Goal: Task Accomplishment & Management: Use online tool/utility

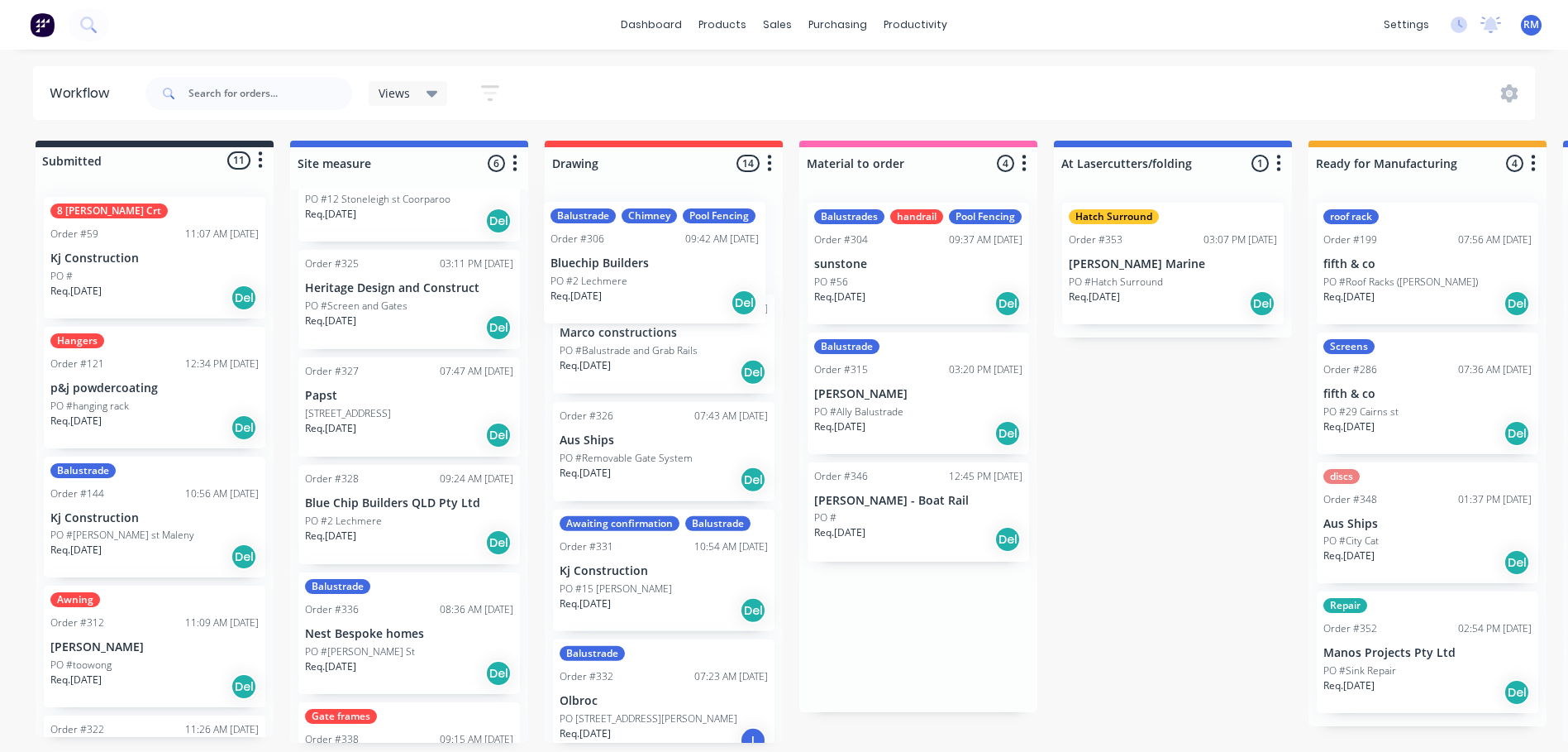
drag, startPoint x: 914, startPoint y: 410, endPoint x: 643, endPoint y: 280, distance: 300.6
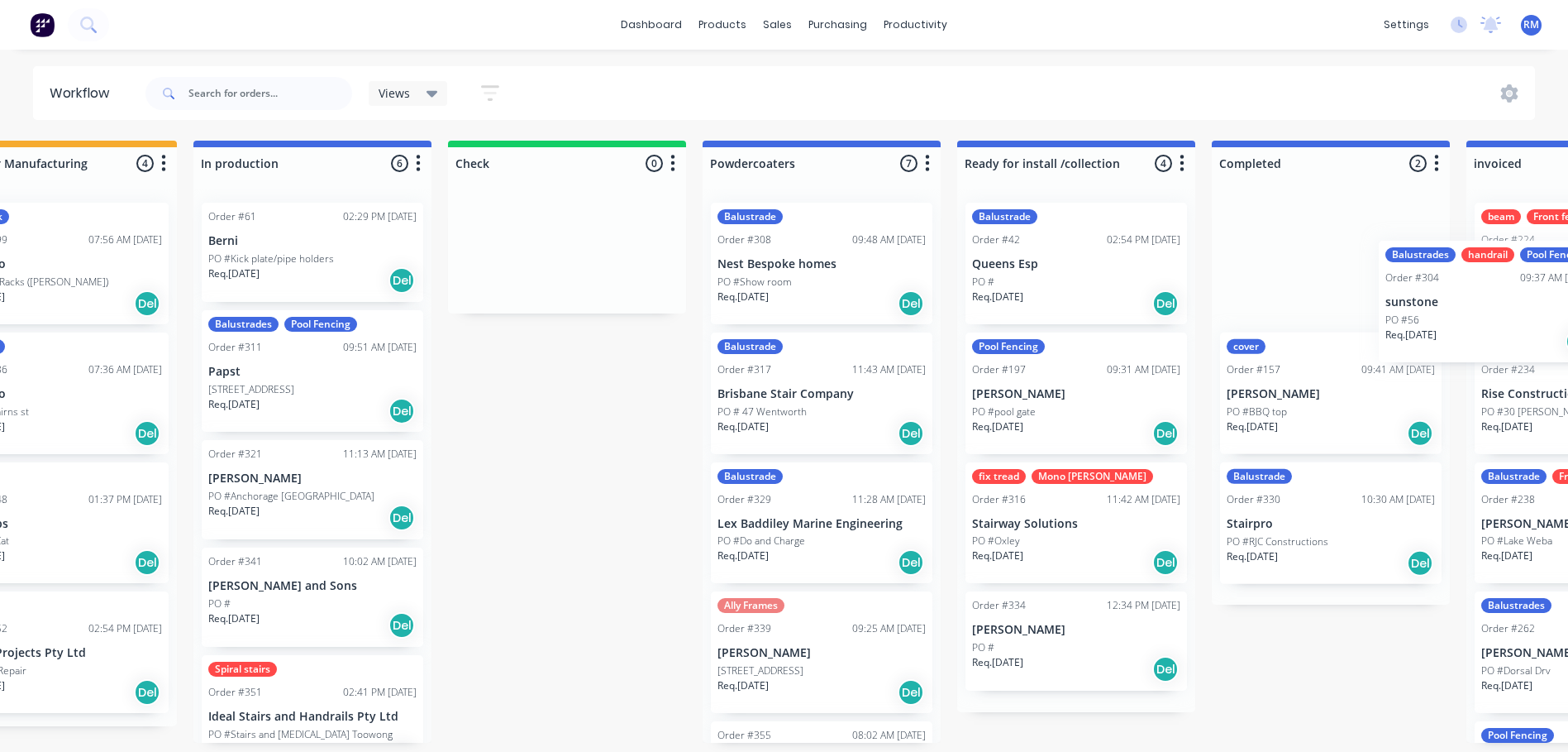
scroll to position [0, 1373]
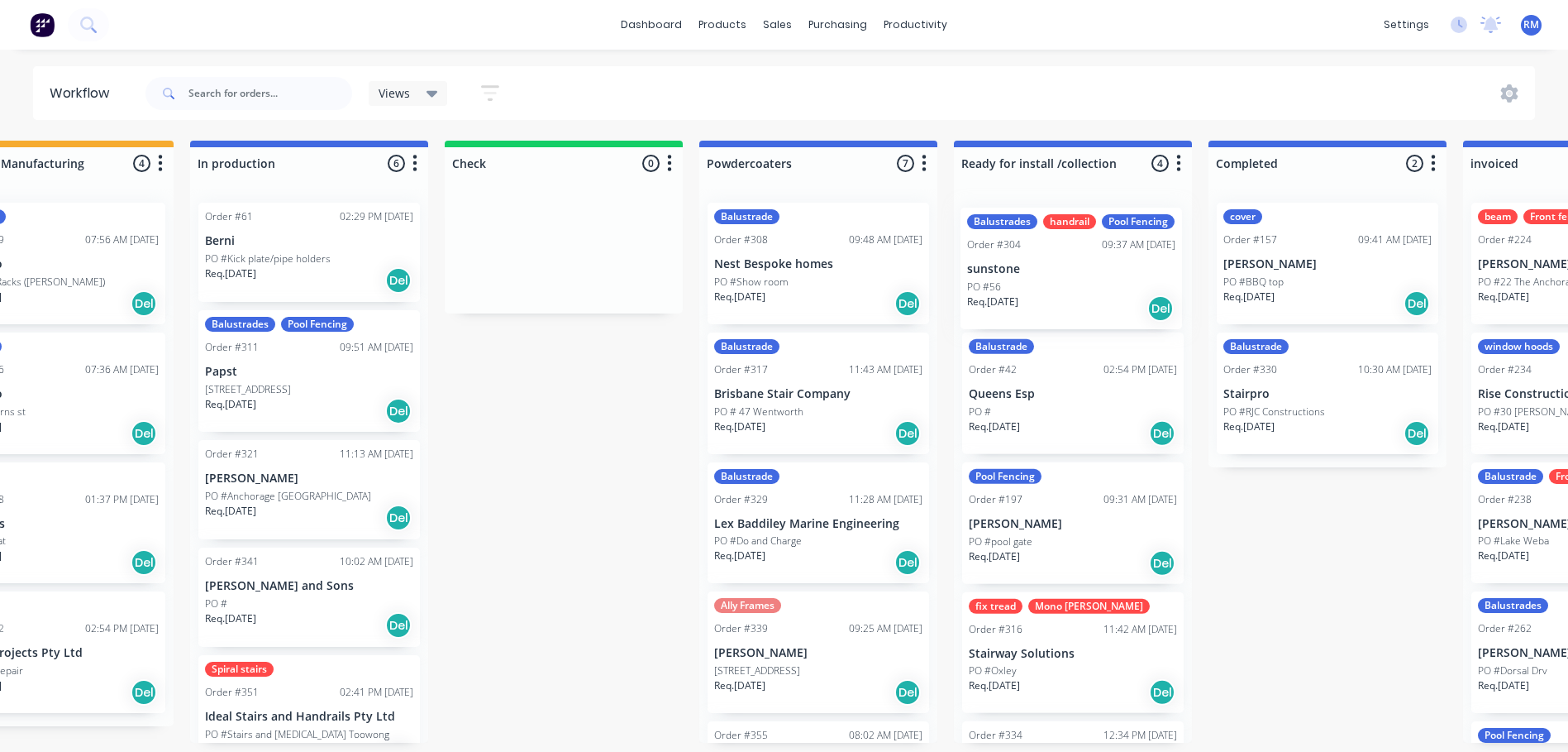
drag, startPoint x: 272, startPoint y: 296, endPoint x: 1100, endPoint y: 301, distance: 828.0
click at [1100, 301] on div "Submitted 11 Status colour #273444 hex #273444 Save Cancel Summaries Total orde…" at bounding box center [352, 442] width 3475 height 602
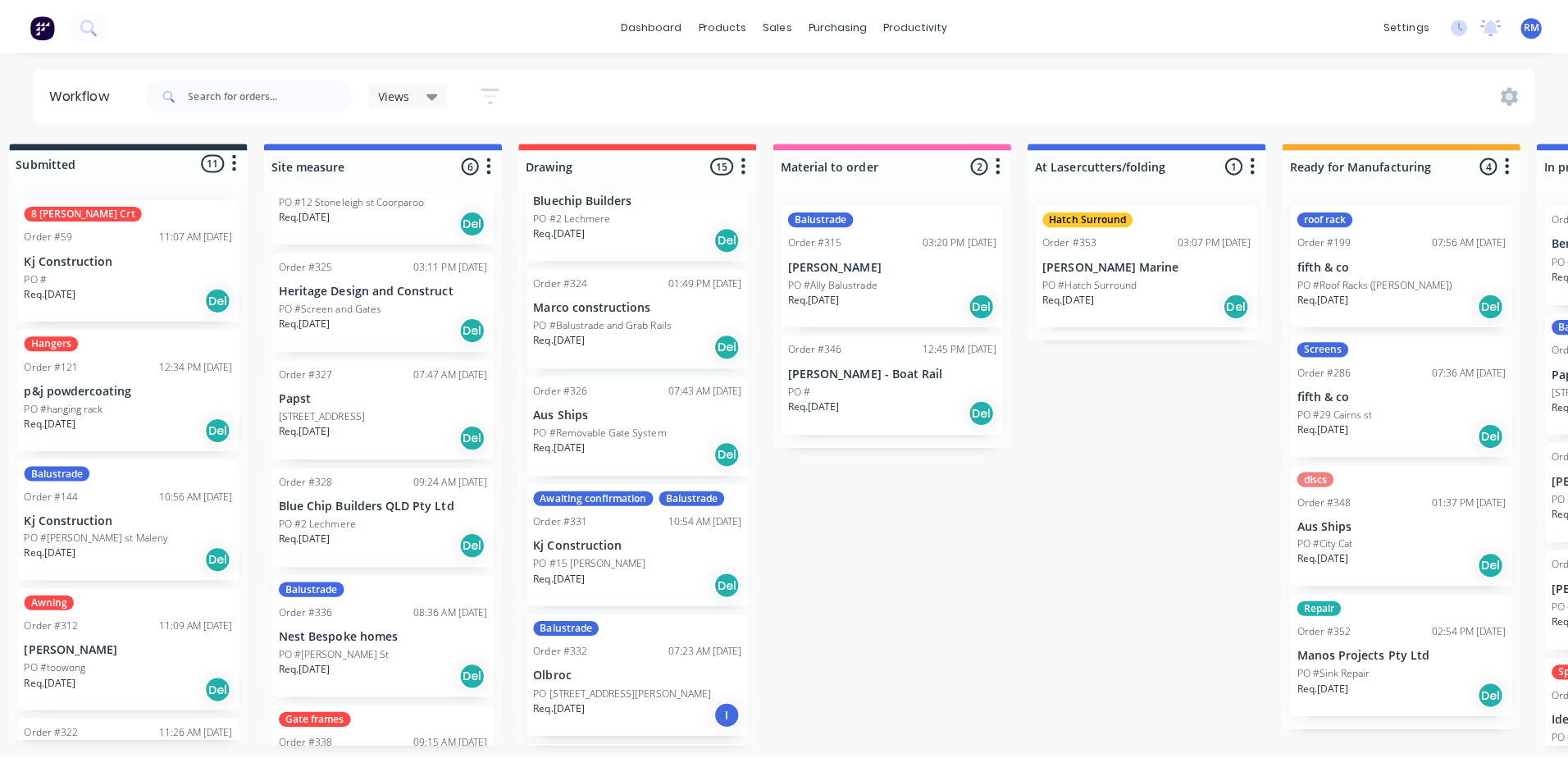
scroll to position [0, 0]
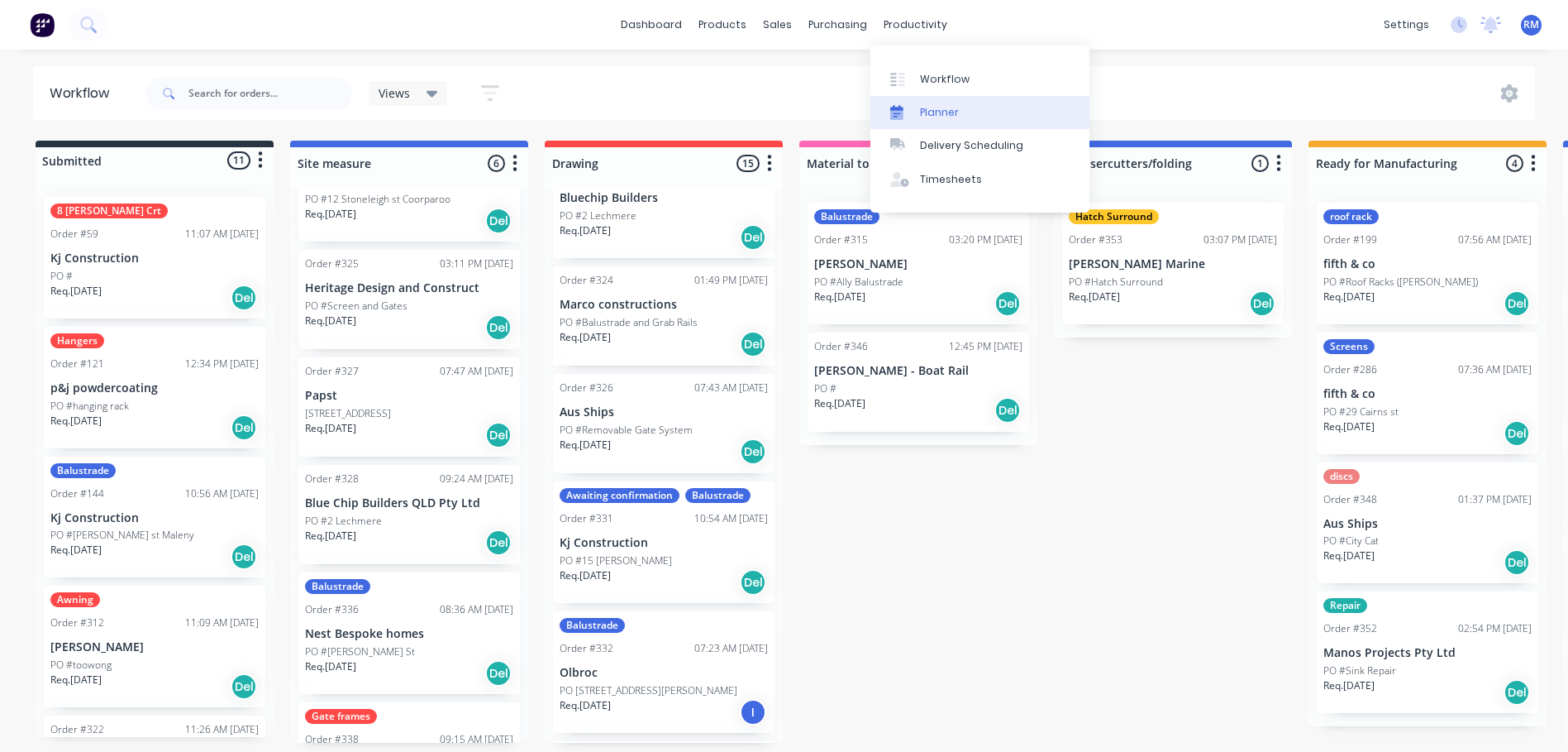
click at [940, 114] on div "Planner" at bounding box center [939, 112] width 39 height 15
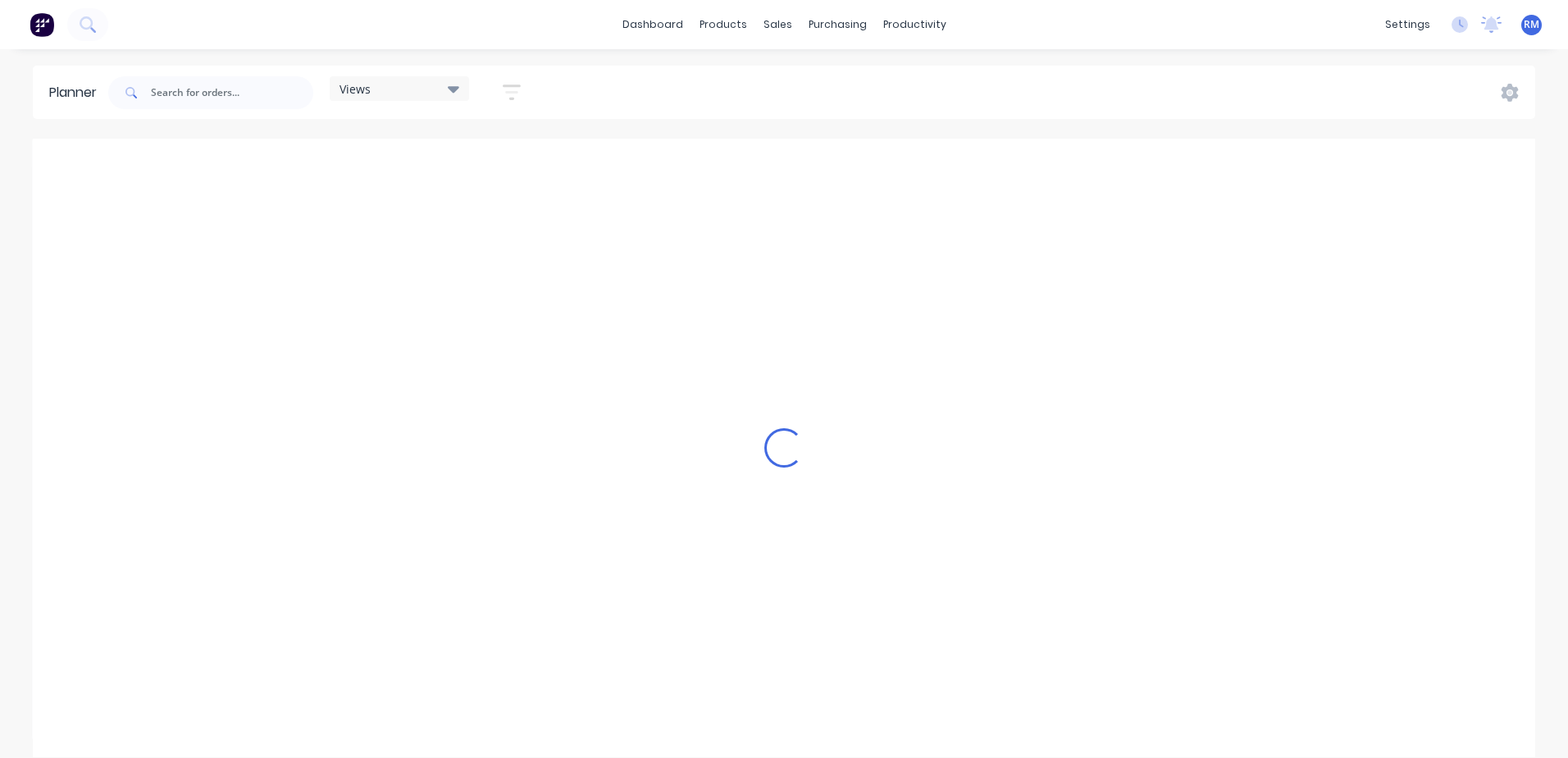
scroll to position [0, 788]
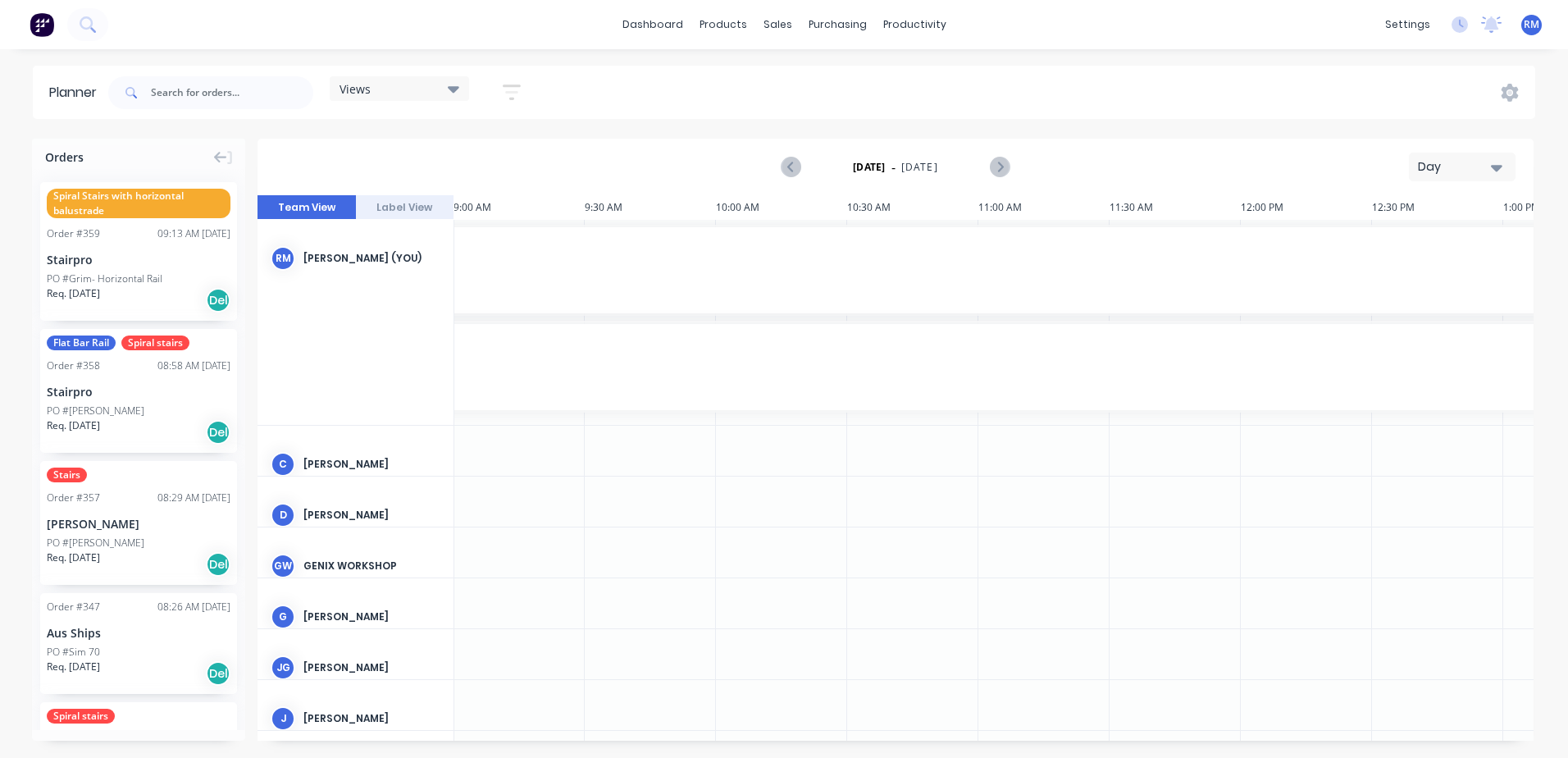
click at [1507, 172] on button "Day" at bounding box center [1461, 167] width 107 height 28
click at [1431, 238] on div "Week" at bounding box center [1432, 244] width 162 height 33
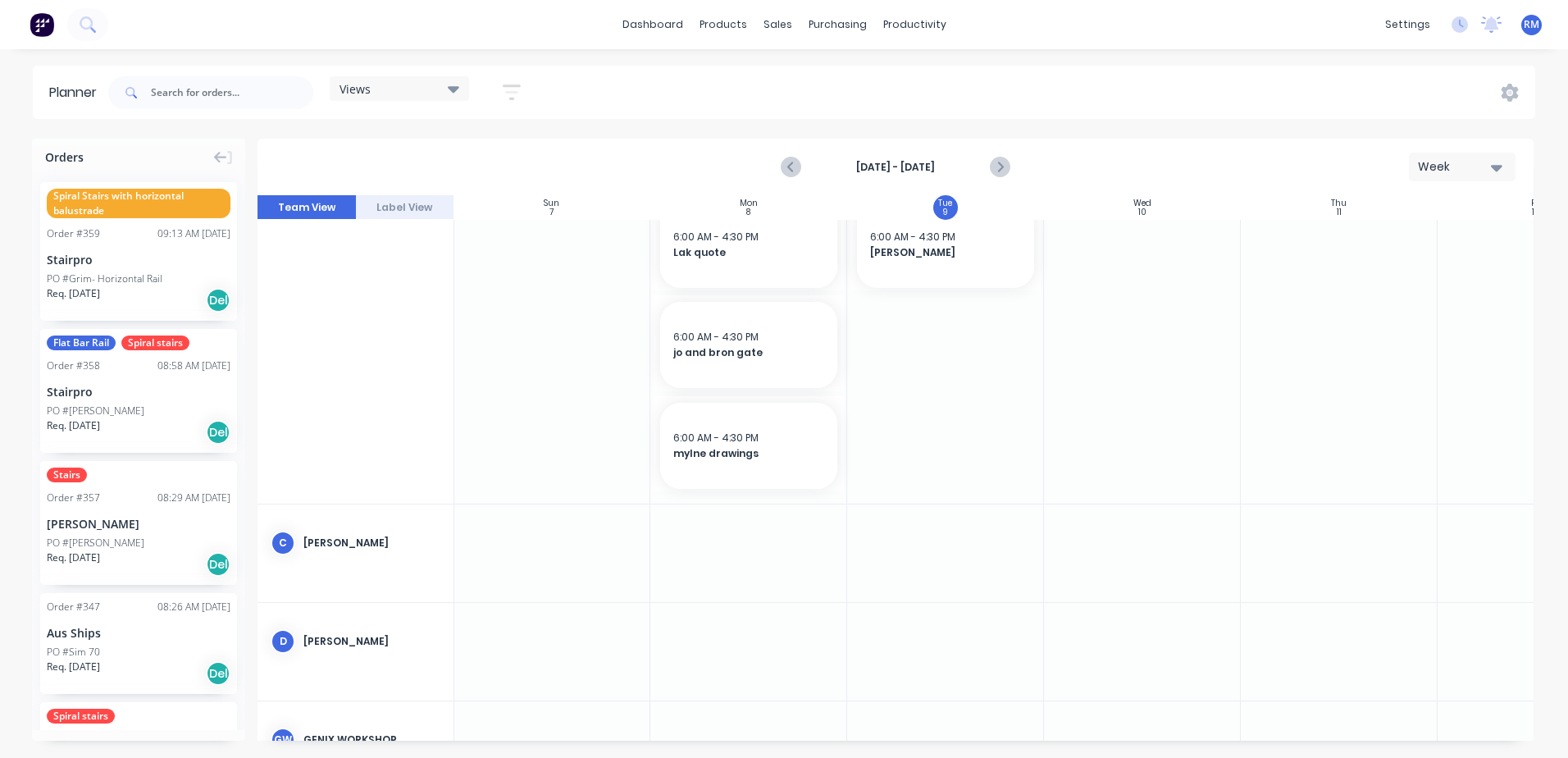
scroll to position [164, 1]
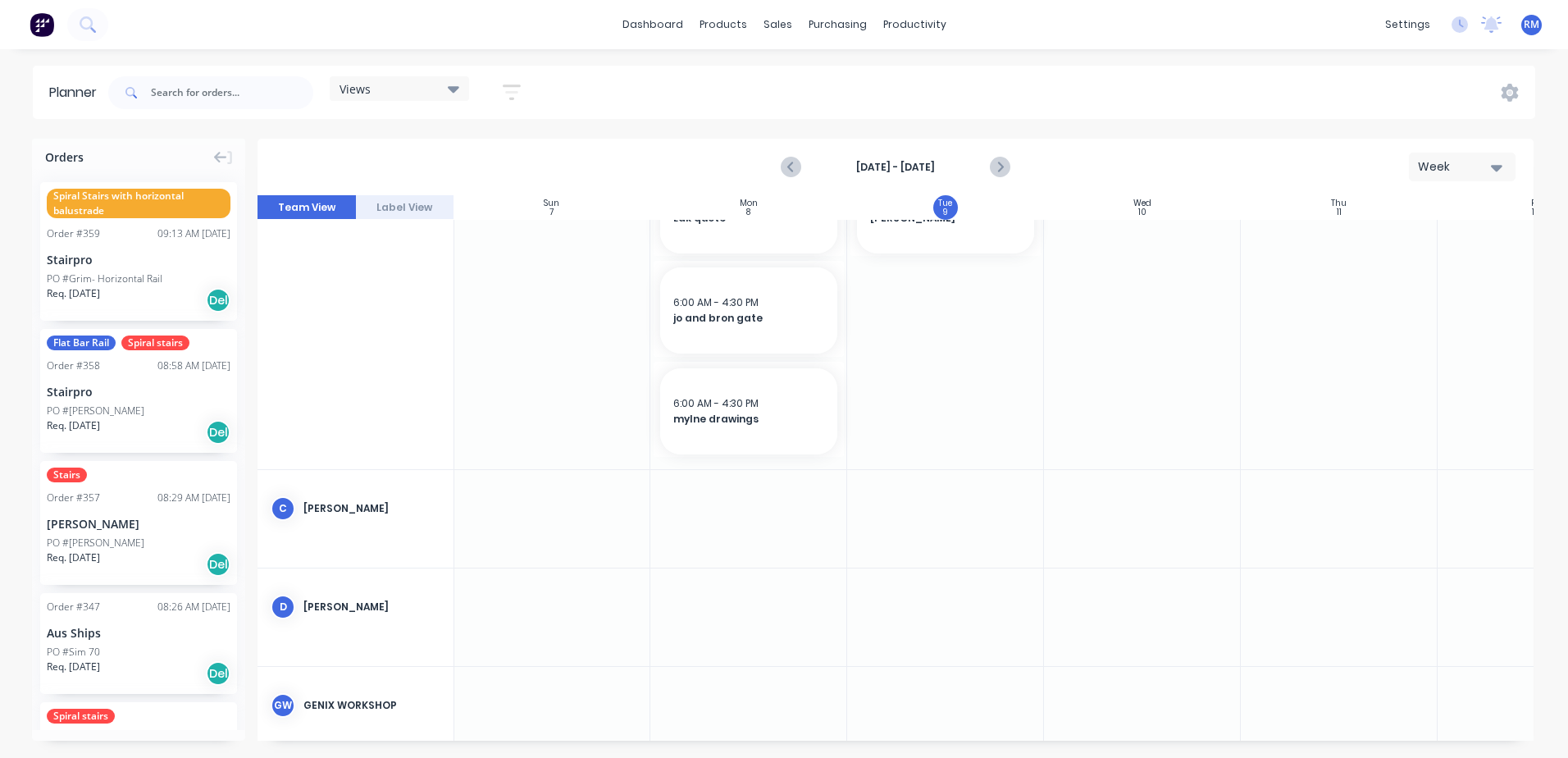
click at [910, 497] on div at bounding box center [945, 518] width 196 height 97
click at [909, 497] on div at bounding box center [945, 518] width 196 height 97
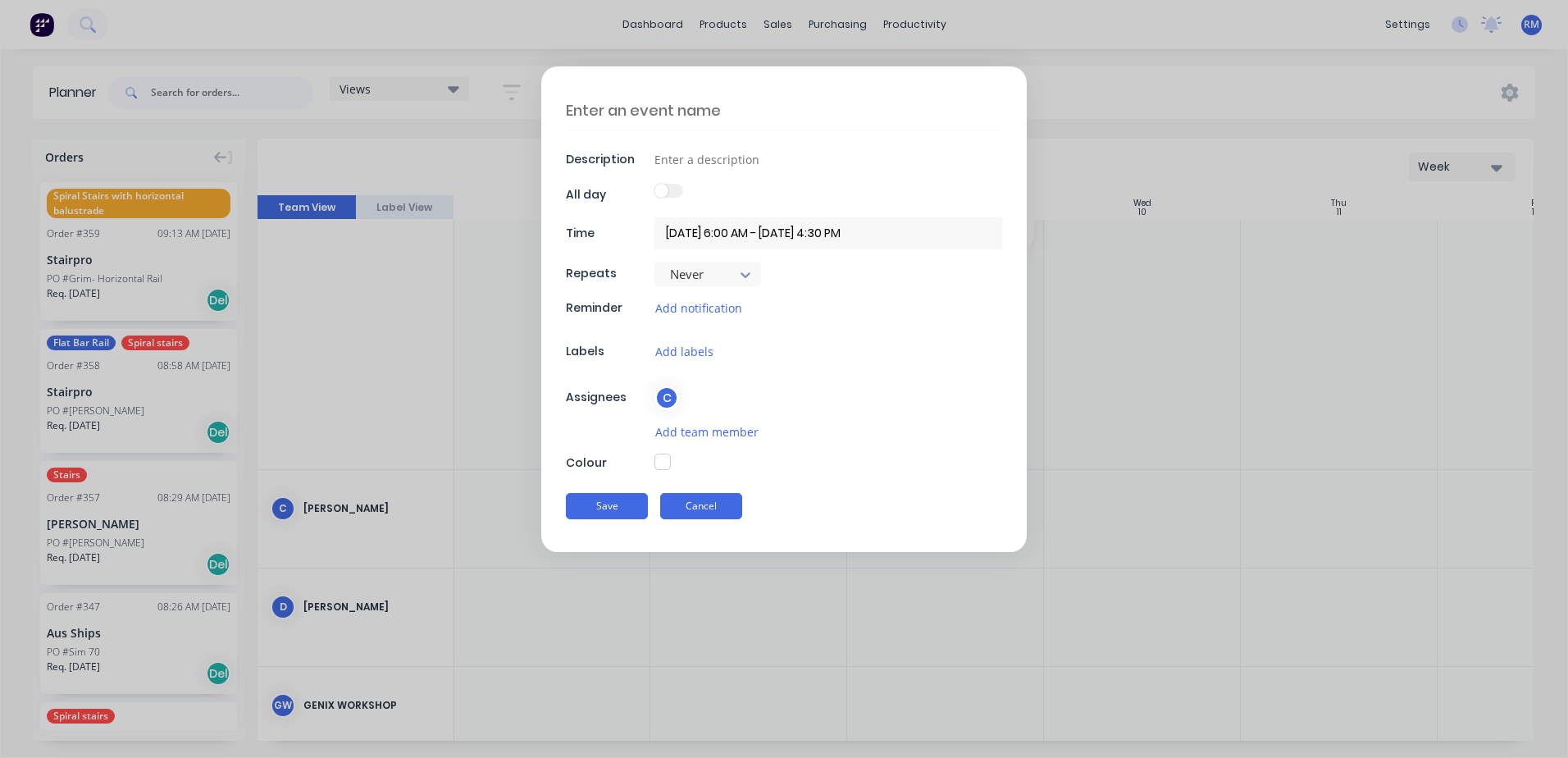
click at [695, 507] on button "Cancel" at bounding box center [700, 506] width 82 height 26
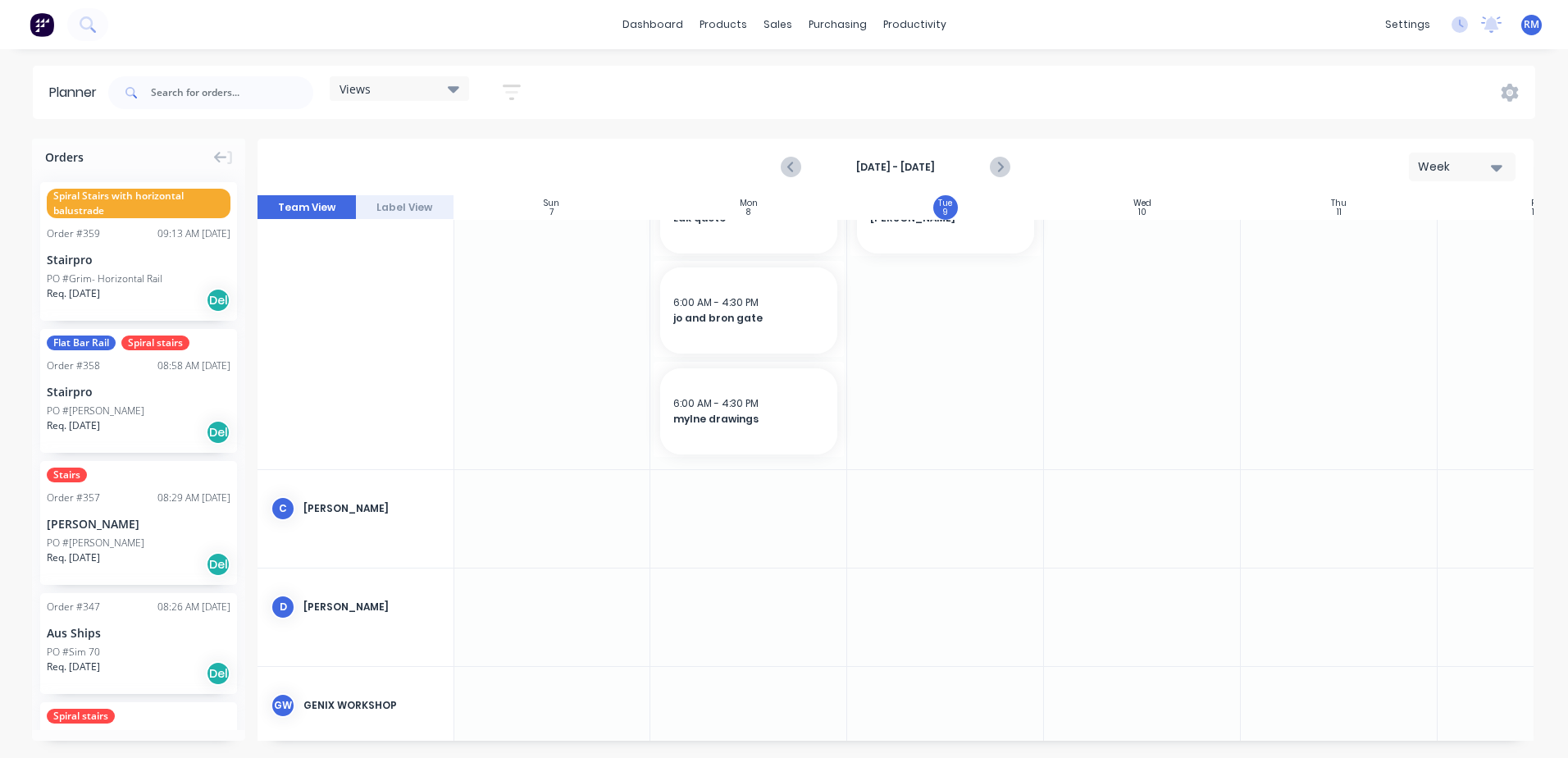
click at [767, 514] on div at bounding box center [749, 518] width 196 height 97
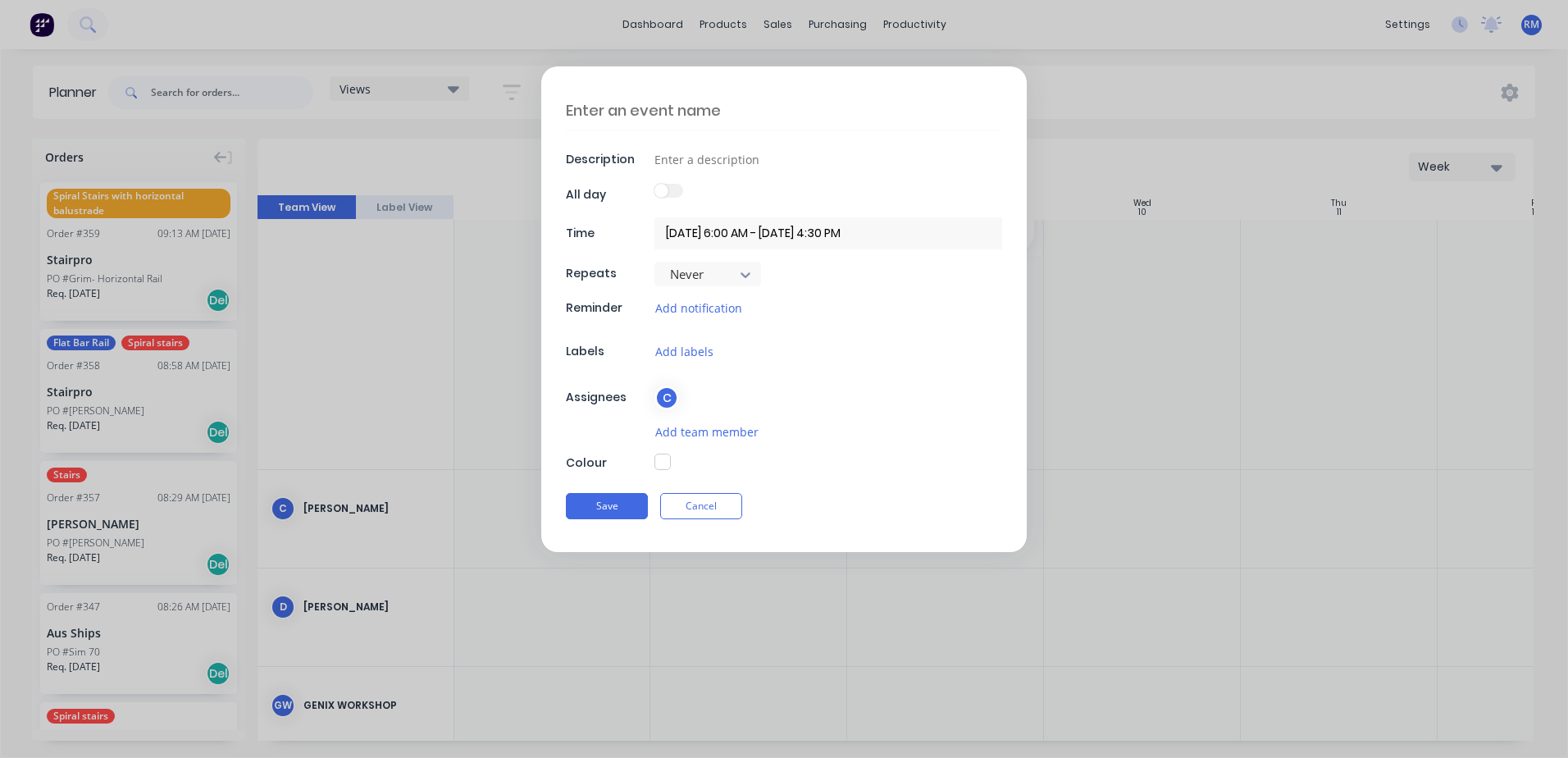
click at [640, 113] on textarea at bounding box center [784, 109] width 436 height 39
type textarea "x"
type textarea "i"
type textarea "x"
type textarea "id"
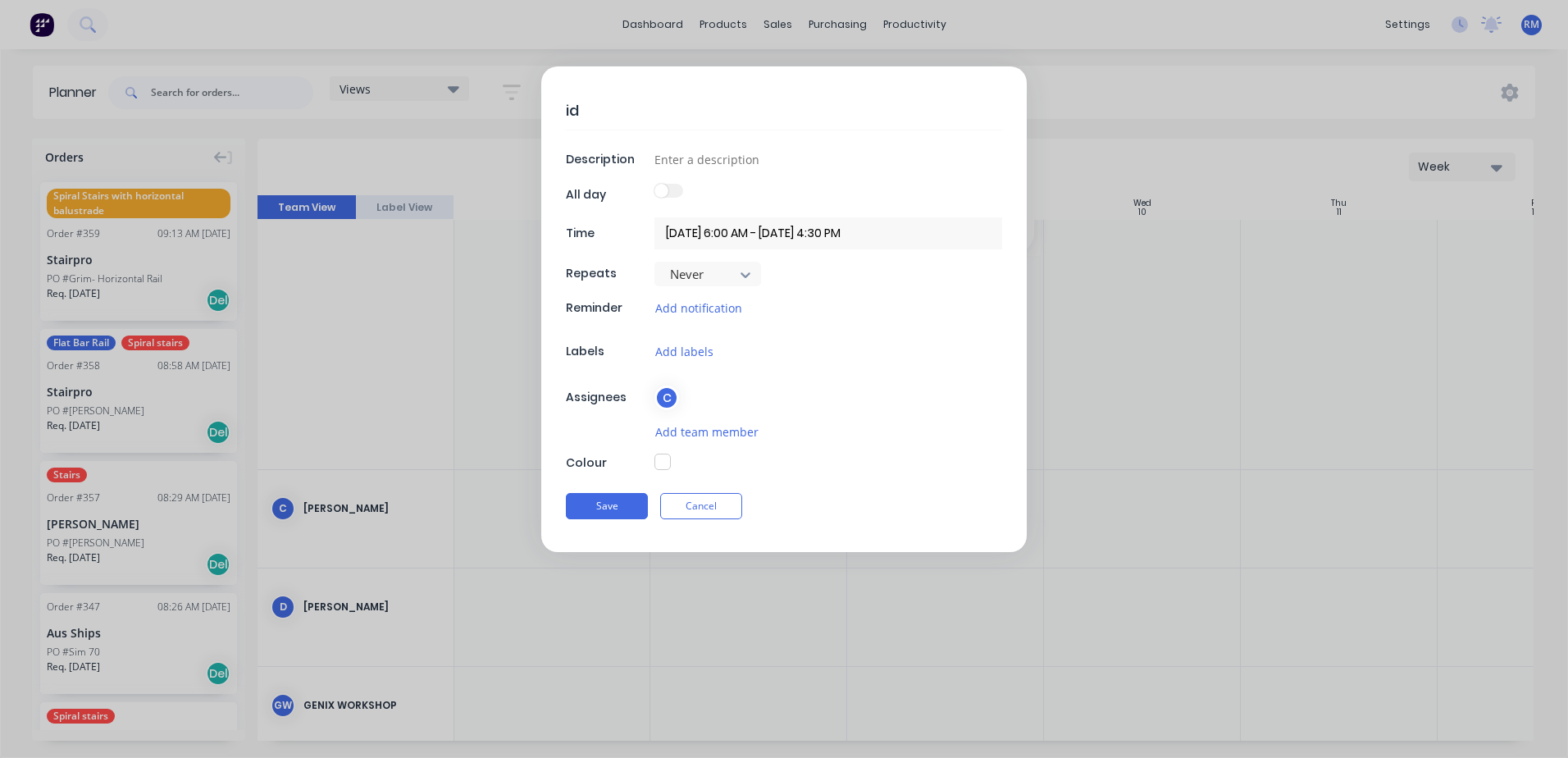
type textarea "x"
type textarea "ide"
type textarea "x"
type textarea "idea"
type textarea "x"
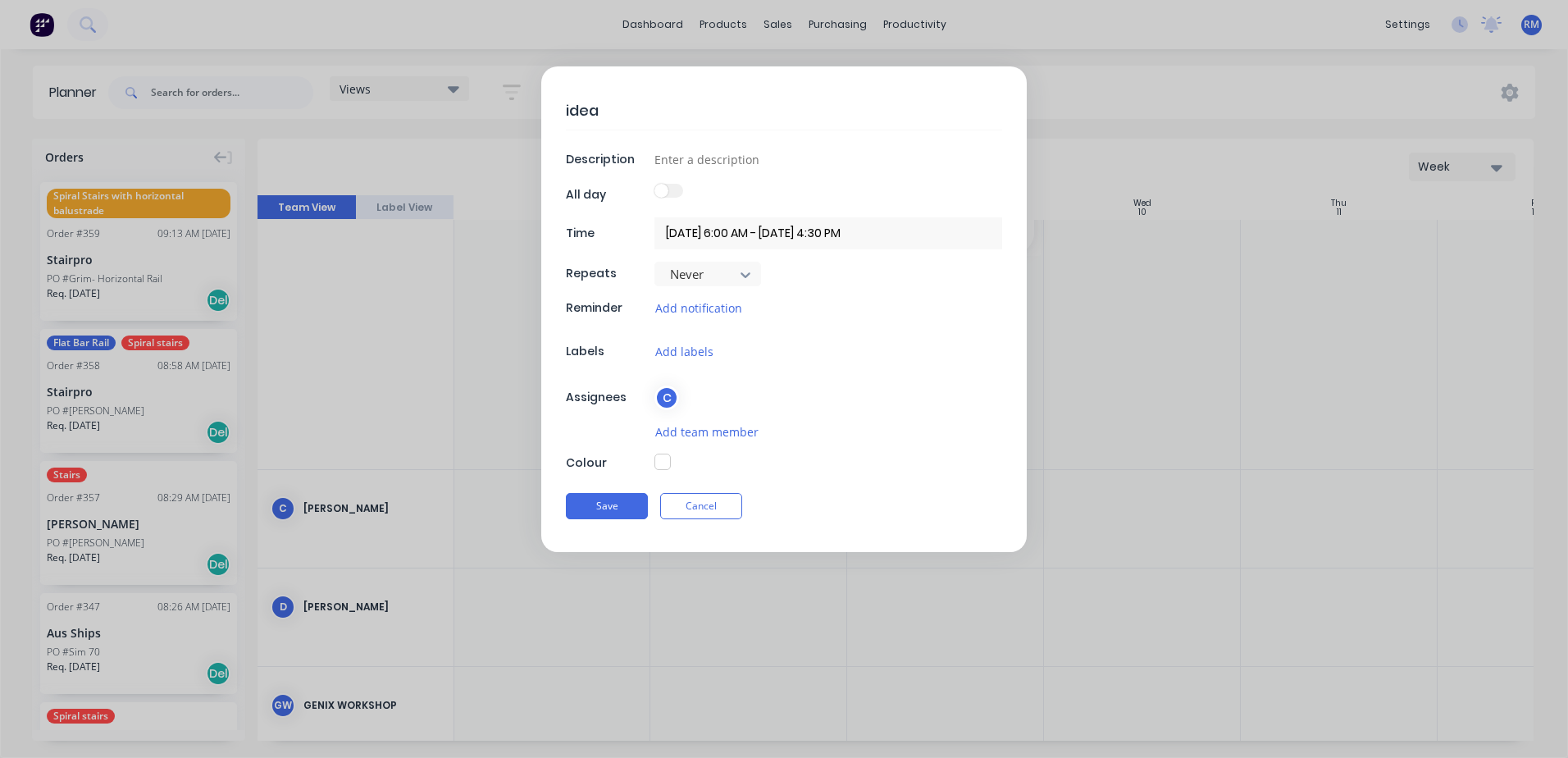
type textarea "ideal"
type textarea "x"
type textarea "ideal"
type textarea "x"
type textarea "ideal s"
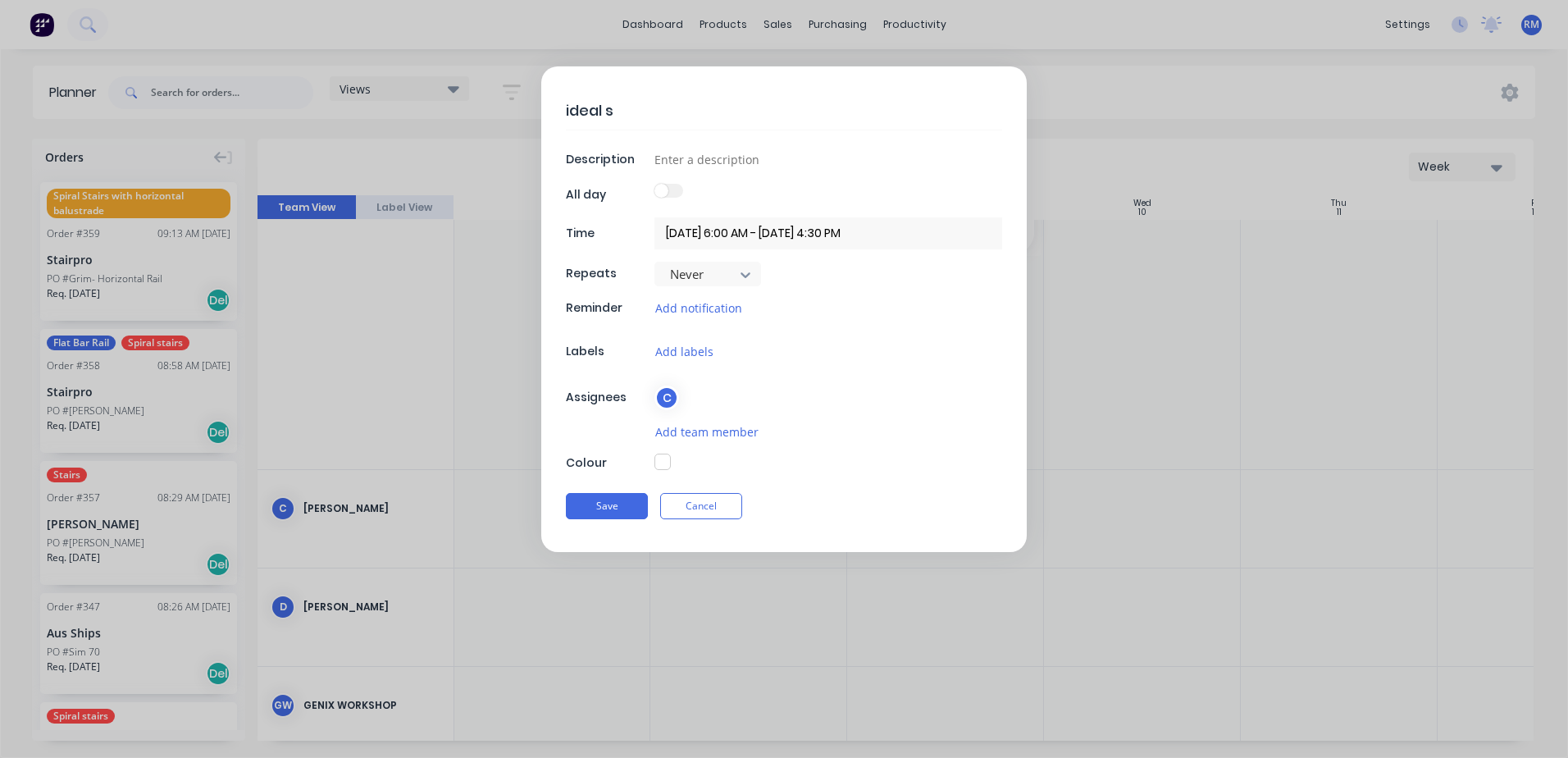
type textarea "x"
type textarea "ideal sp"
type textarea "x"
type textarea "ideal spi"
type textarea "x"
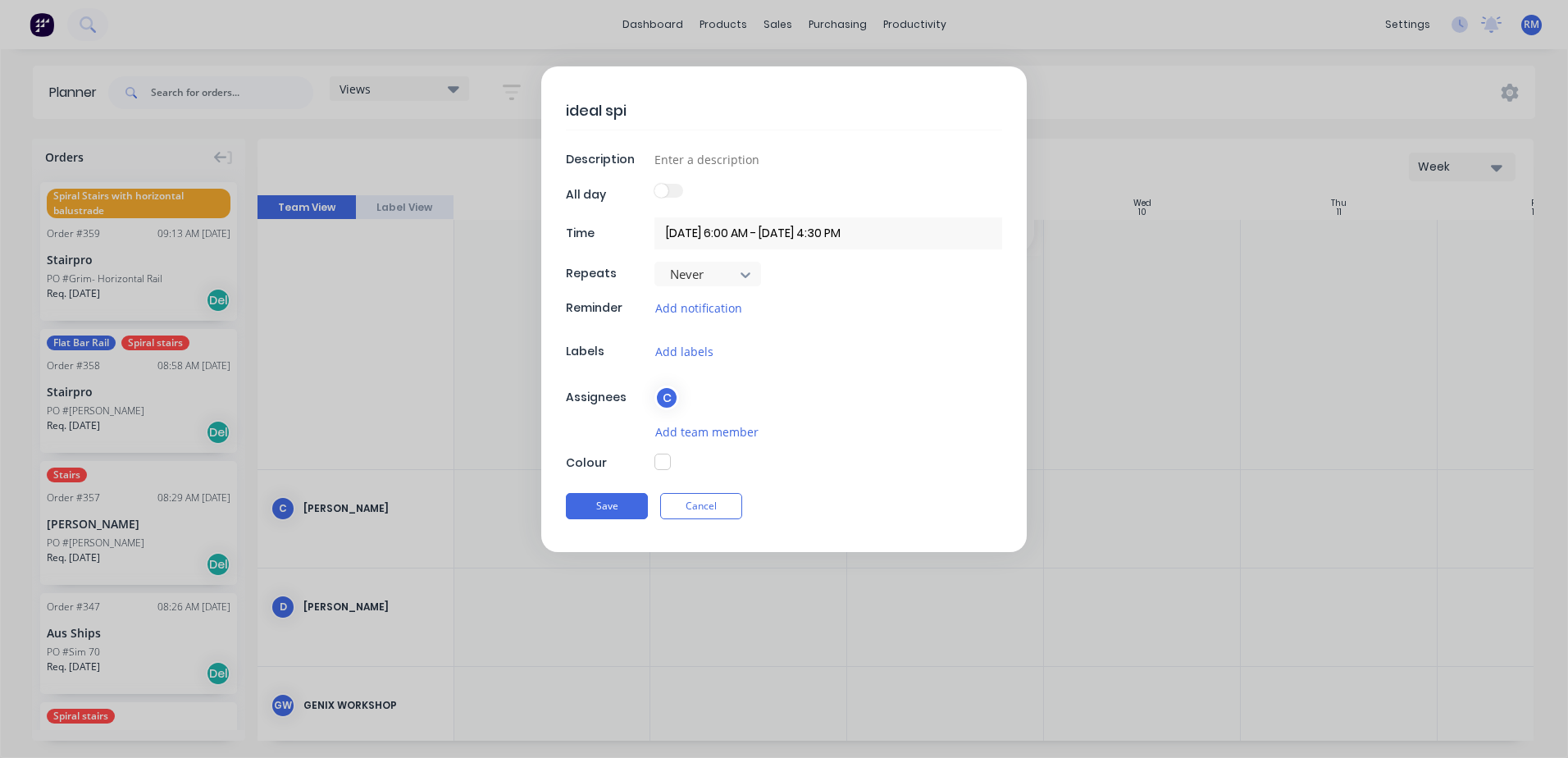
type textarea "ideal spir"
type textarea "x"
type textarea "ideal spira"
type textarea "x"
type textarea "ideal spiral"
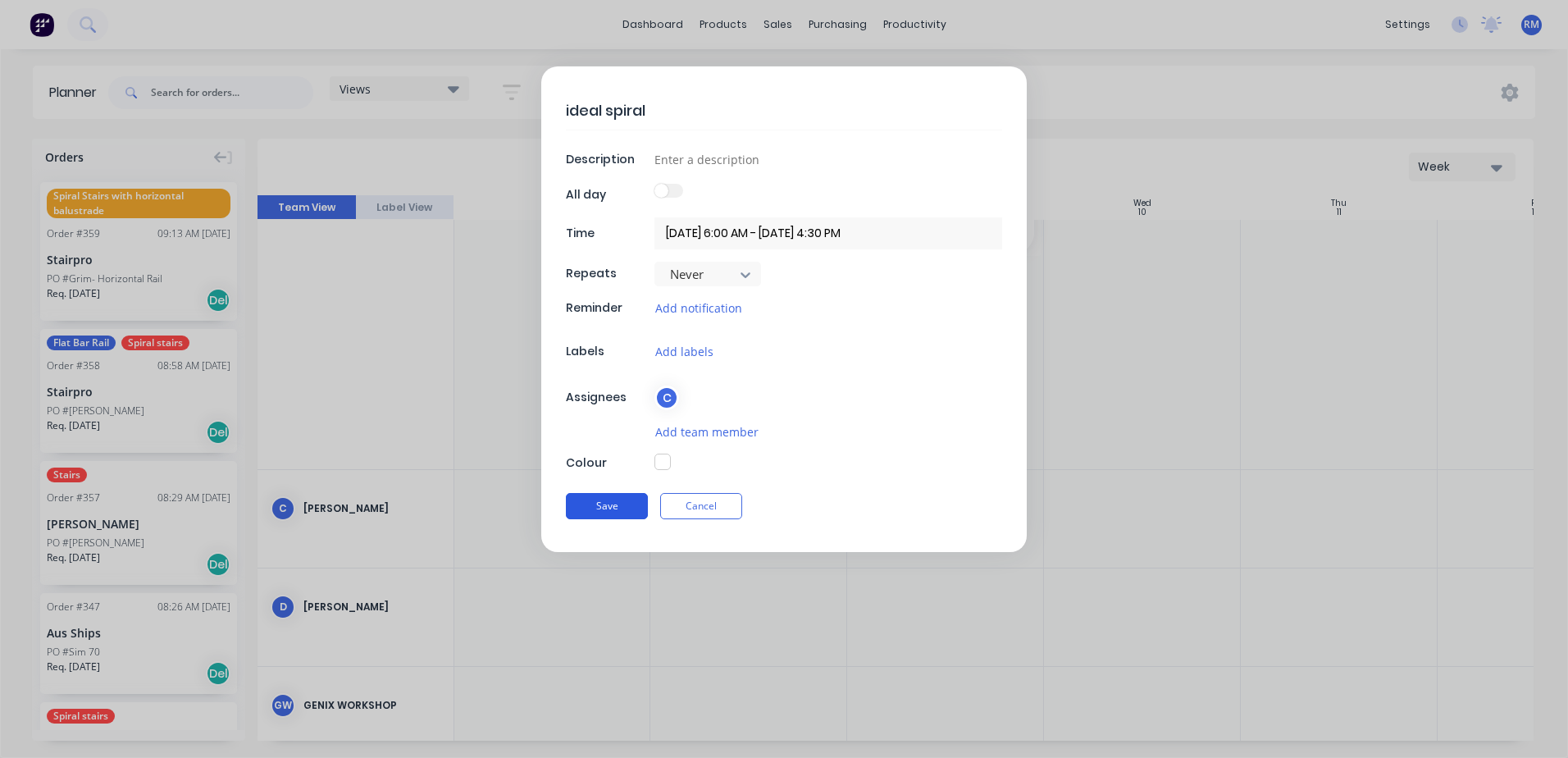
click at [617, 501] on button "Save" at bounding box center [606, 506] width 82 height 26
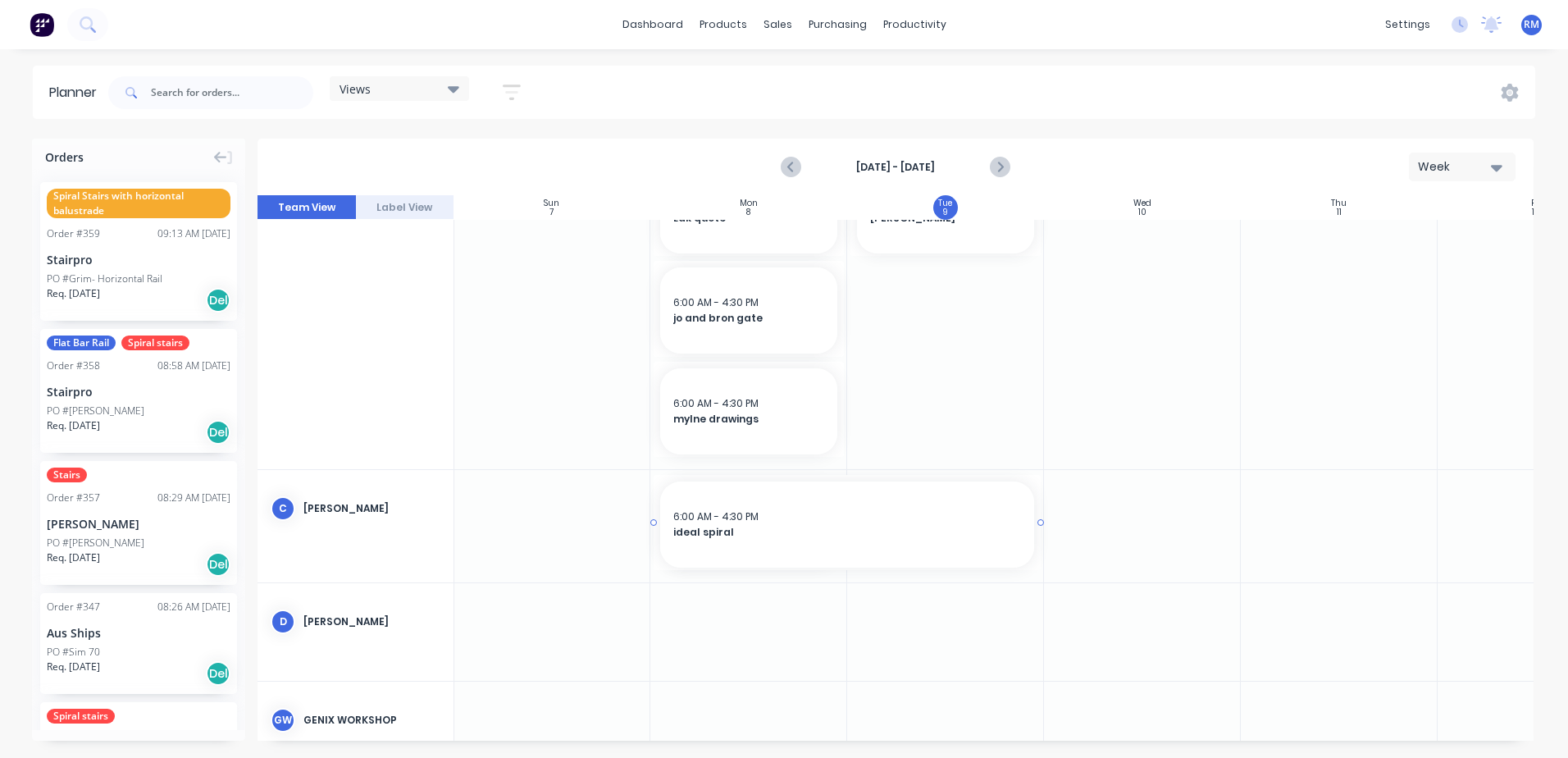
drag, startPoint x: 845, startPoint y: 521, endPoint x: 989, endPoint y: 521, distance: 144.0
click at [945, 576] on div at bounding box center [945, 526] width 196 height 112
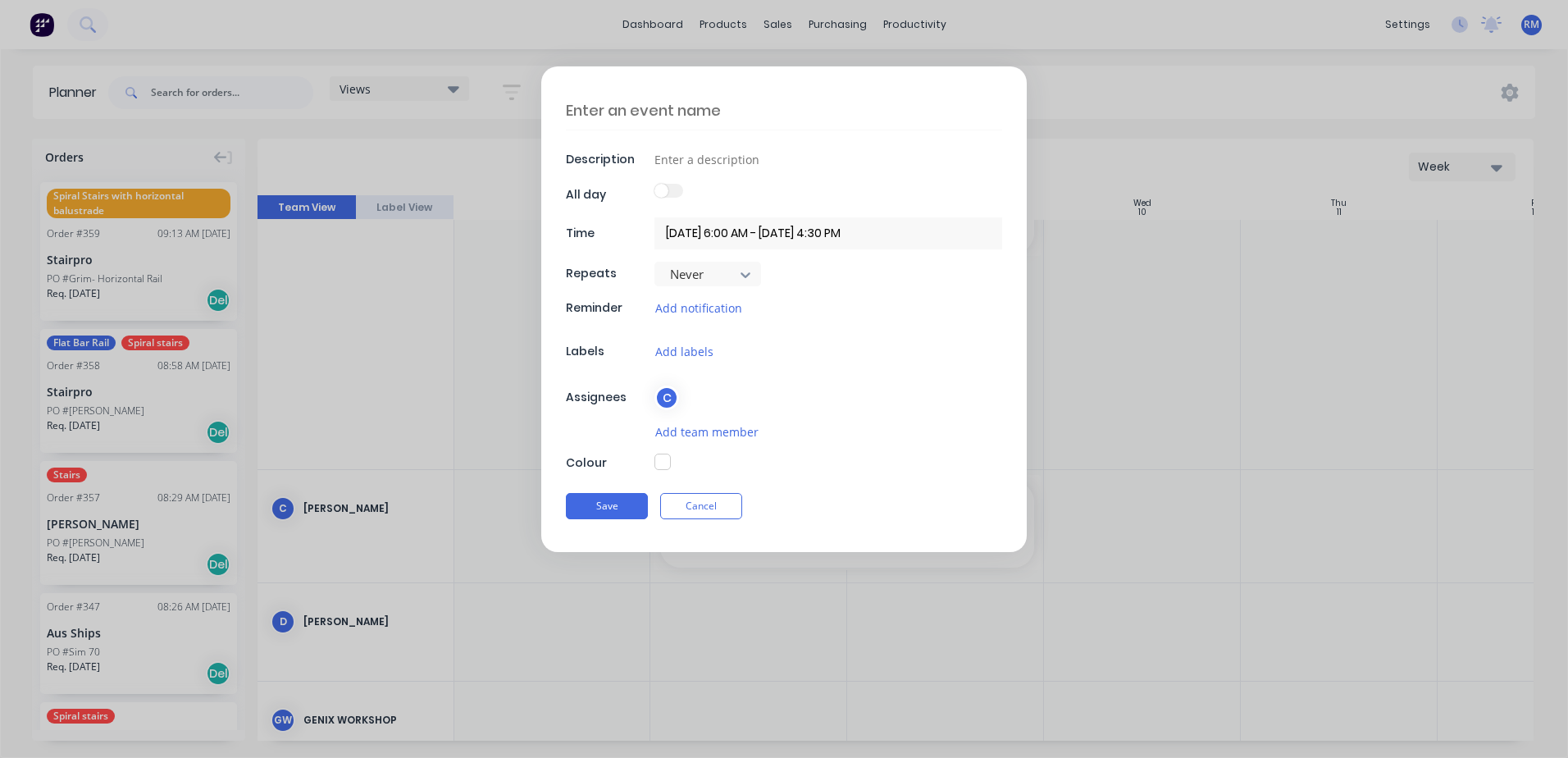
click at [757, 109] on textarea at bounding box center [784, 109] width 436 height 39
type textarea "x"
type textarea "r"
type textarea "x"
type textarea "ri"
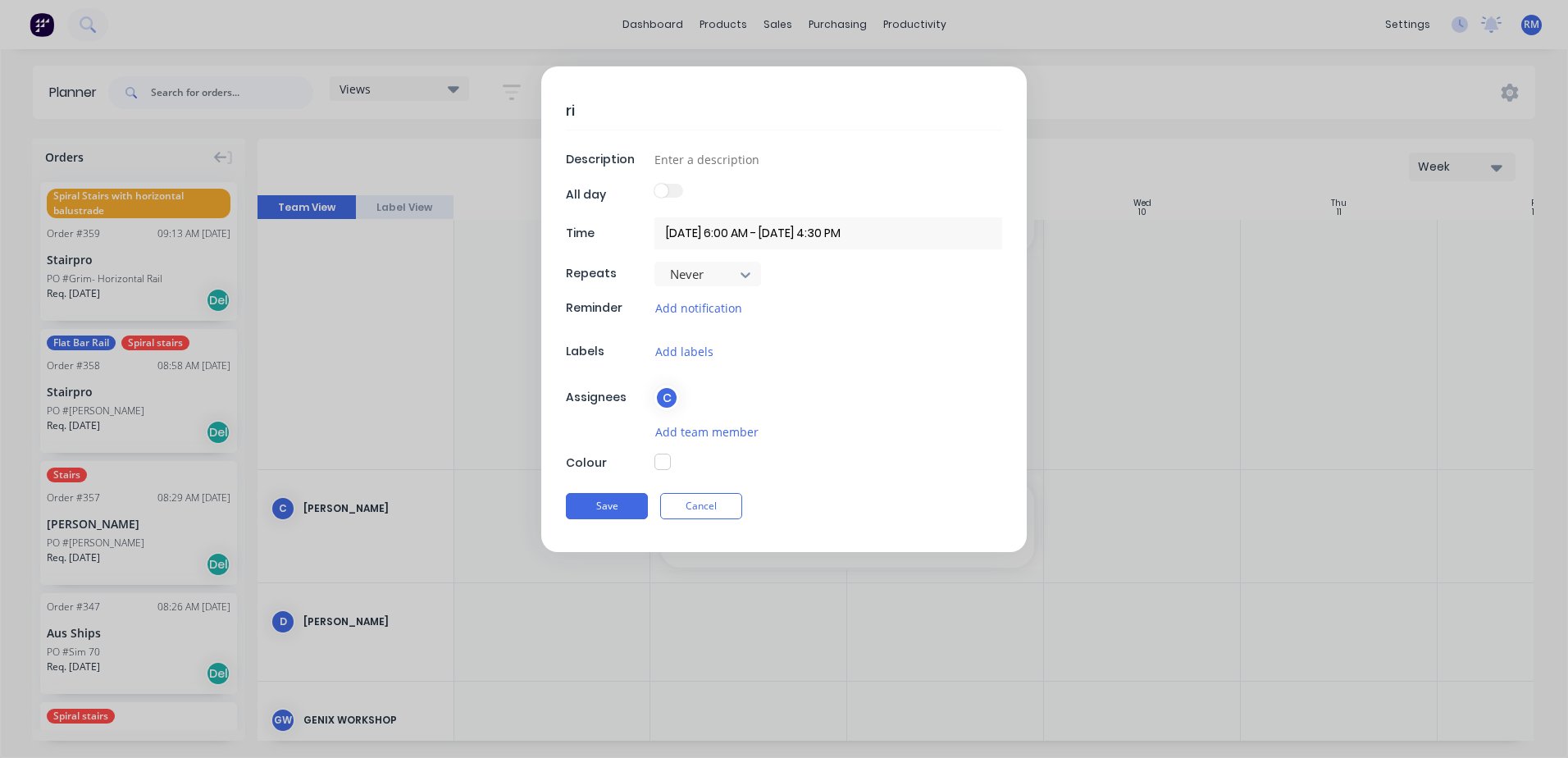
type textarea "x"
type textarea "ris"
type textarea "x"
type textarea "rise"
click at [776, 167] on input at bounding box center [828, 159] width 347 height 25
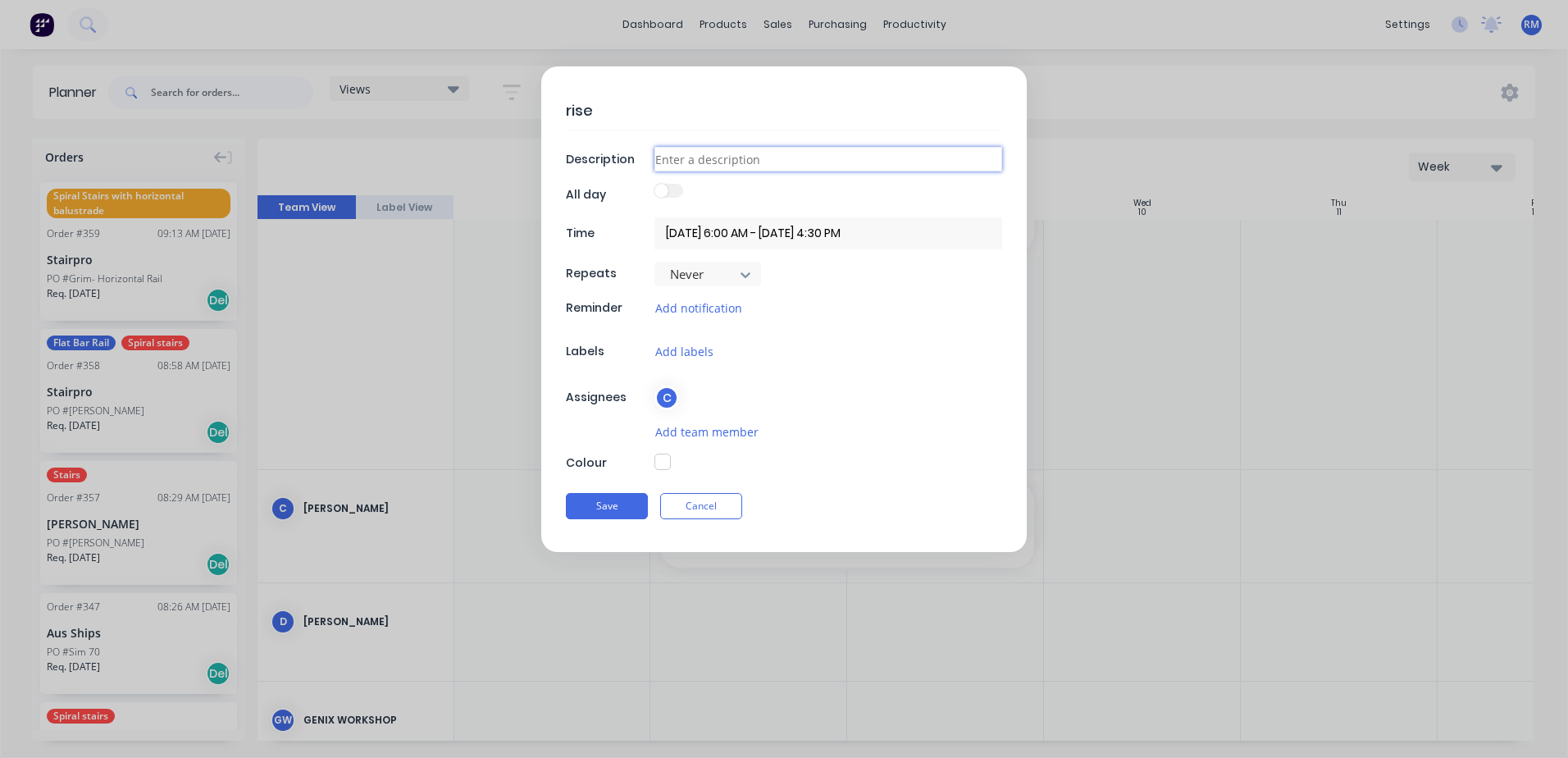
type textarea "x"
type input "d"
type textarea "x"
type input "dr"
type textarea "x"
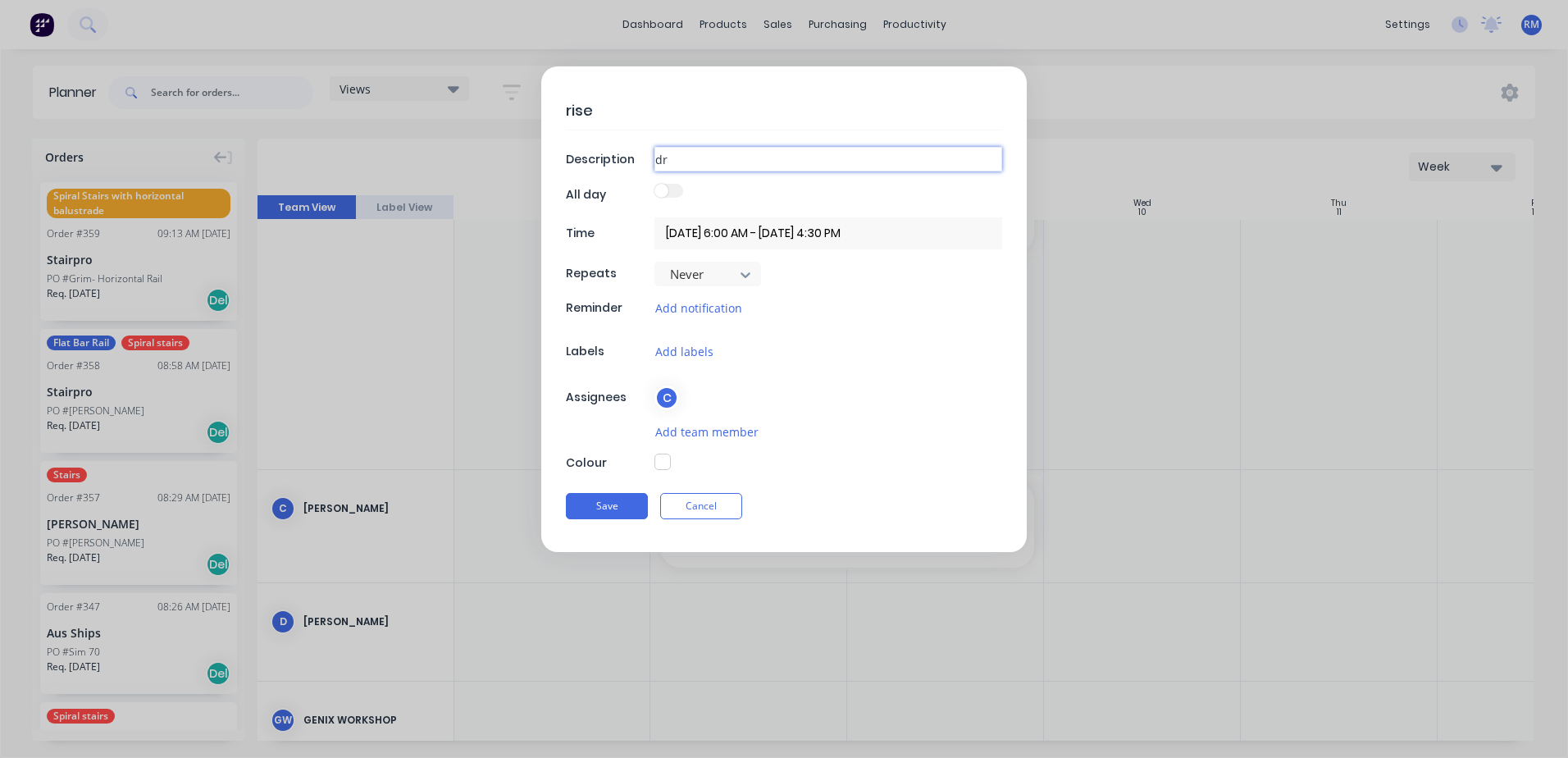
type input "dri"
type textarea "x"
type input "driv"
type textarea "x"
type input "dri"
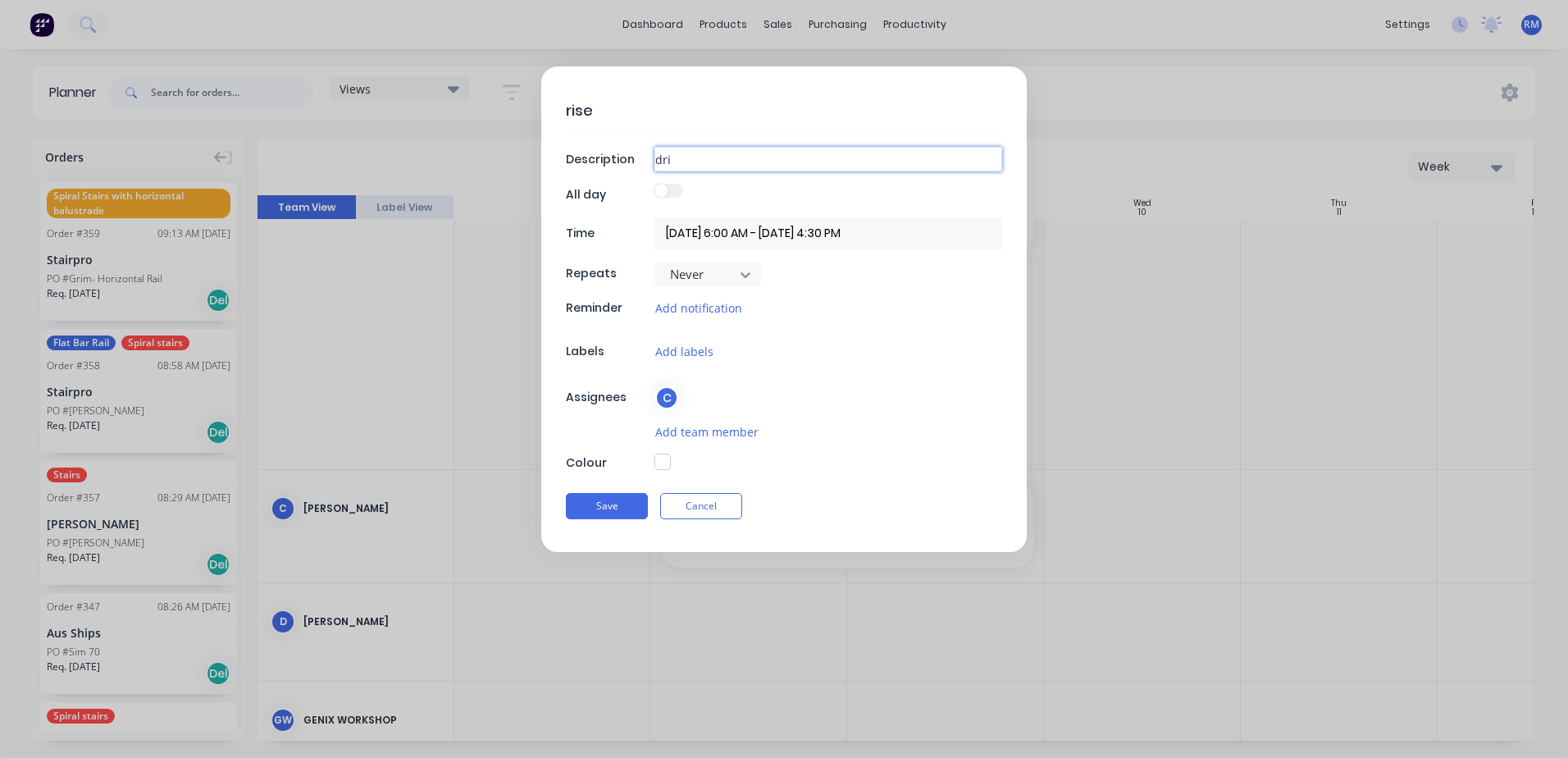
type textarea "x"
type input "dr"
type textarea "x"
type input "d"
type textarea "x"
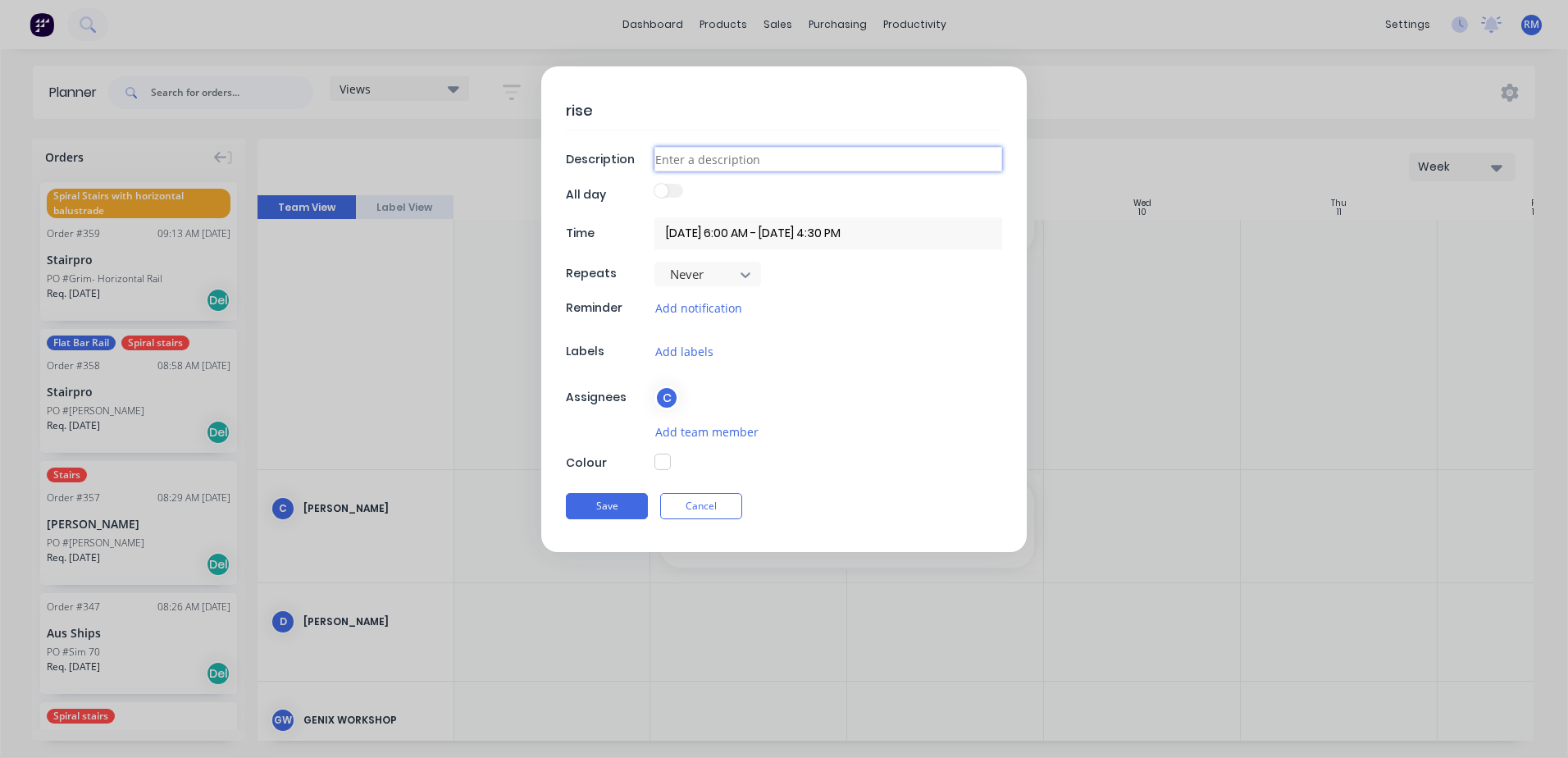
type textarea "x"
type input "l"
type textarea "x"
type input "lo"
type textarea "x"
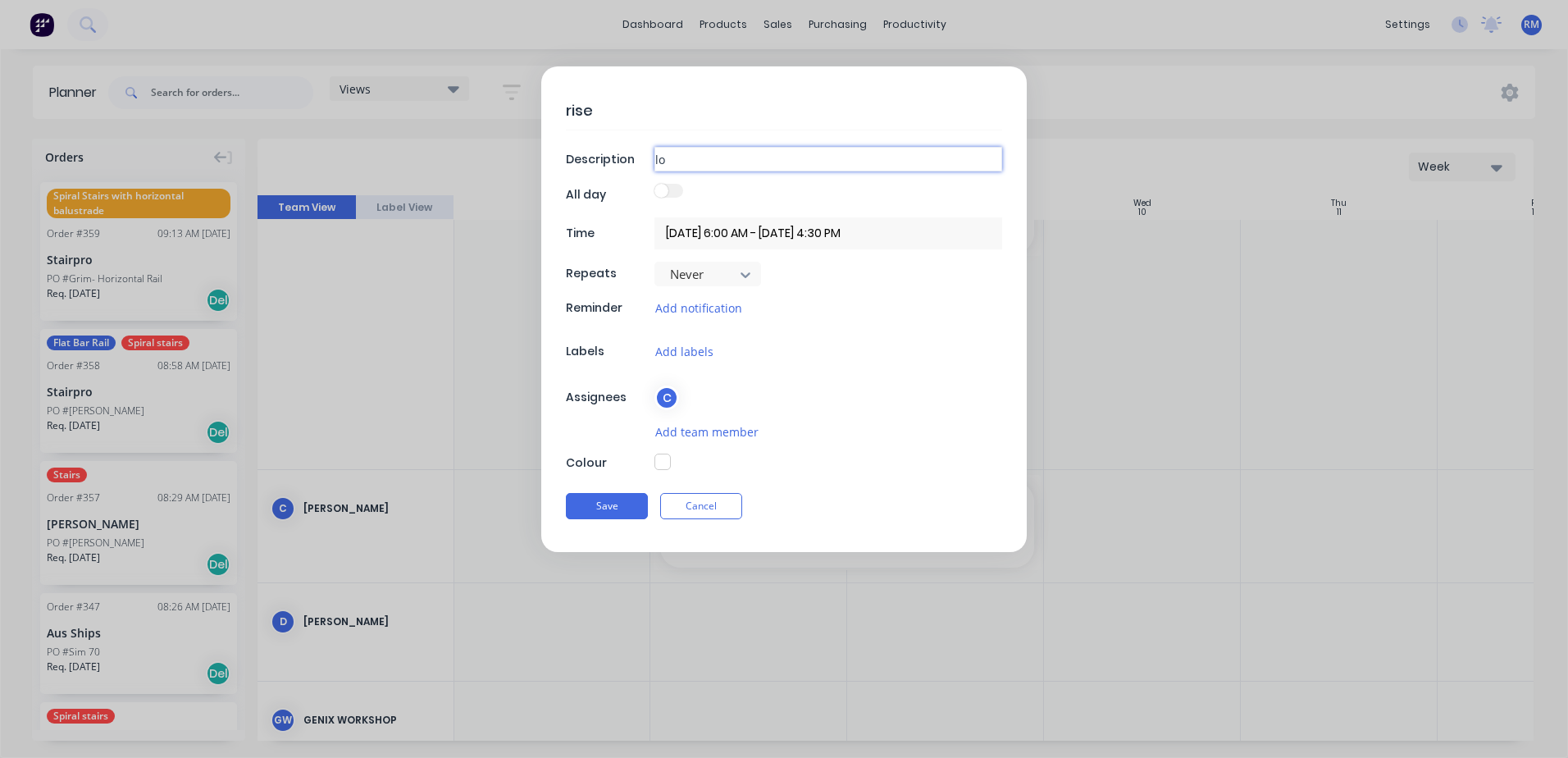
type input "low"
type textarea "x"
type input "[PERSON_NAME]"
type textarea "x"
type input "lower"
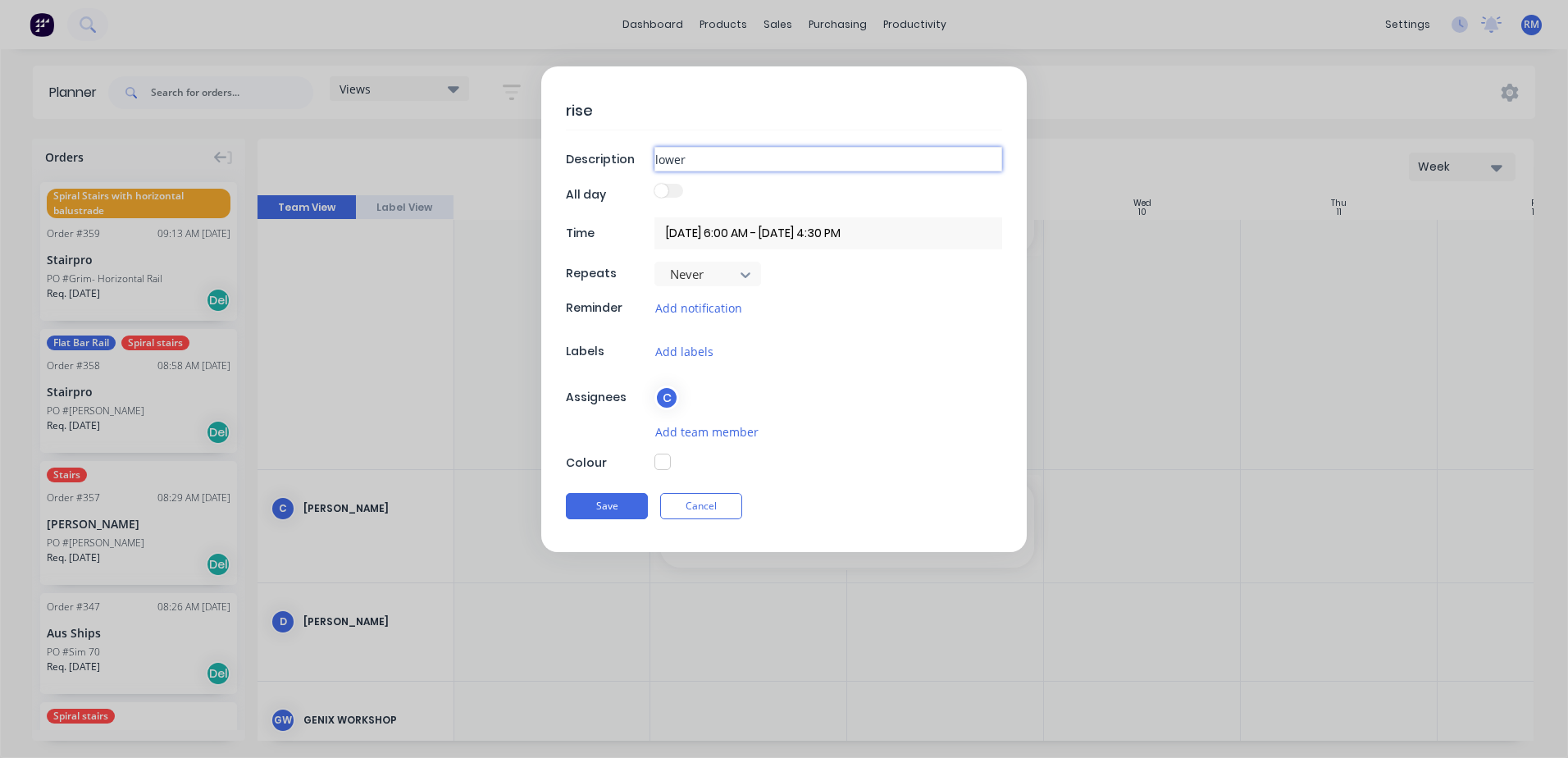
type textarea "x"
type input "lower"
type textarea "x"
type input "lower d"
type textarea "x"
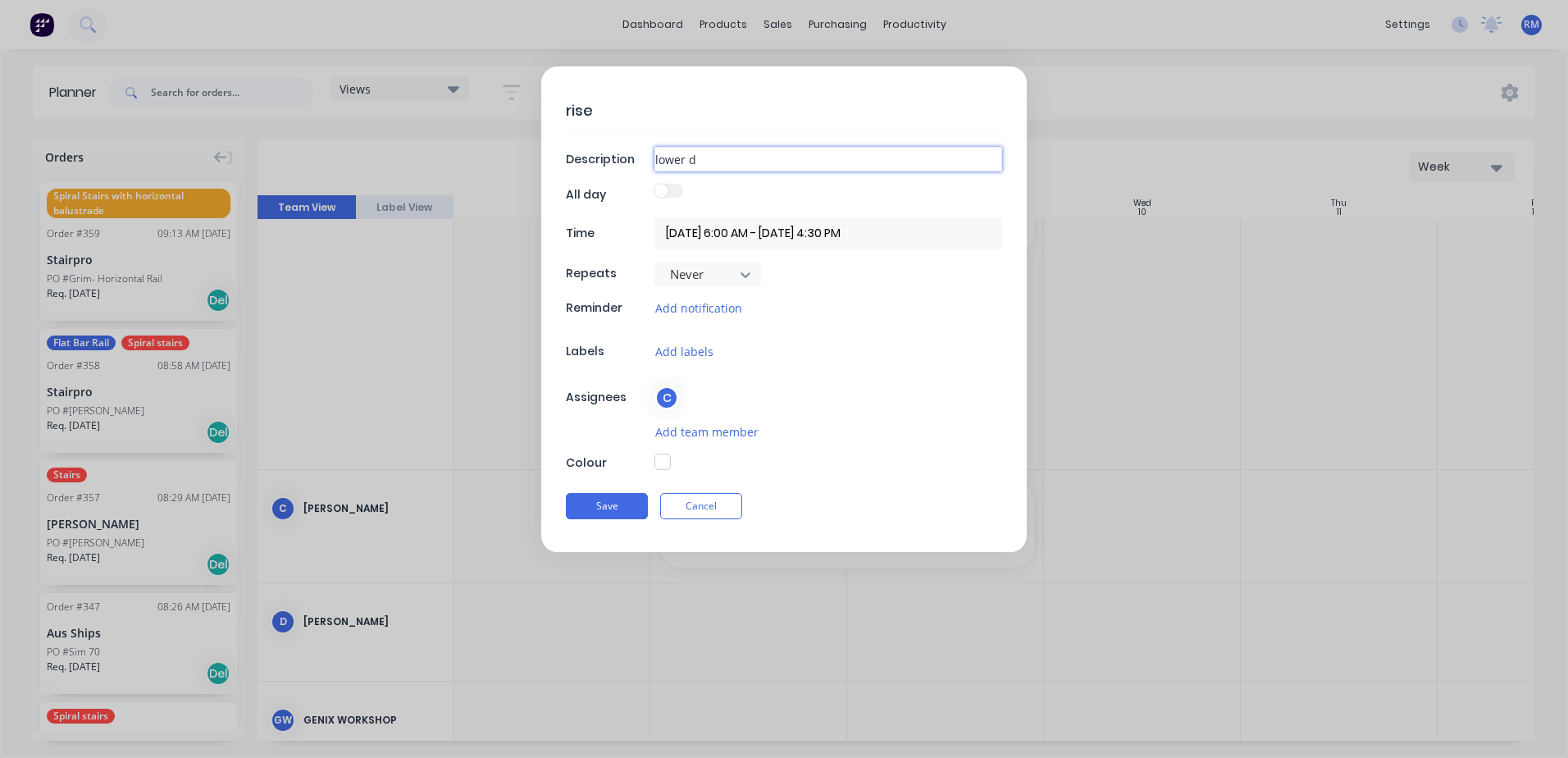
type input "lower dr"
type textarea "x"
type input "lower dri"
type textarea "x"
type input "lower driv"
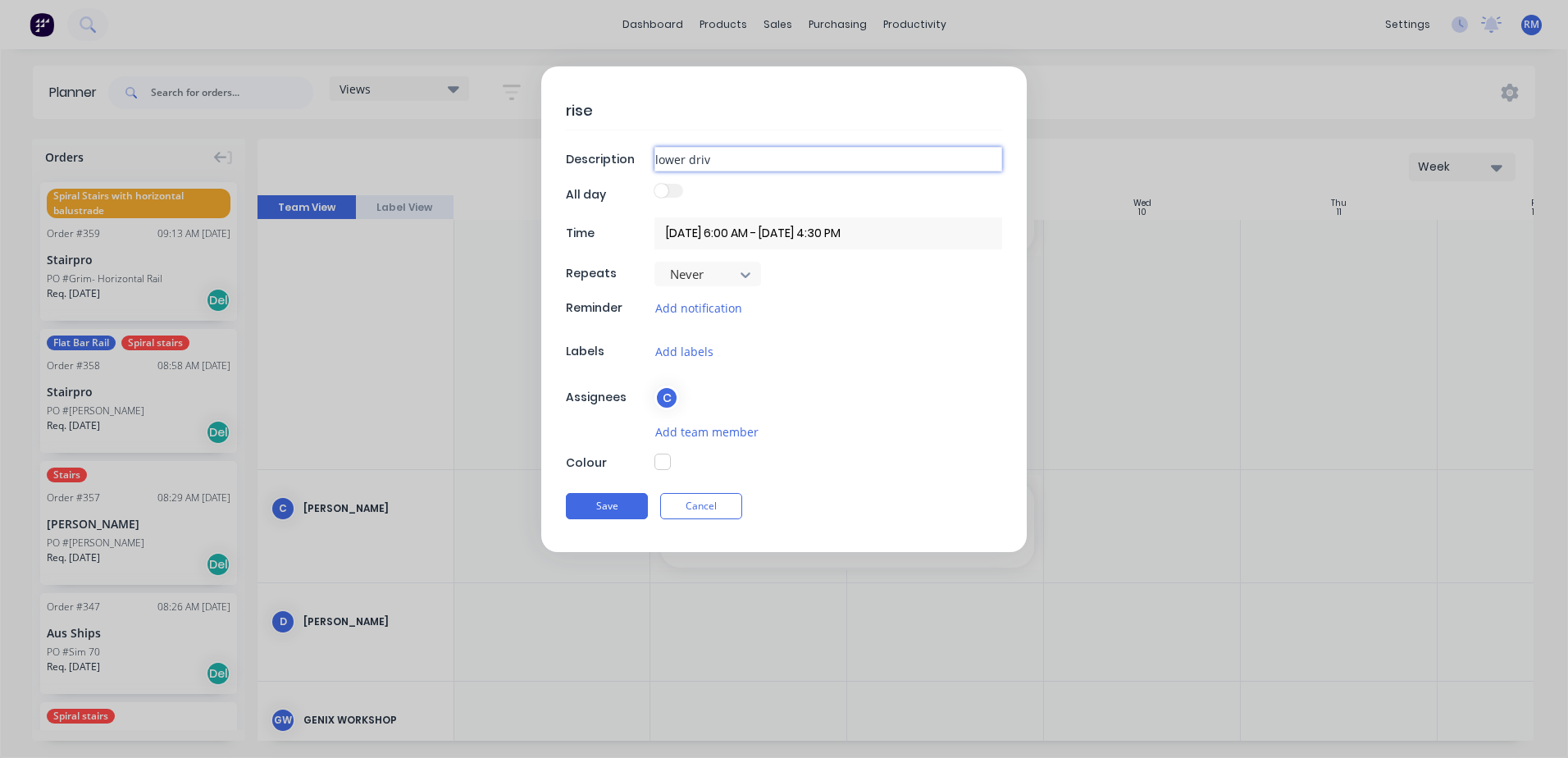
type textarea "x"
type input "lower drive"
type textarea "x"
type input "lower drive"
type textarea "x"
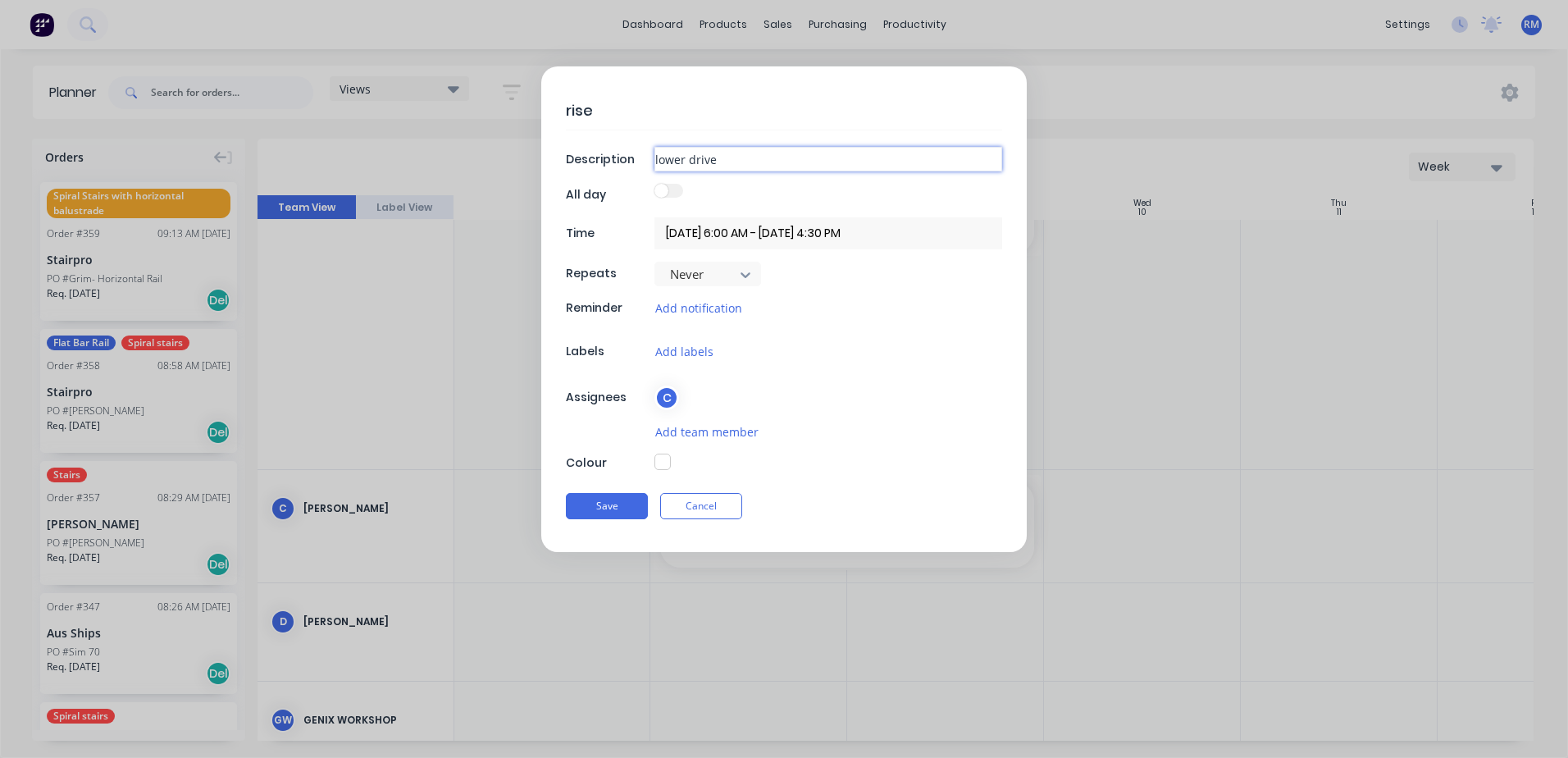
type input "lower drive g"
type textarea "x"
type input "lower drive ga"
type textarea "x"
type input "lower drive gat"
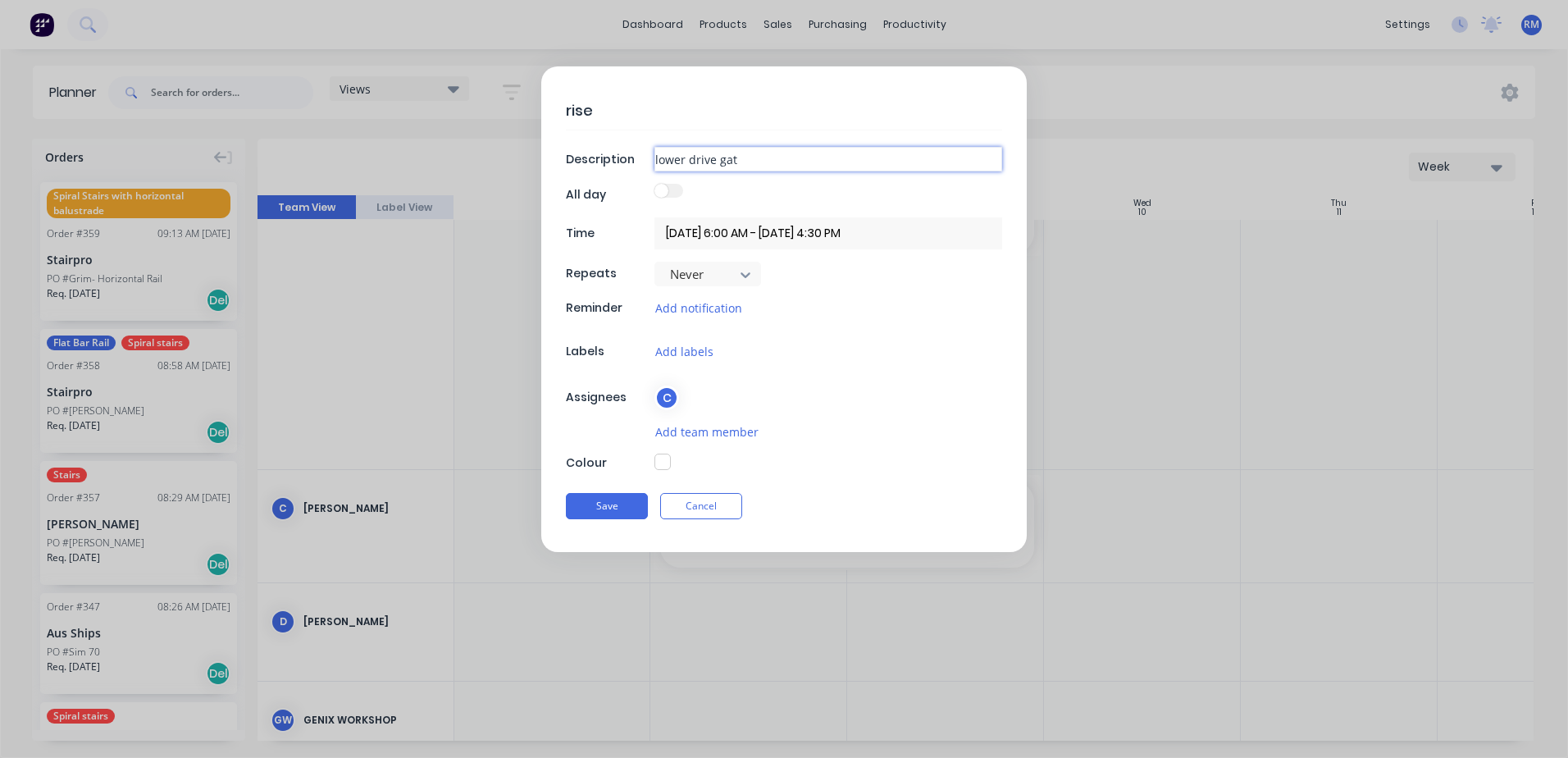
type textarea "x"
type input "[GEOGRAPHIC_DATA]"
click at [628, 503] on button "Save" at bounding box center [606, 506] width 82 height 26
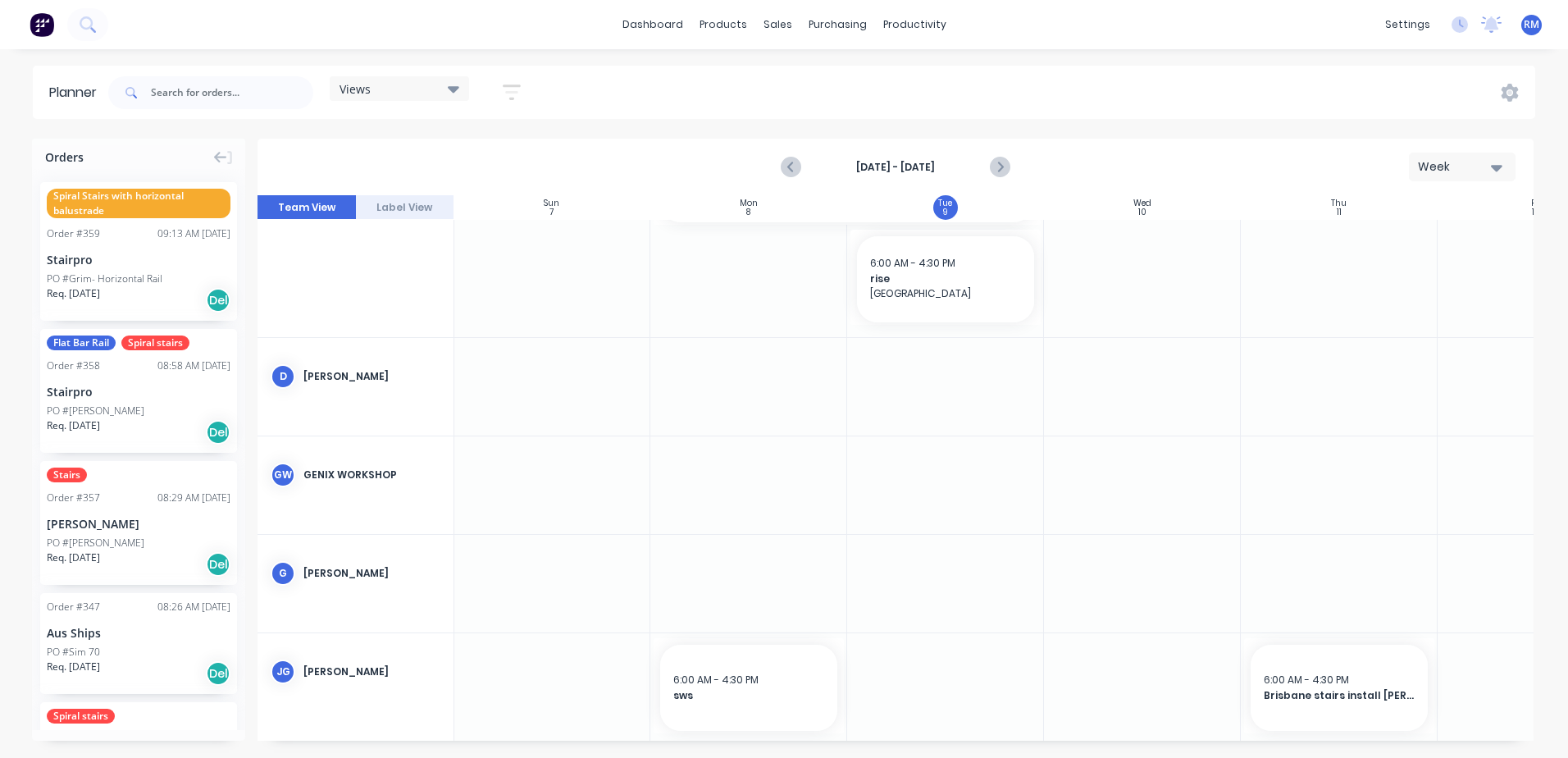
scroll to position [656, 1]
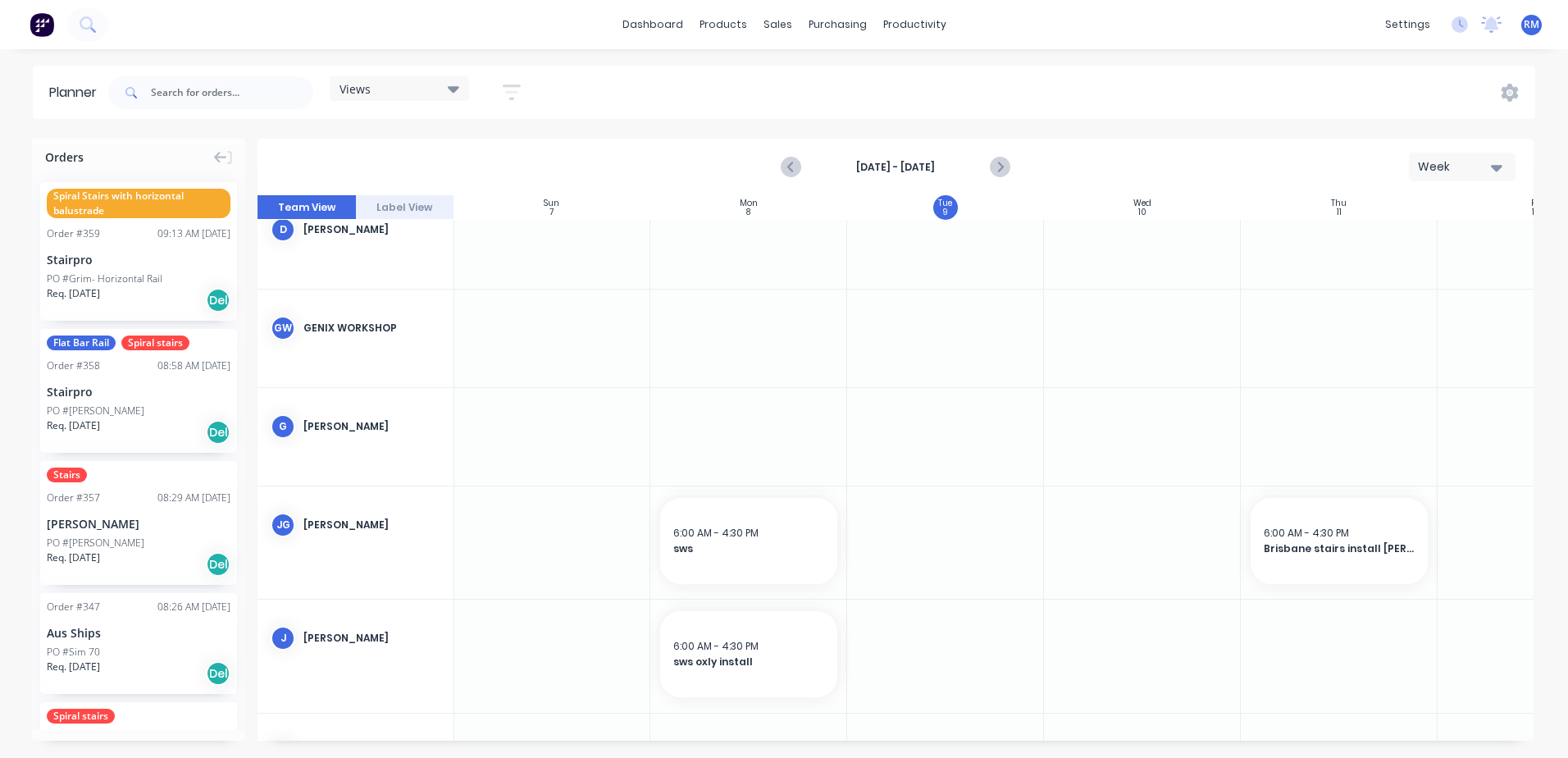
click at [948, 532] on div at bounding box center [945, 542] width 196 height 112
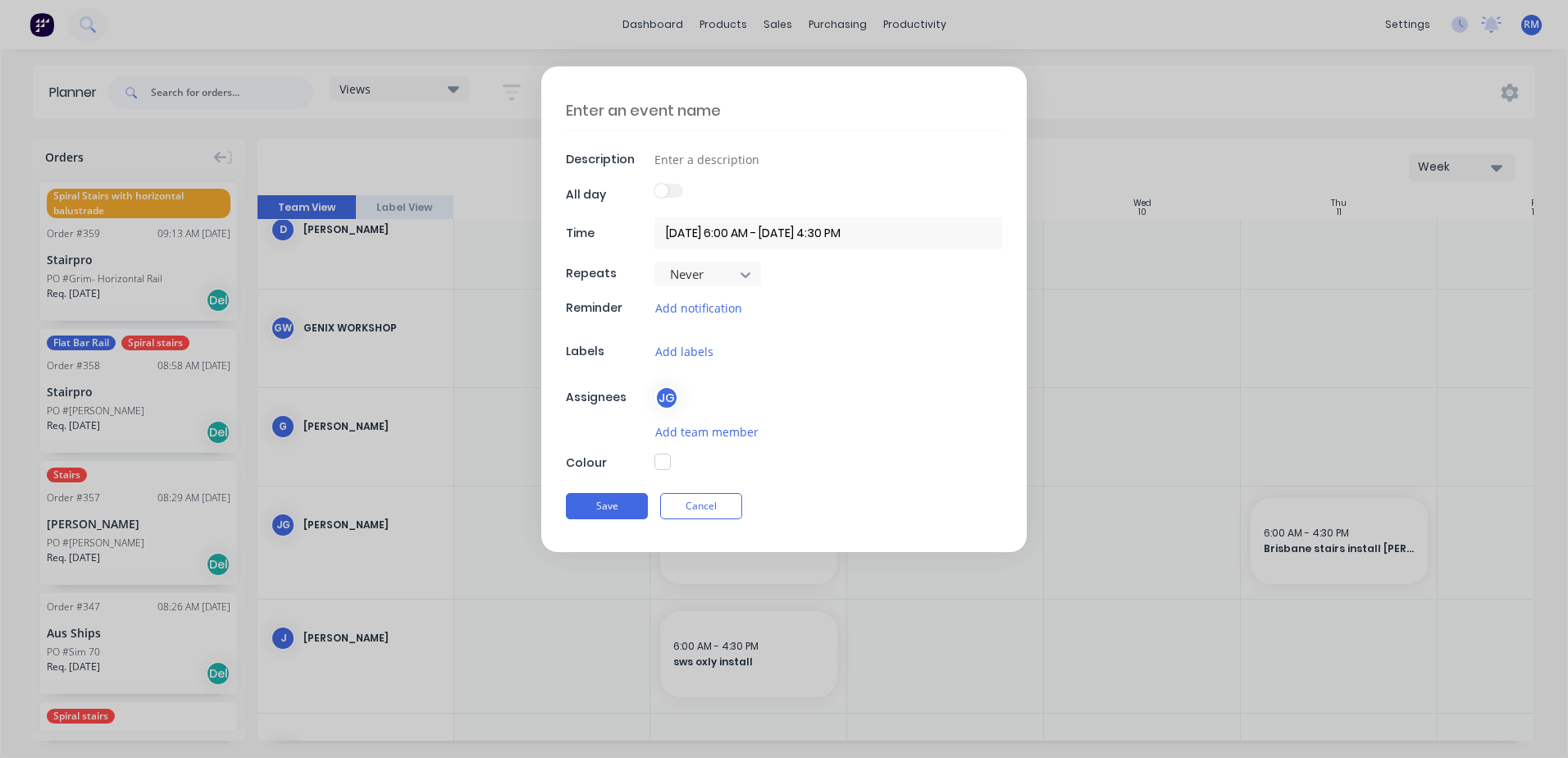
click at [697, 115] on textarea at bounding box center [784, 109] width 436 height 39
type textarea "x"
type textarea "b"
type textarea "x"
type textarea "br"
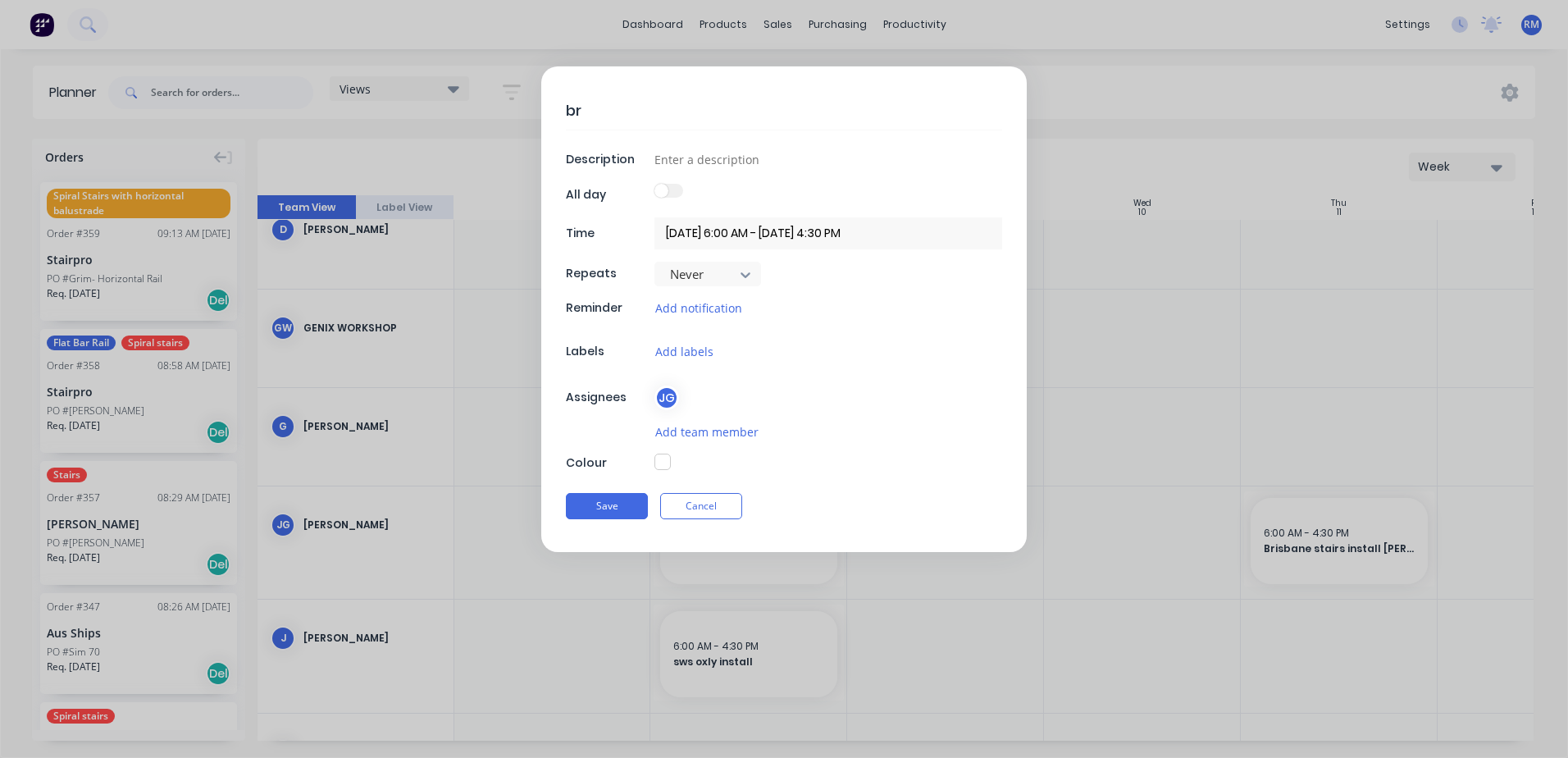
type textarea "x"
type textarea "bre"
type textarea "x"
type textarea "bren"
type textarea "x"
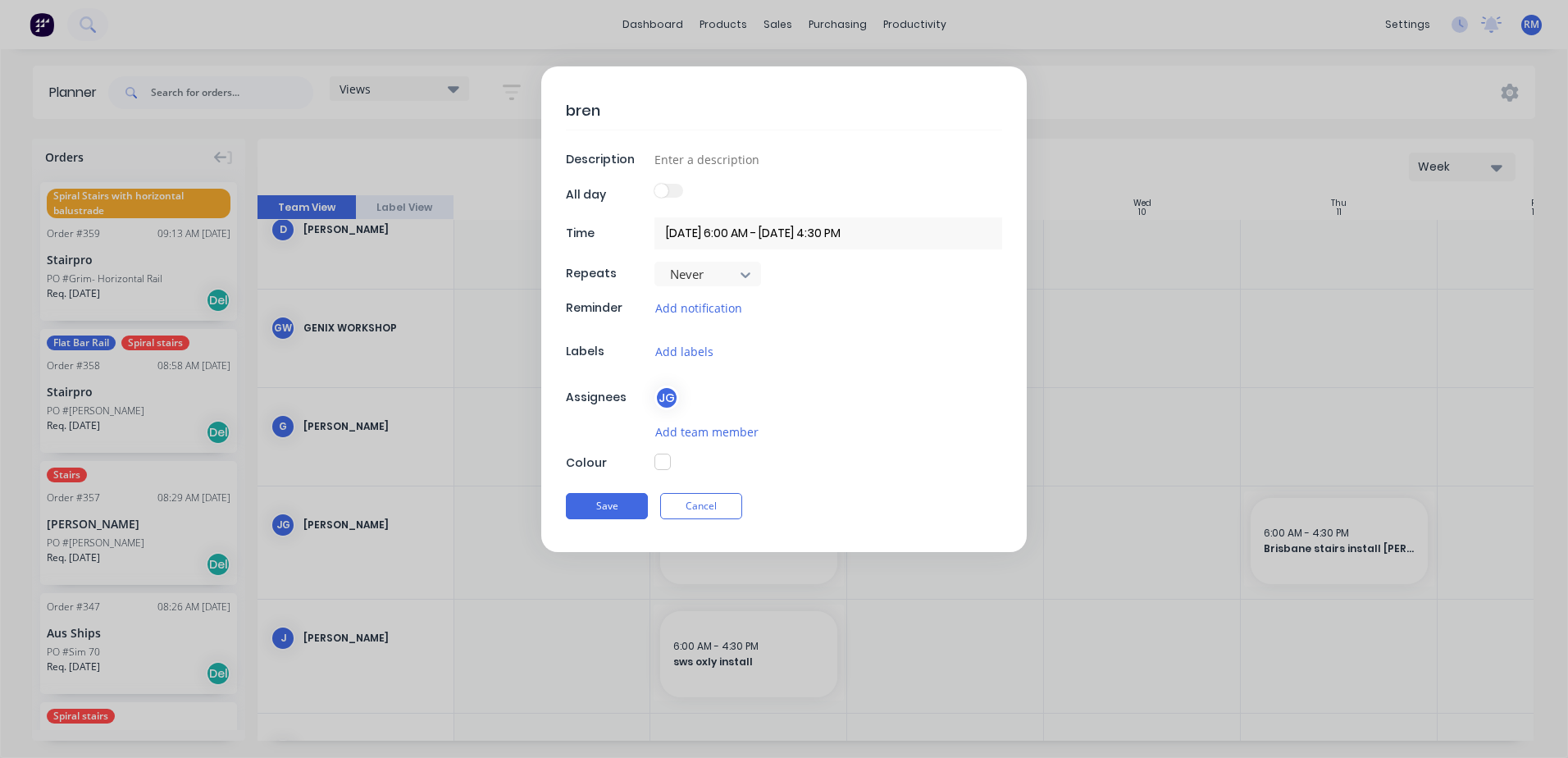
type textarea "brend"
type textarea "x"
type textarea "[PERSON_NAME]"
type textarea "x"
type textarea "[PERSON_NAME]"
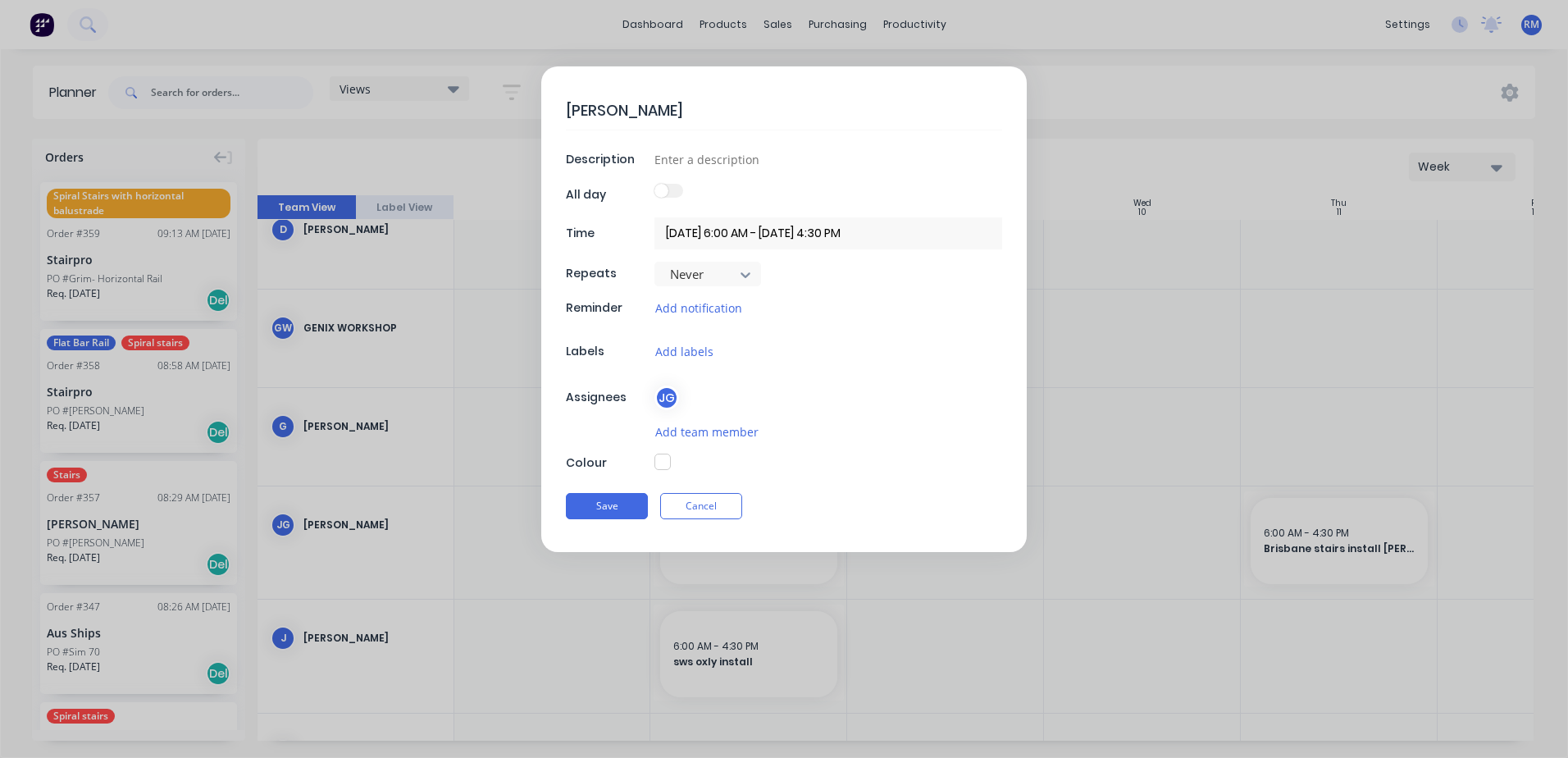
type textarea "x"
type textarea "[PERSON_NAME]"
type textarea "x"
type textarea "[PERSON_NAME]"
type textarea "x"
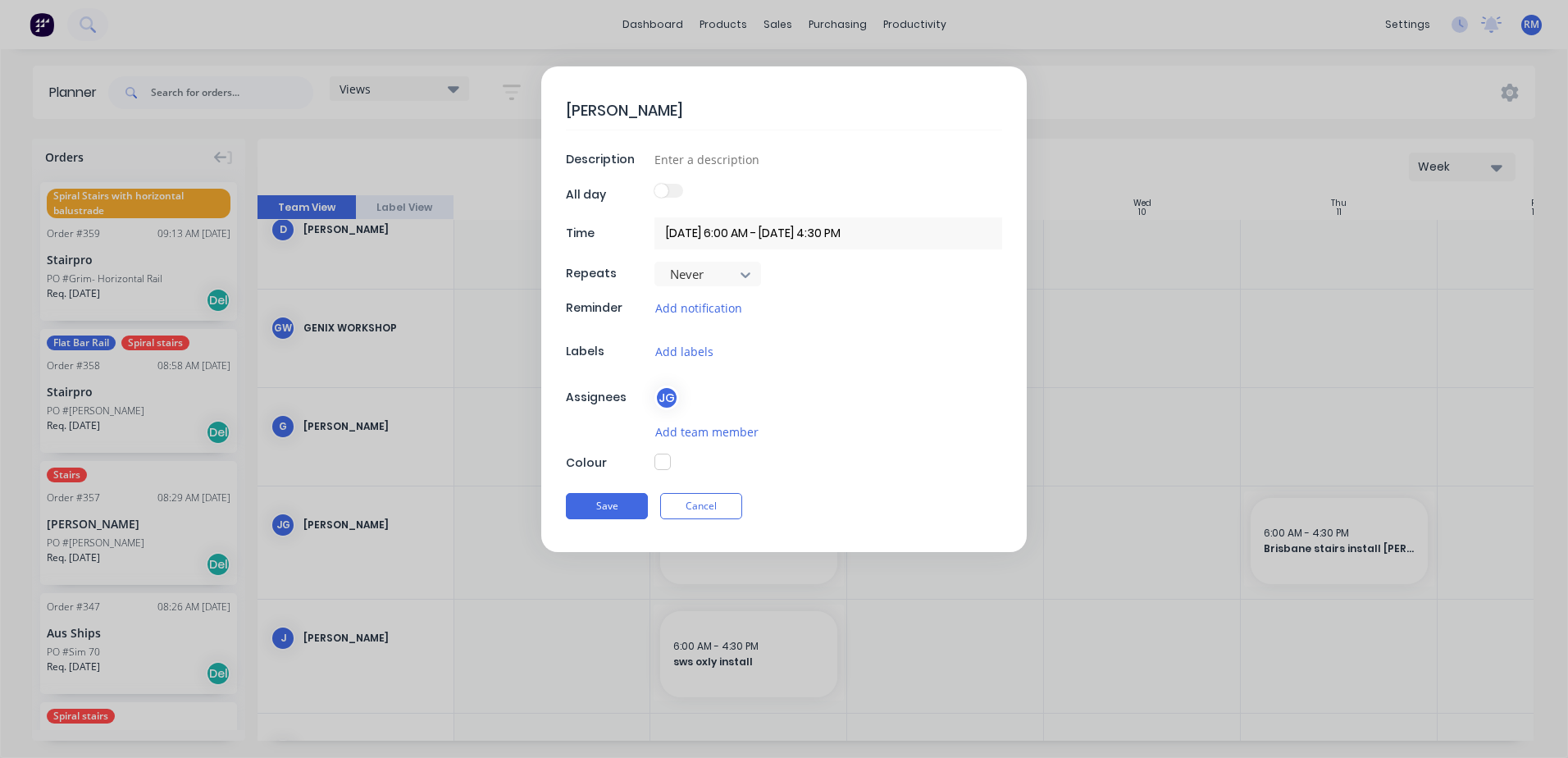
type textarea "[PERSON_NAME]"
type textarea "x"
type textarea "[PERSON_NAME]"
type textarea "x"
type textarea "[PERSON_NAME]"
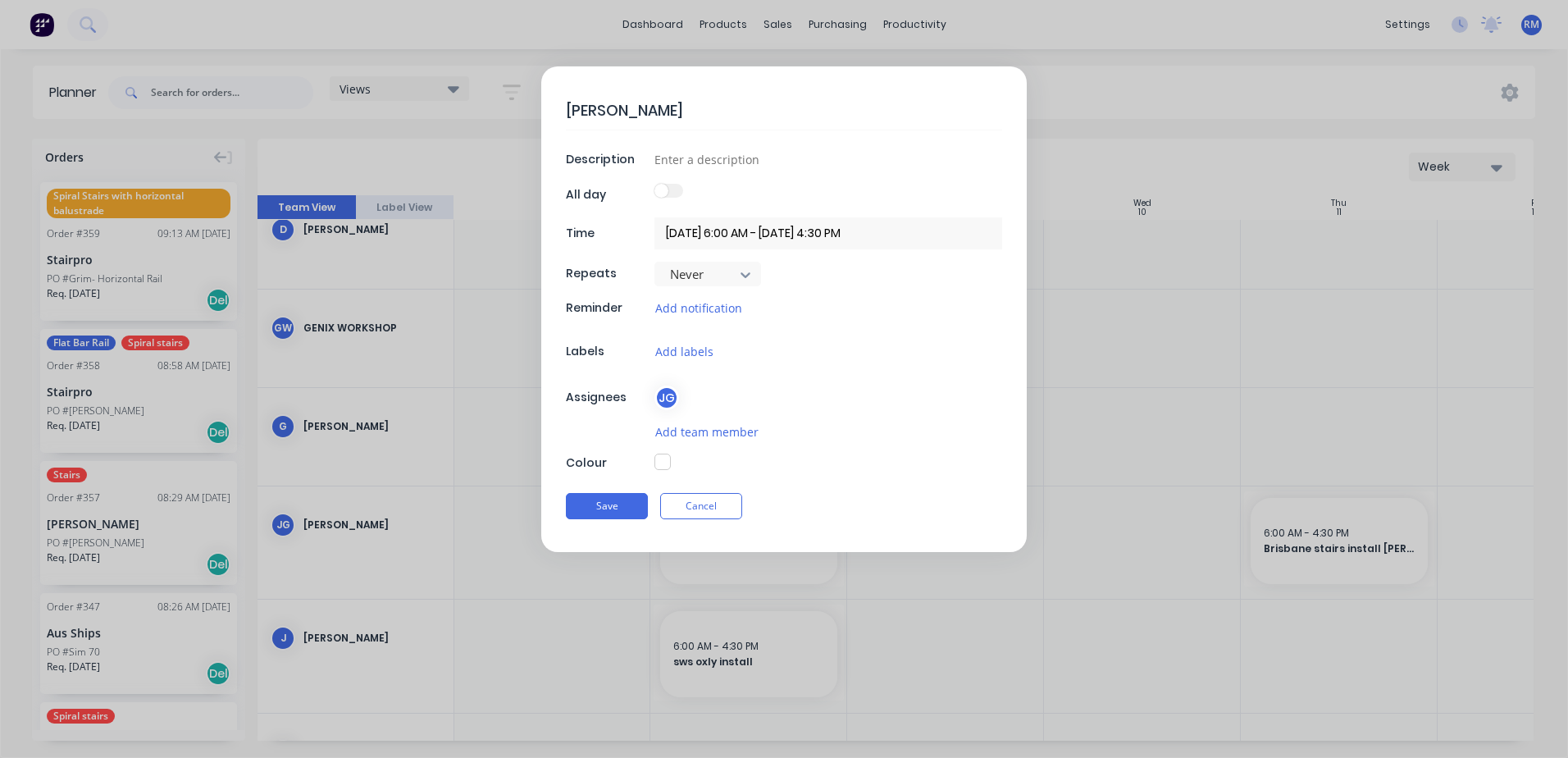
type textarea "x"
type textarea "[PERSON_NAME]"
type textarea "x"
type textarea "[PERSON_NAME] f"
type textarea "x"
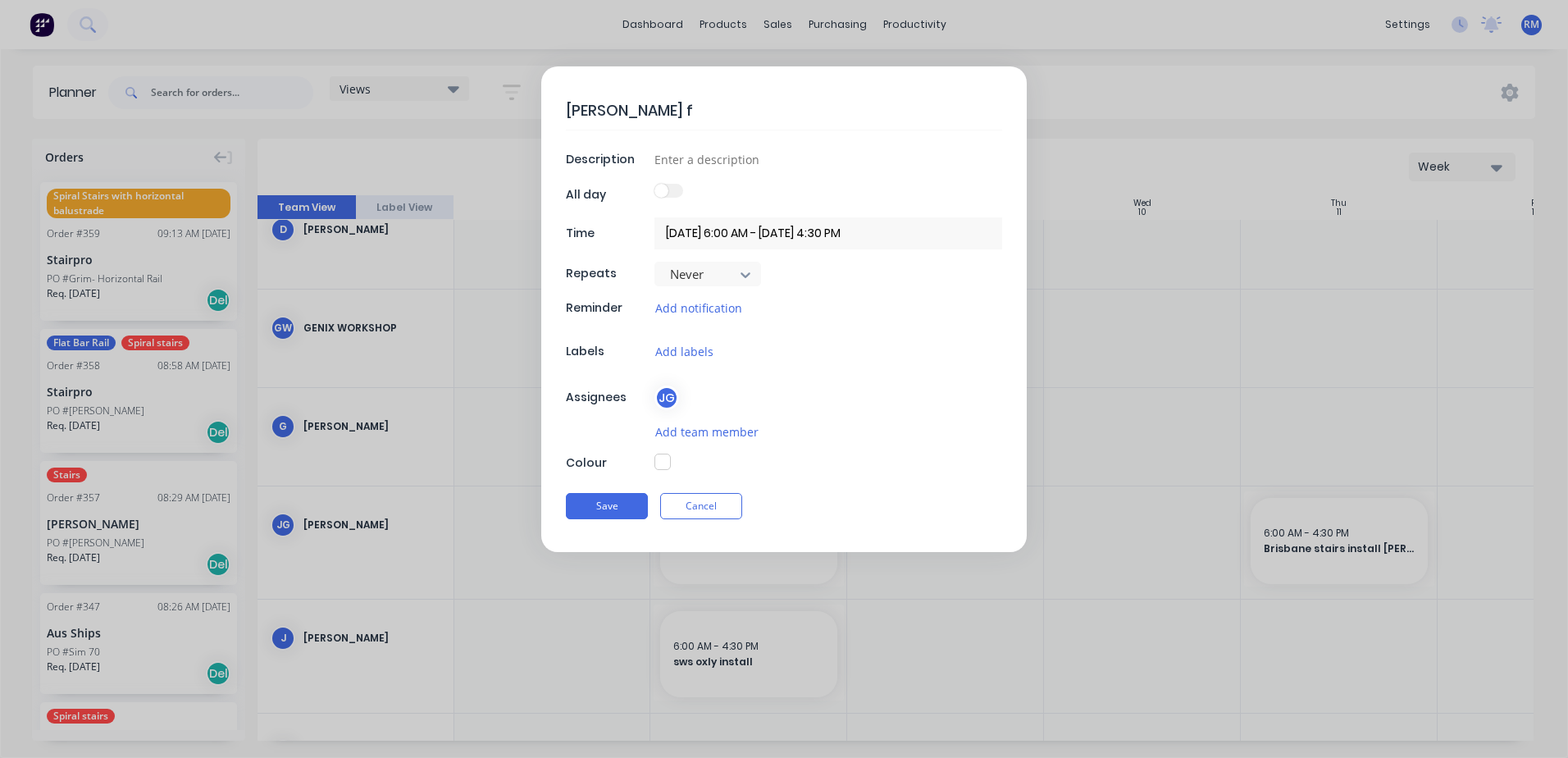
type textarea "[PERSON_NAME] fe"
type textarea "x"
type textarea "[PERSON_NAME] fen"
type textarea "x"
type textarea "brendan pool fenc"
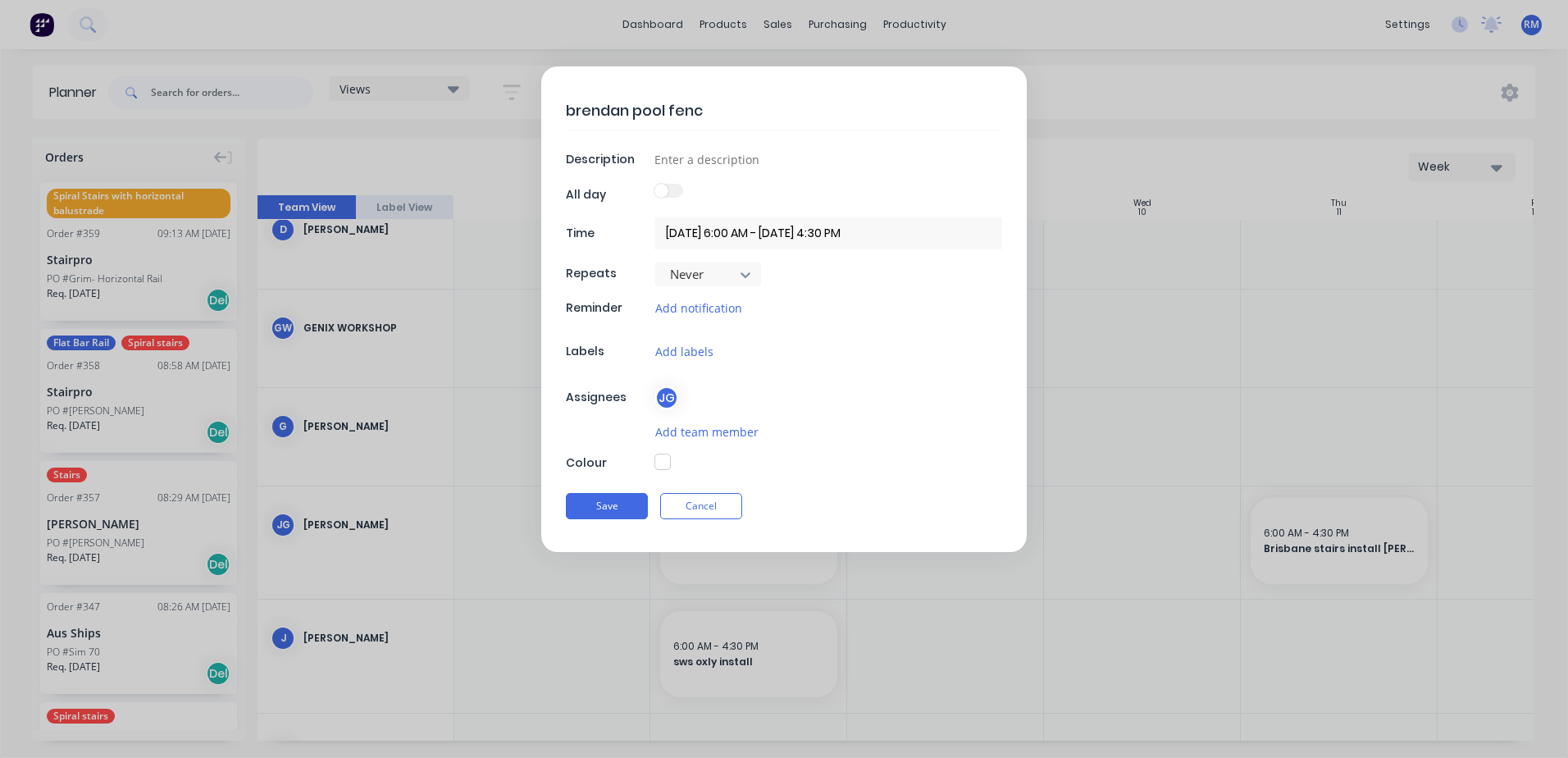
type textarea "x"
type textarea "brendan pool fence"
click at [624, 506] on button "Save" at bounding box center [606, 506] width 82 height 26
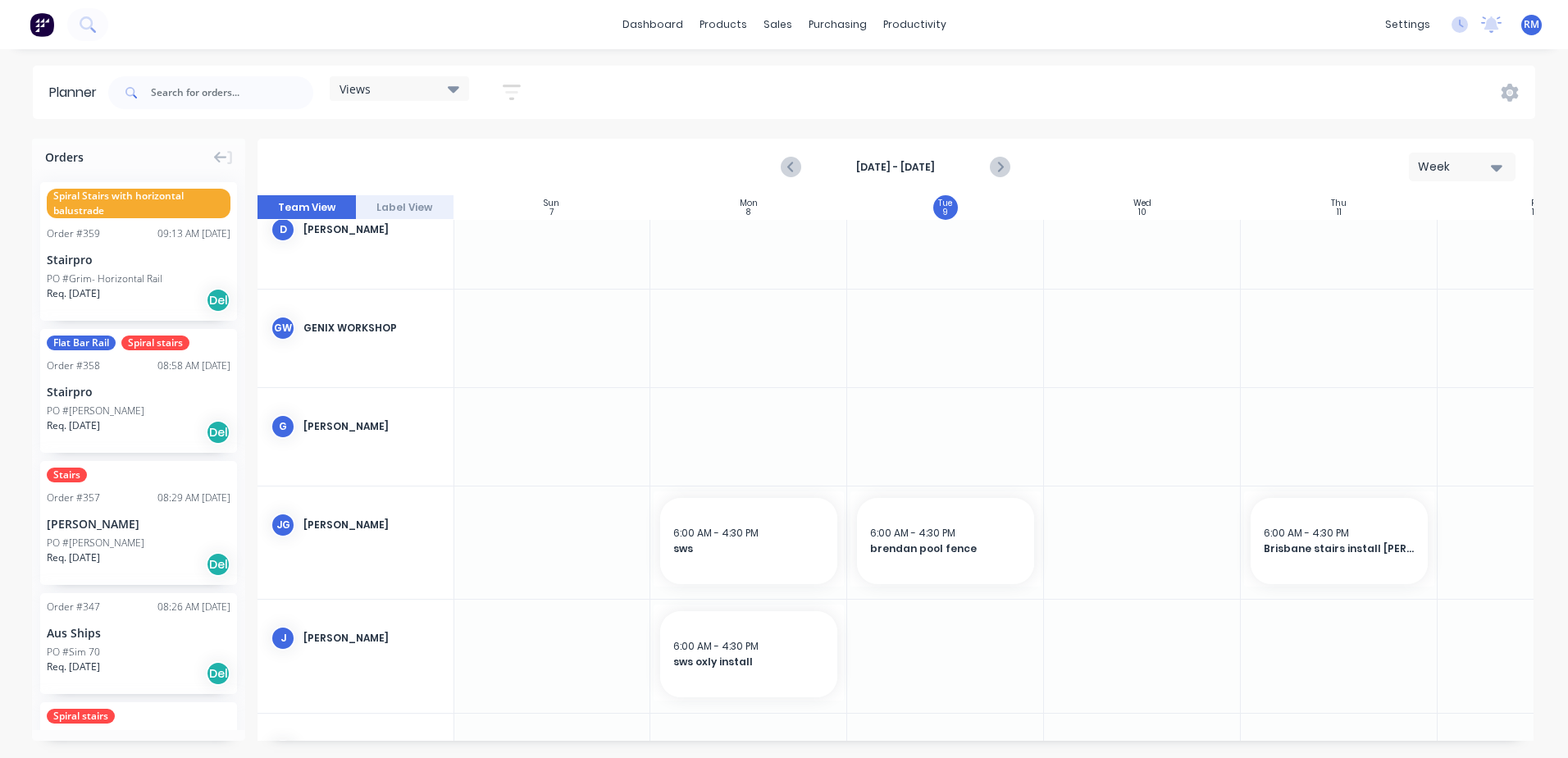
click at [1126, 552] on div at bounding box center [1142, 542] width 196 height 112
click at [1126, 554] on div at bounding box center [1142, 542] width 196 height 112
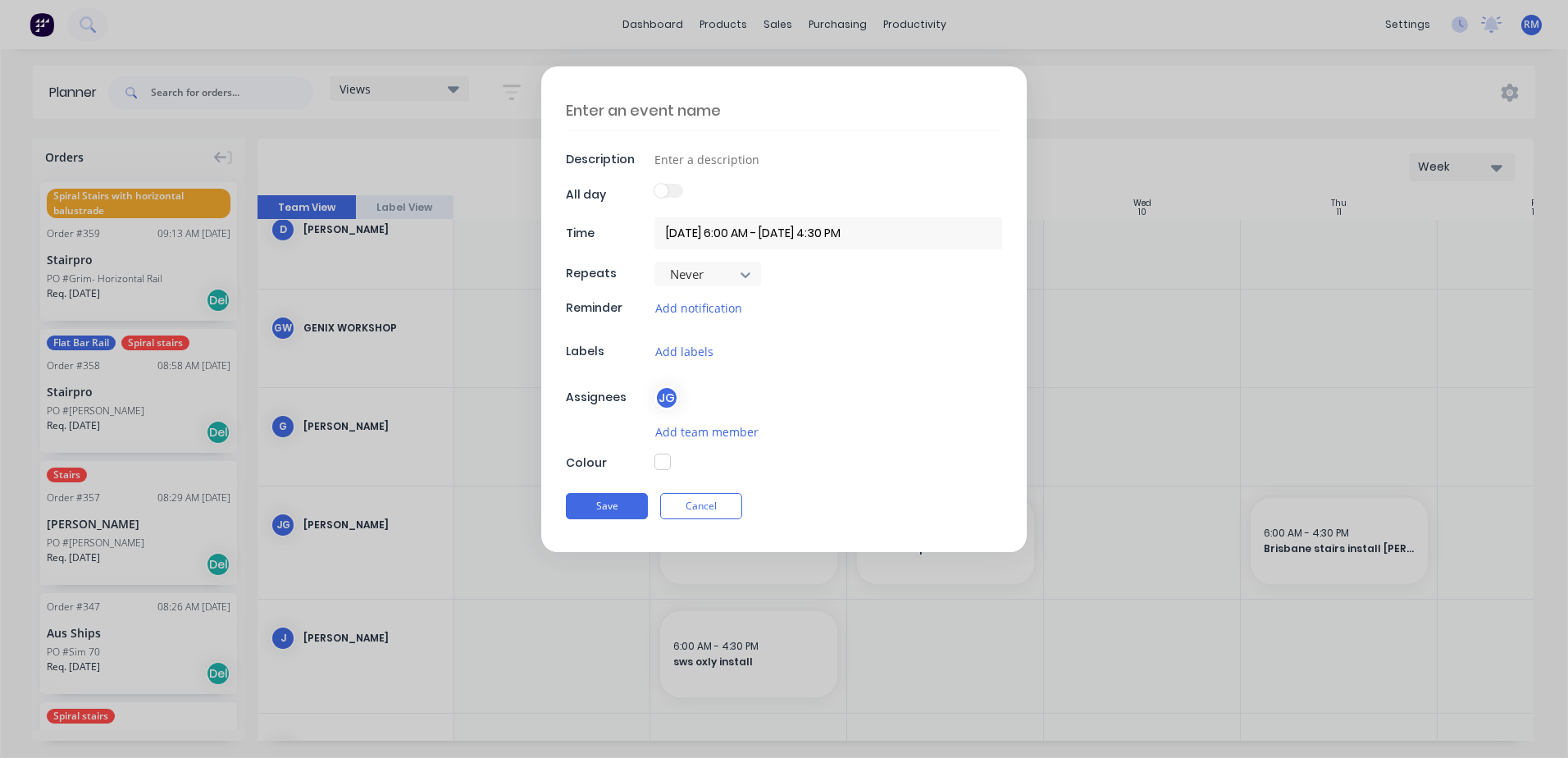
click at [741, 105] on textarea at bounding box center [784, 109] width 436 height 39
type textarea "x"
type textarea "s"
type textarea "x"
type textarea "su"
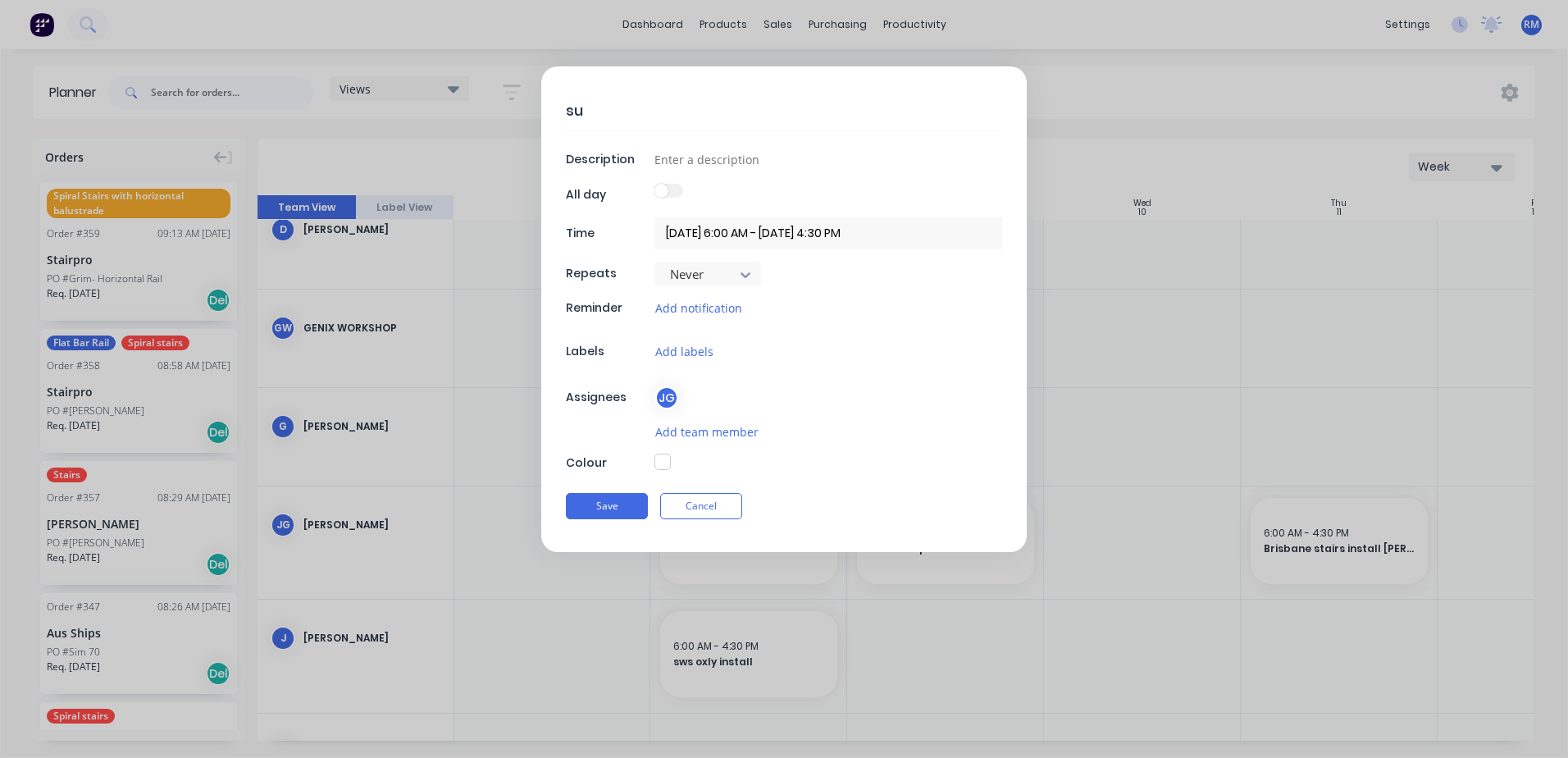
type textarea "x"
type textarea "sun"
type textarea "x"
type textarea "suns"
type textarea "x"
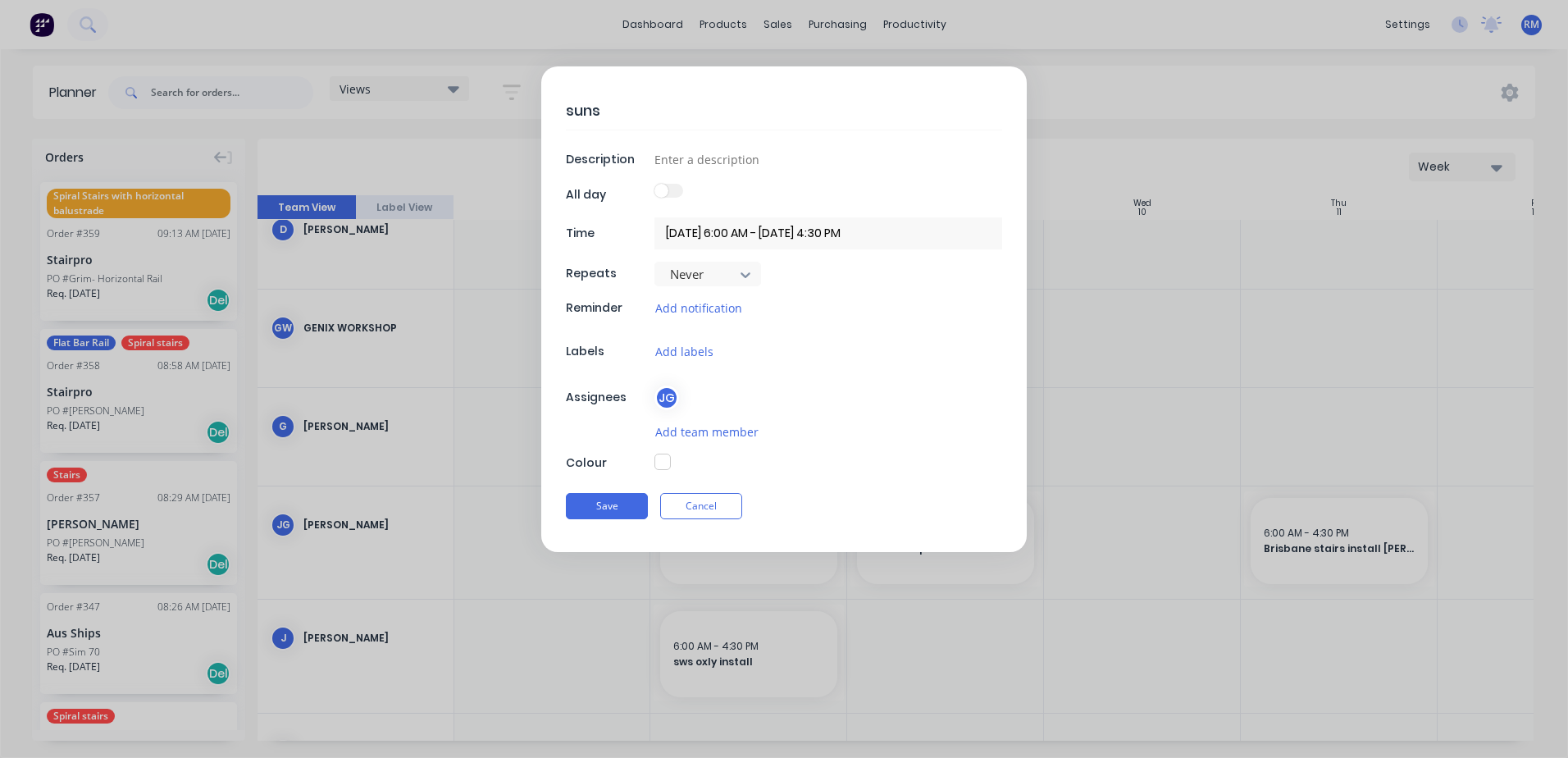
type textarea "sunst"
type textarea "x"
type textarea "sunsto"
type textarea "x"
type textarea "sunston"
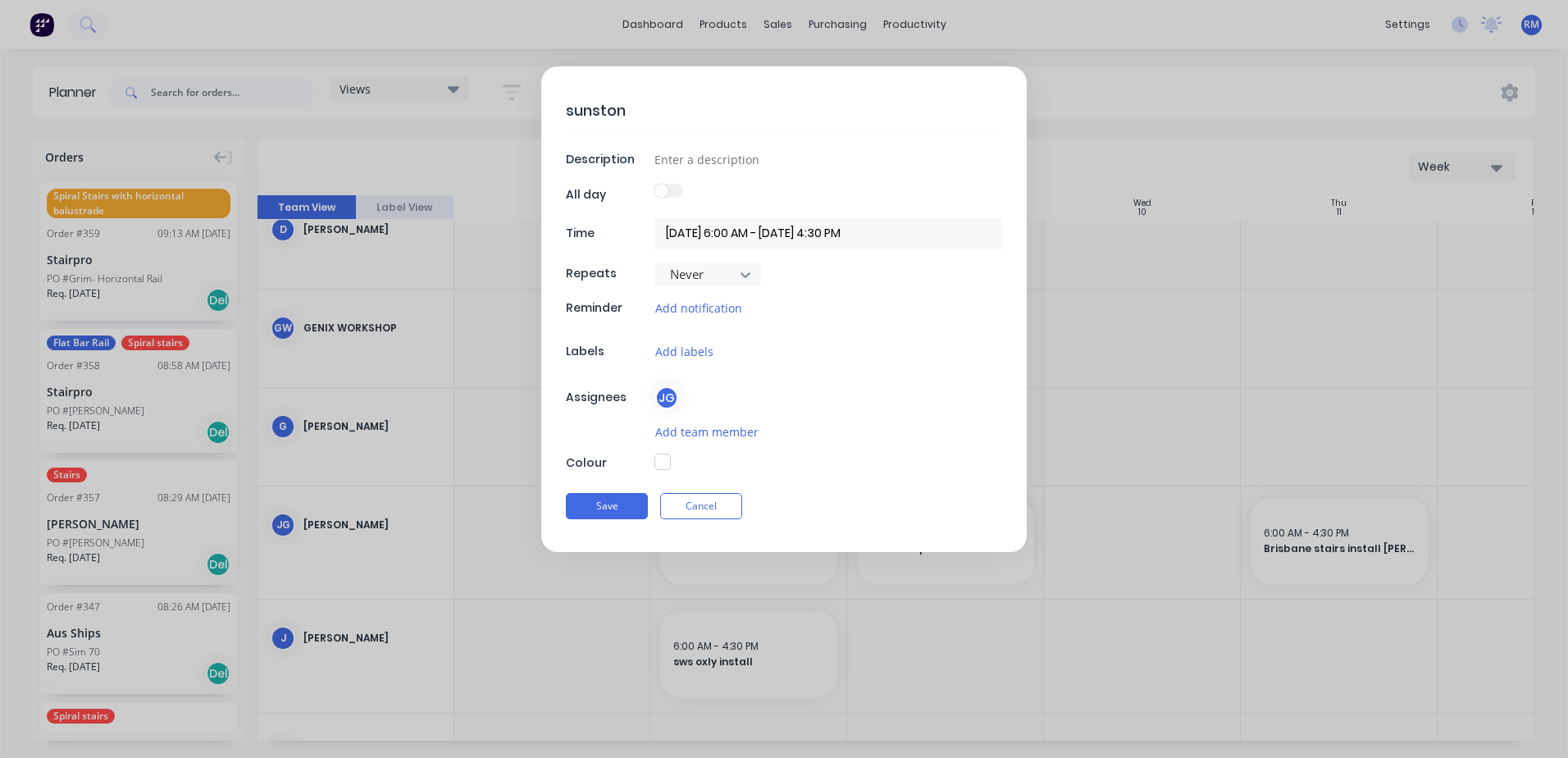
type textarea "x"
type textarea "sunstone"
click at [751, 160] on input at bounding box center [828, 159] width 347 height 25
type textarea "x"
type input "i"
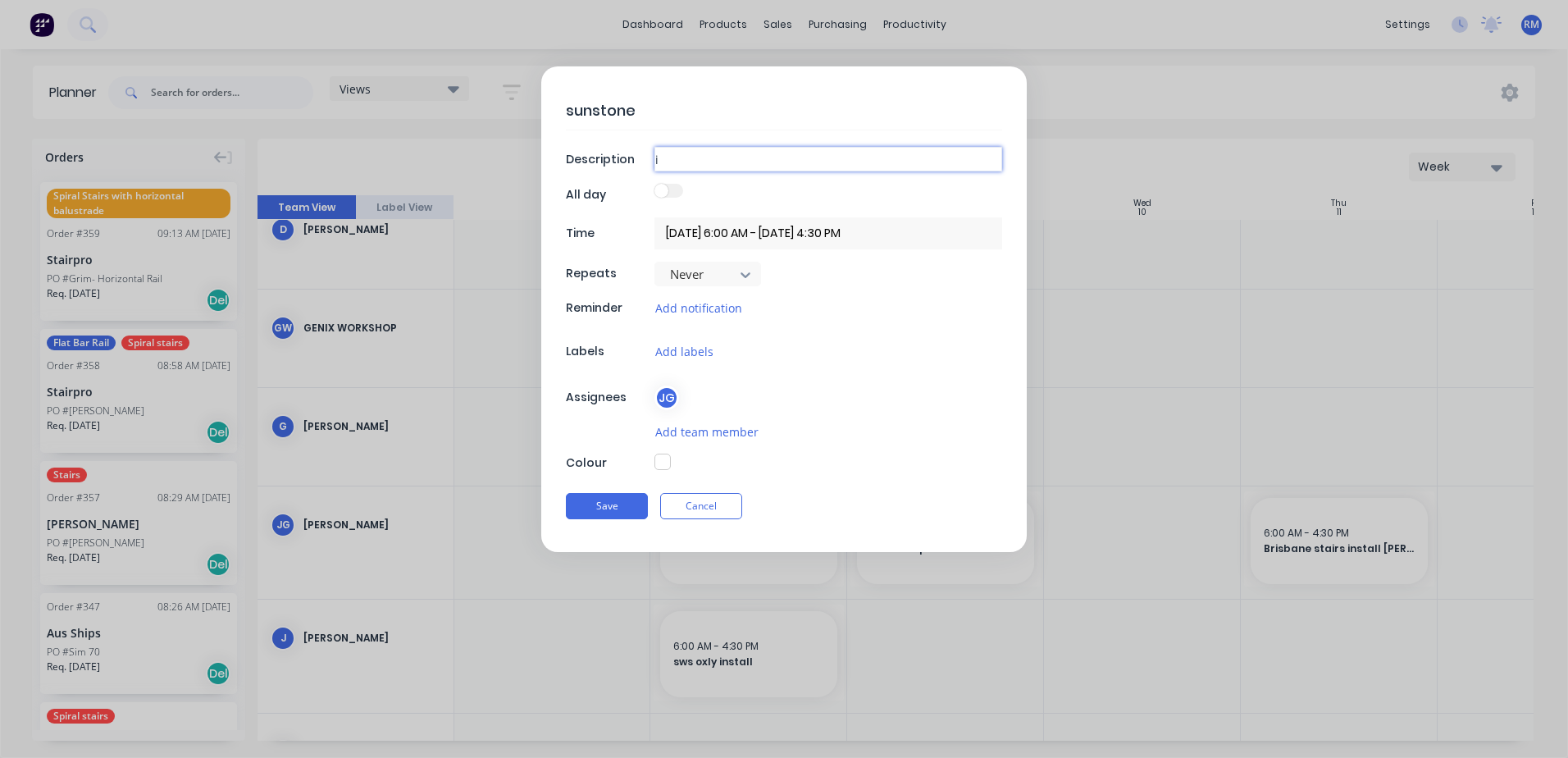
type textarea "x"
type input "in"
type textarea "x"
type input "ins"
type textarea "x"
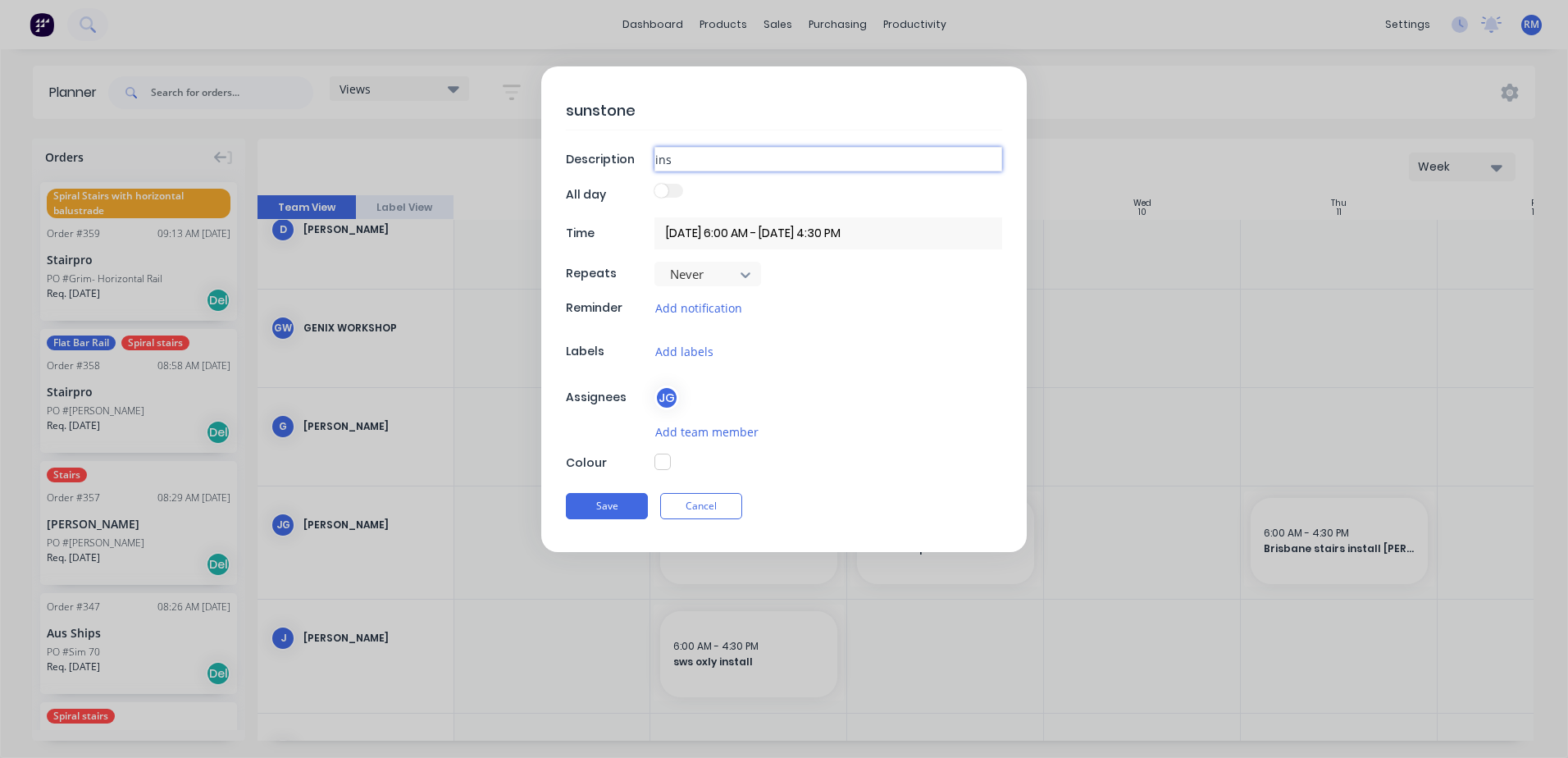
type input "inst"
type textarea "x"
type input "insta"
type textarea "x"
type input "instal"
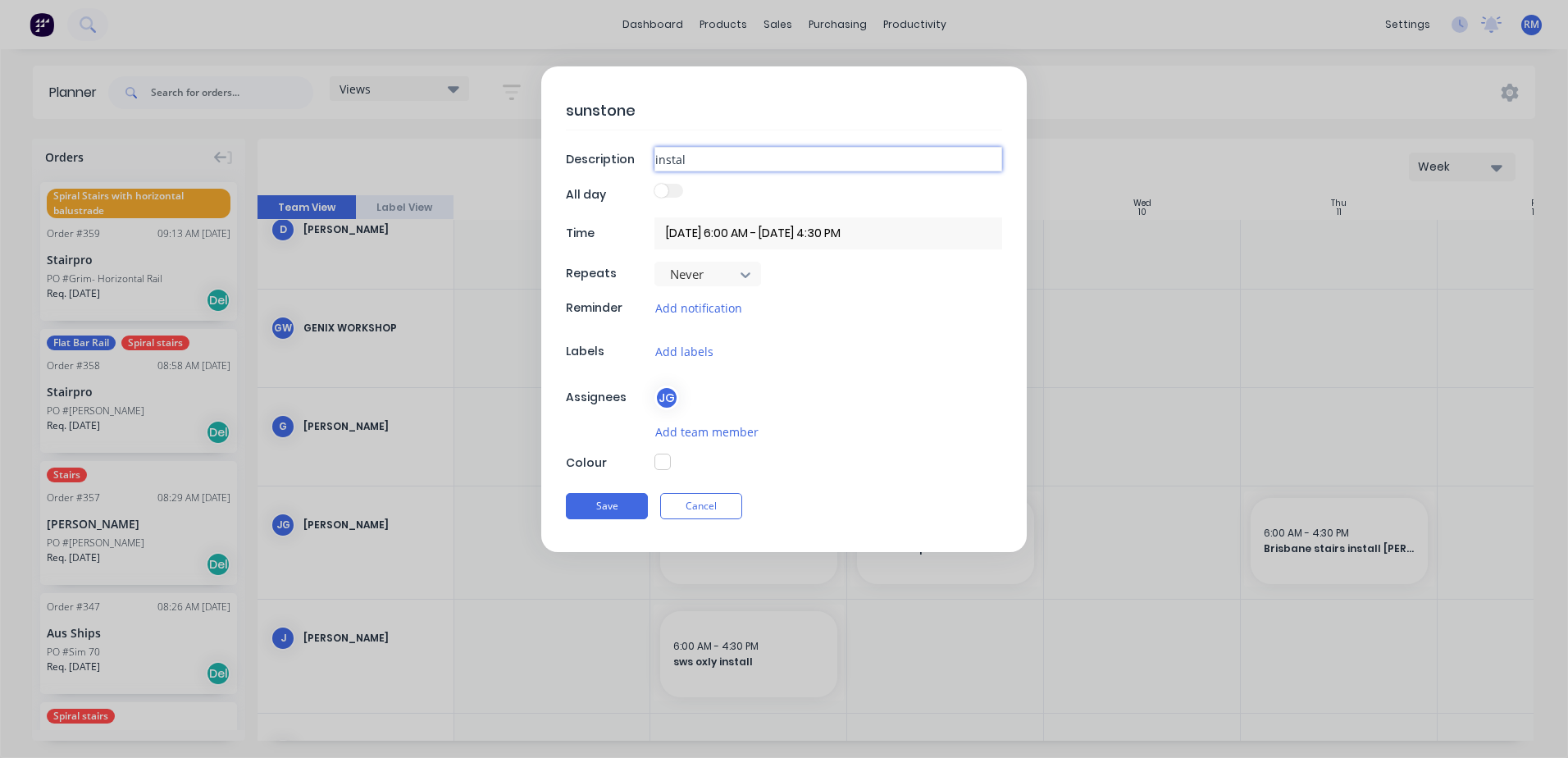
type textarea "x"
type input "install"
click at [616, 502] on button "Save" at bounding box center [606, 506] width 82 height 26
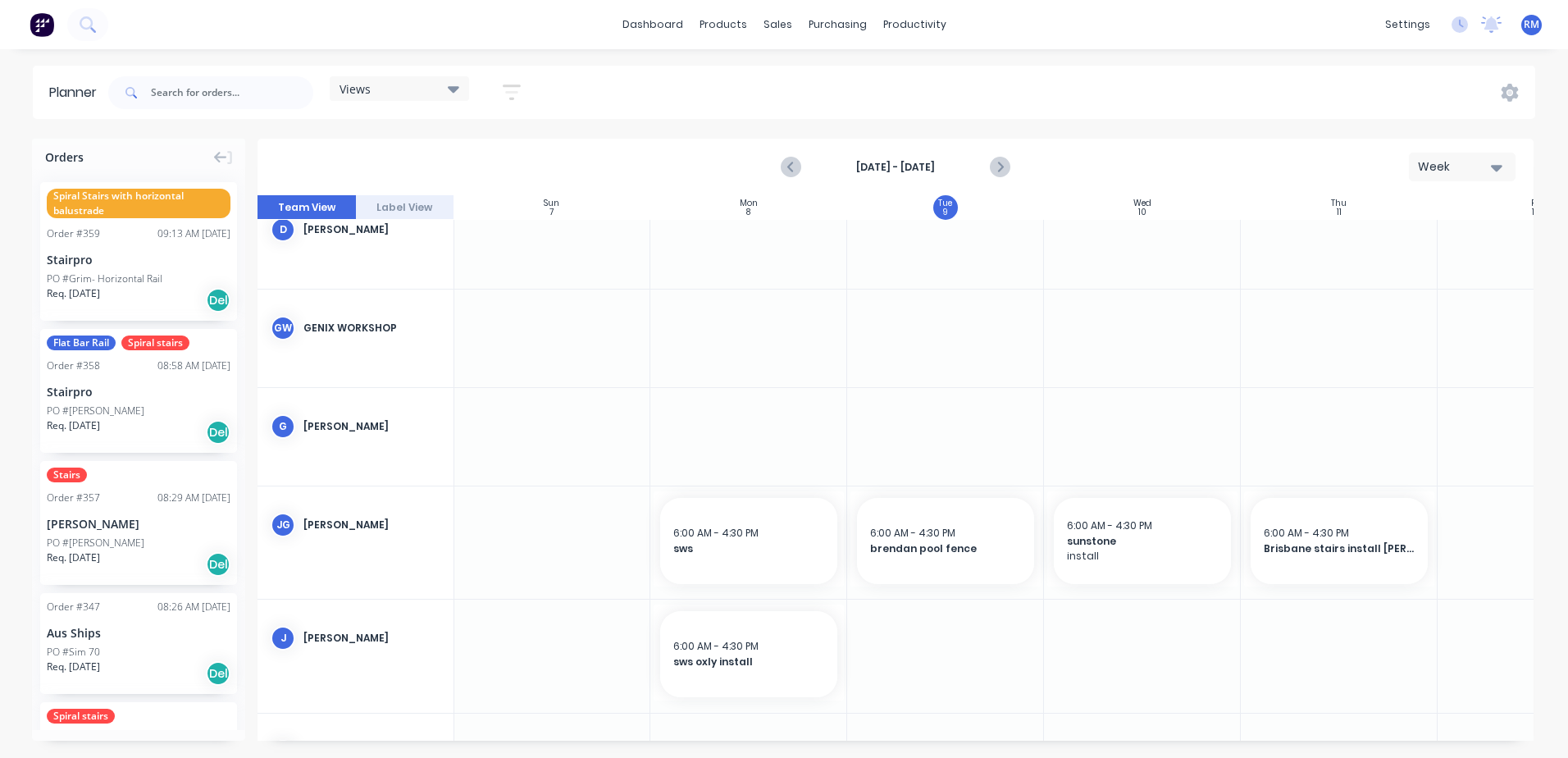
scroll to position [738, 1]
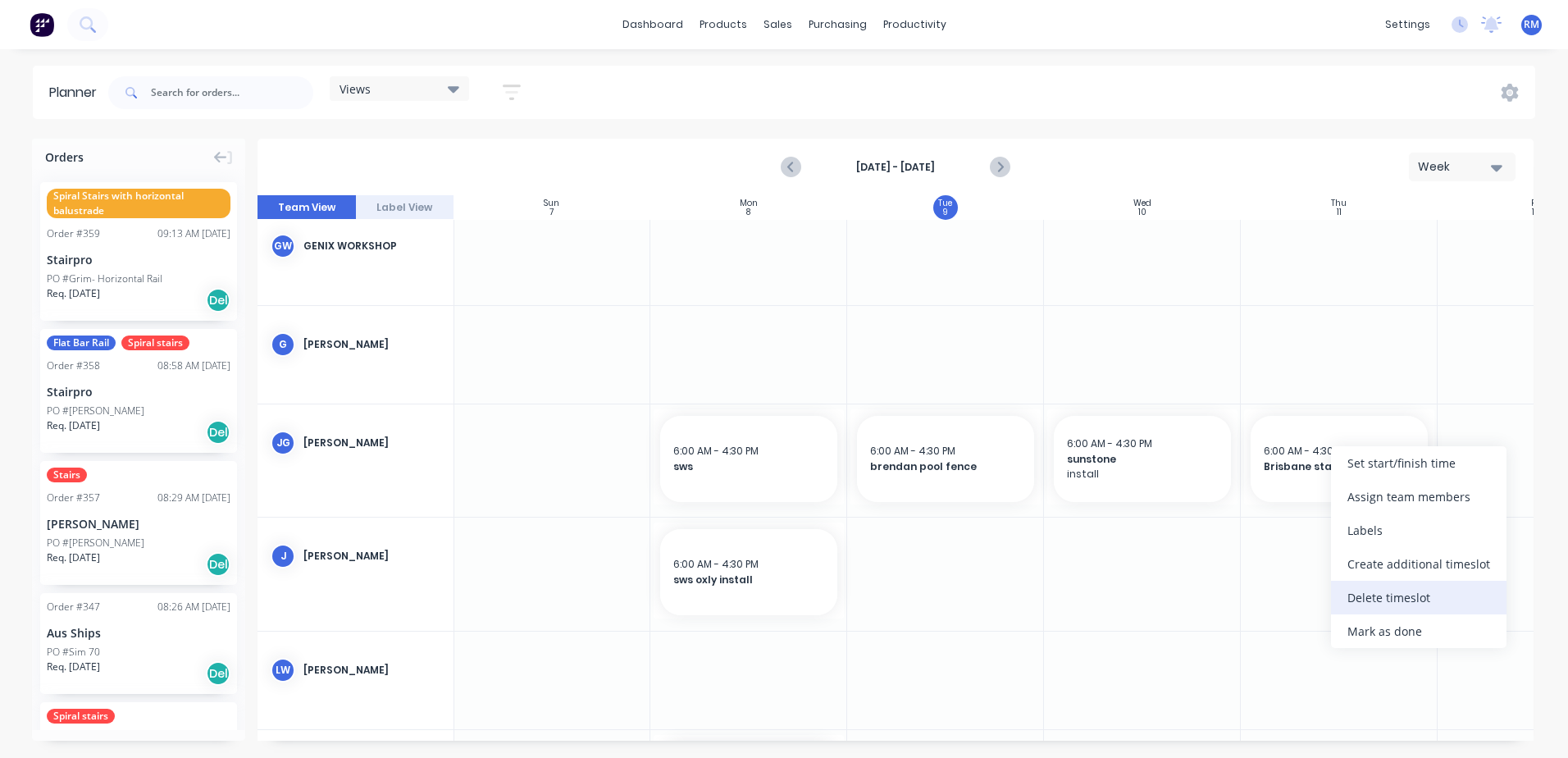
click at [1392, 591] on div "Delete timeslot" at bounding box center [1419, 598] width 176 height 34
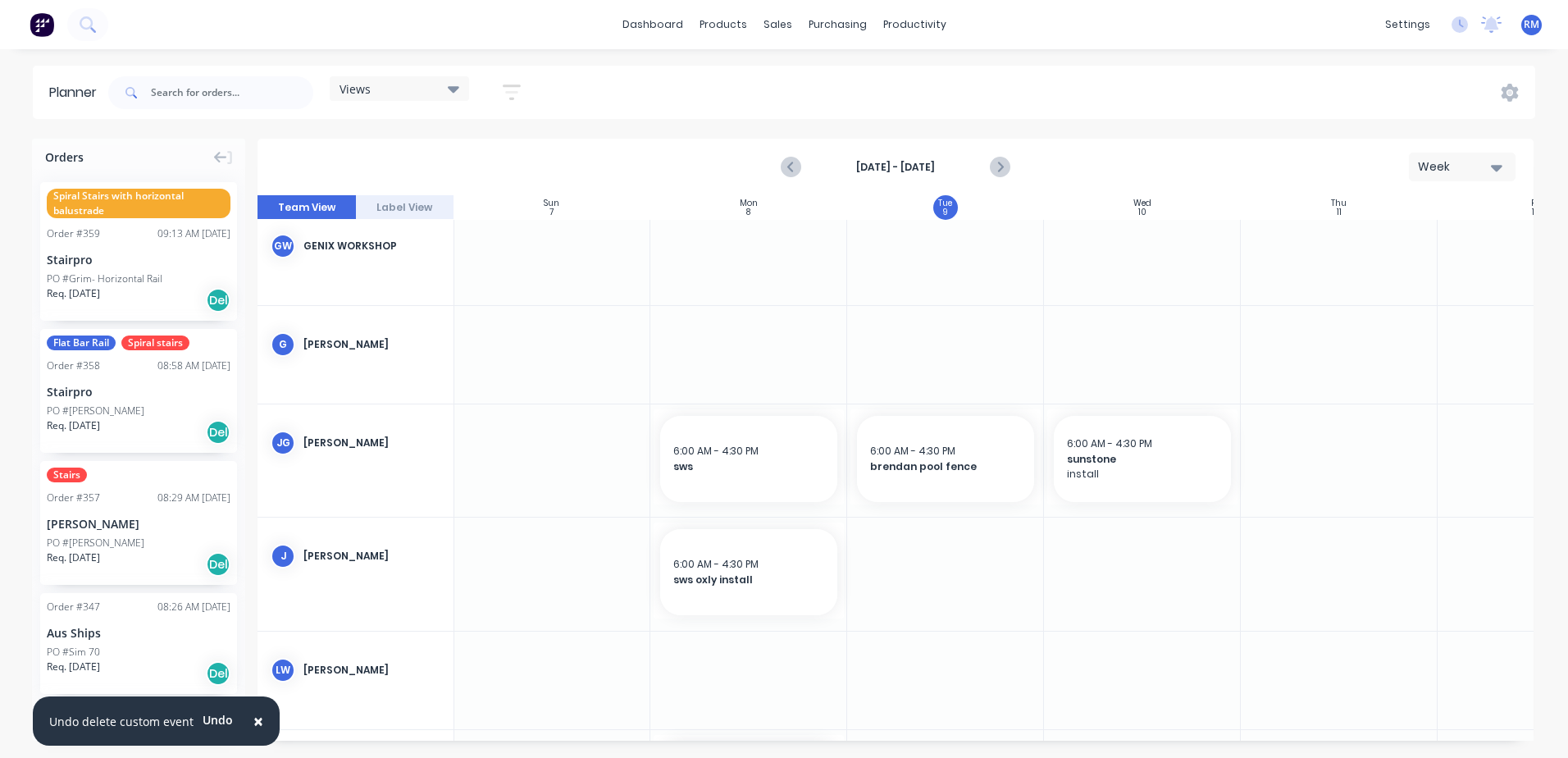
click at [1331, 437] on div at bounding box center [1339, 460] width 196 height 112
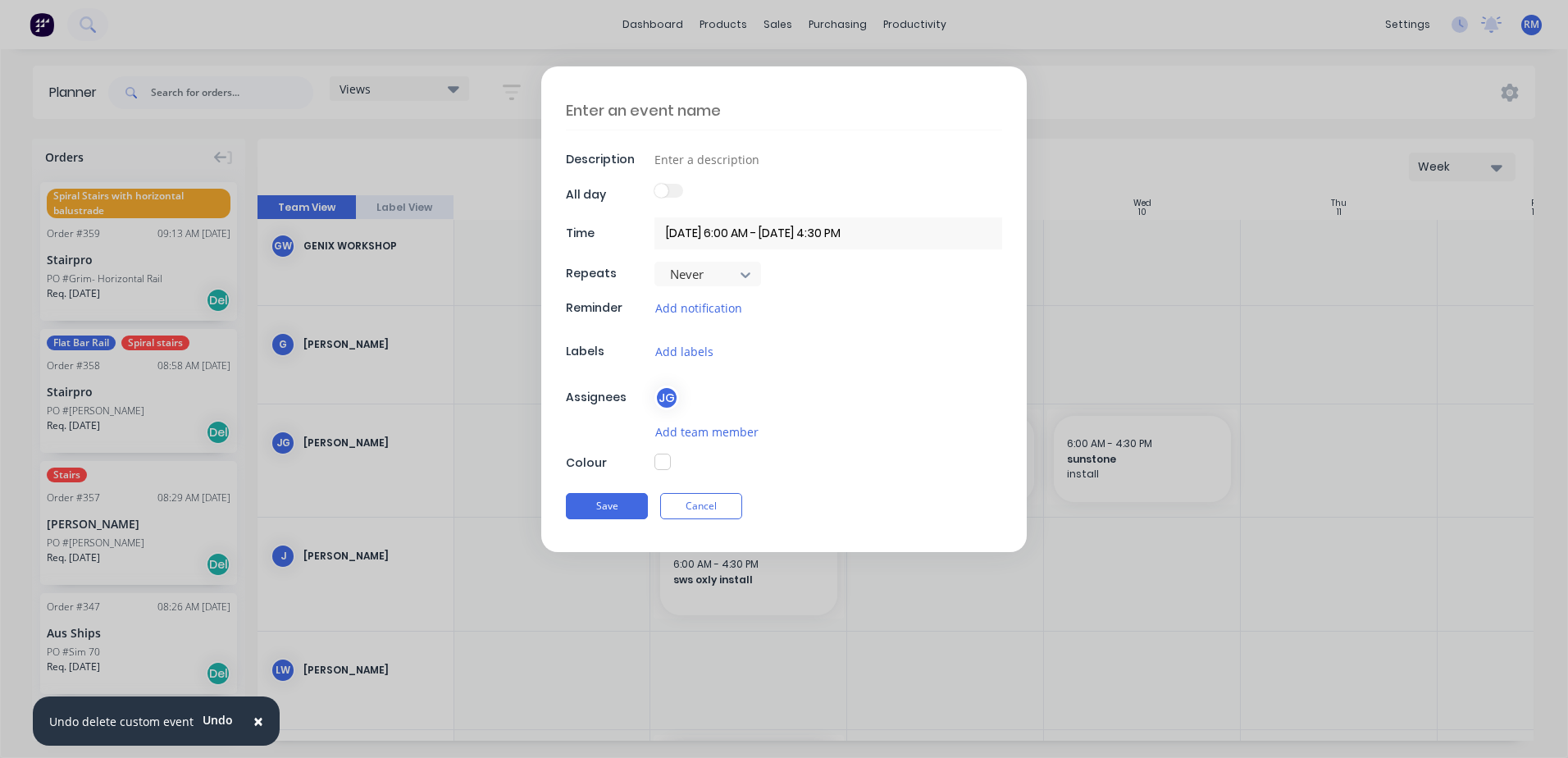
click at [730, 109] on textarea at bounding box center [784, 109] width 436 height 39
type textarea "x"
type textarea "n"
type textarea "x"
type textarea "ne"
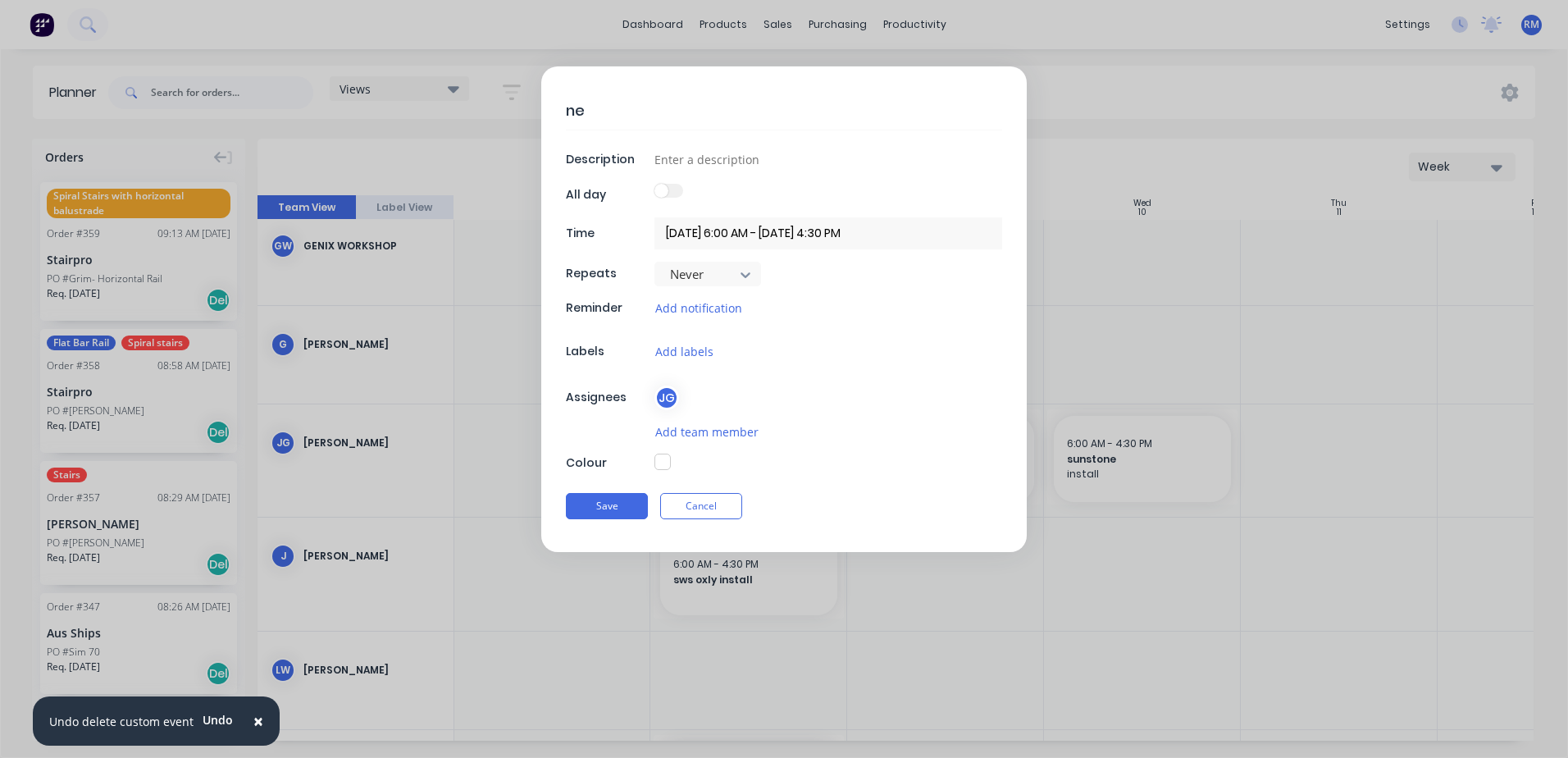
type textarea "x"
type textarea "nes"
type textarea "x"
type textarea "nest"
type textarea "x"
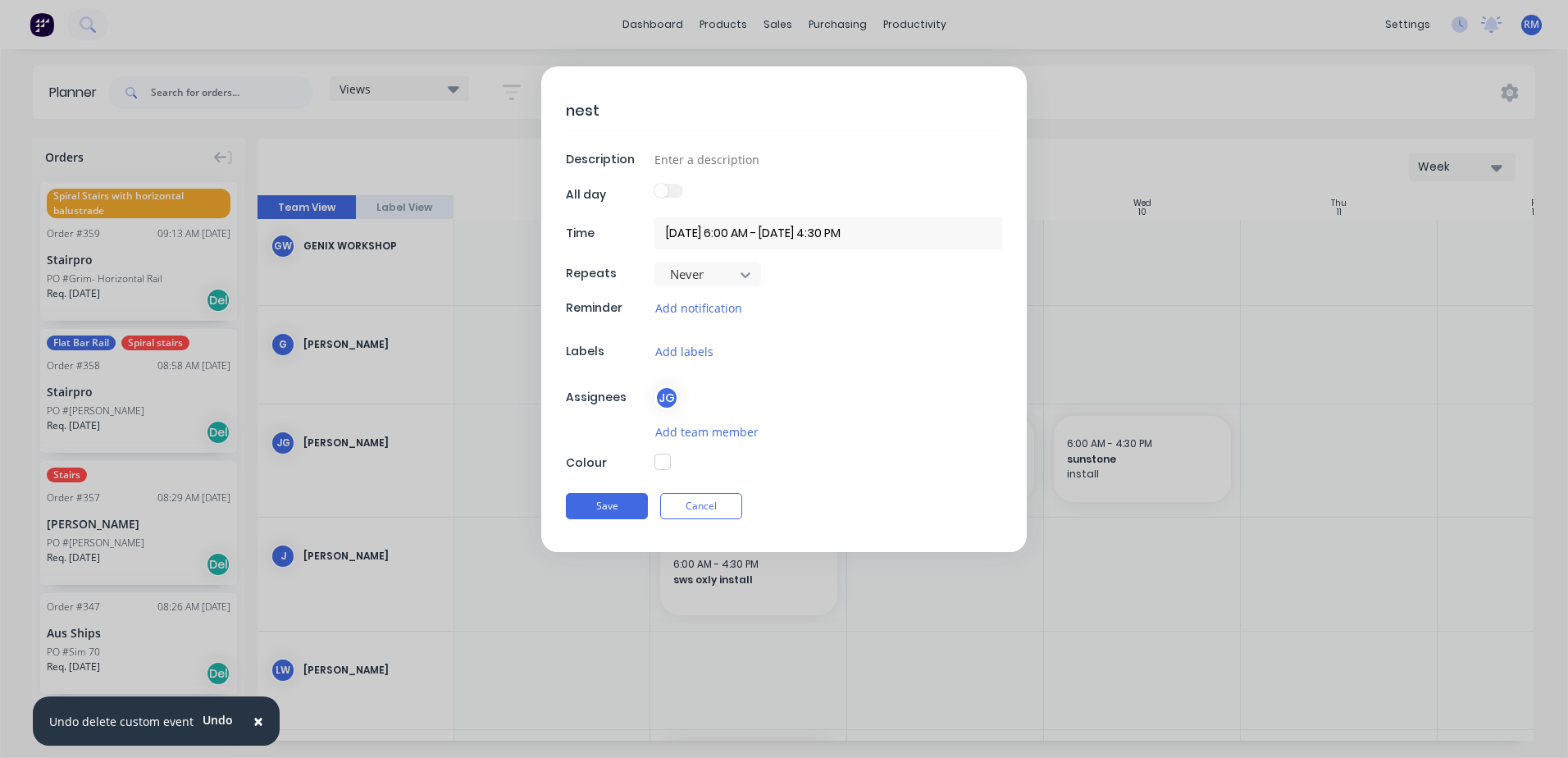
type textarea "nest"
type textarea "x"
type textarea "nest v"
type textarea "x"
type textarea "nest ve"
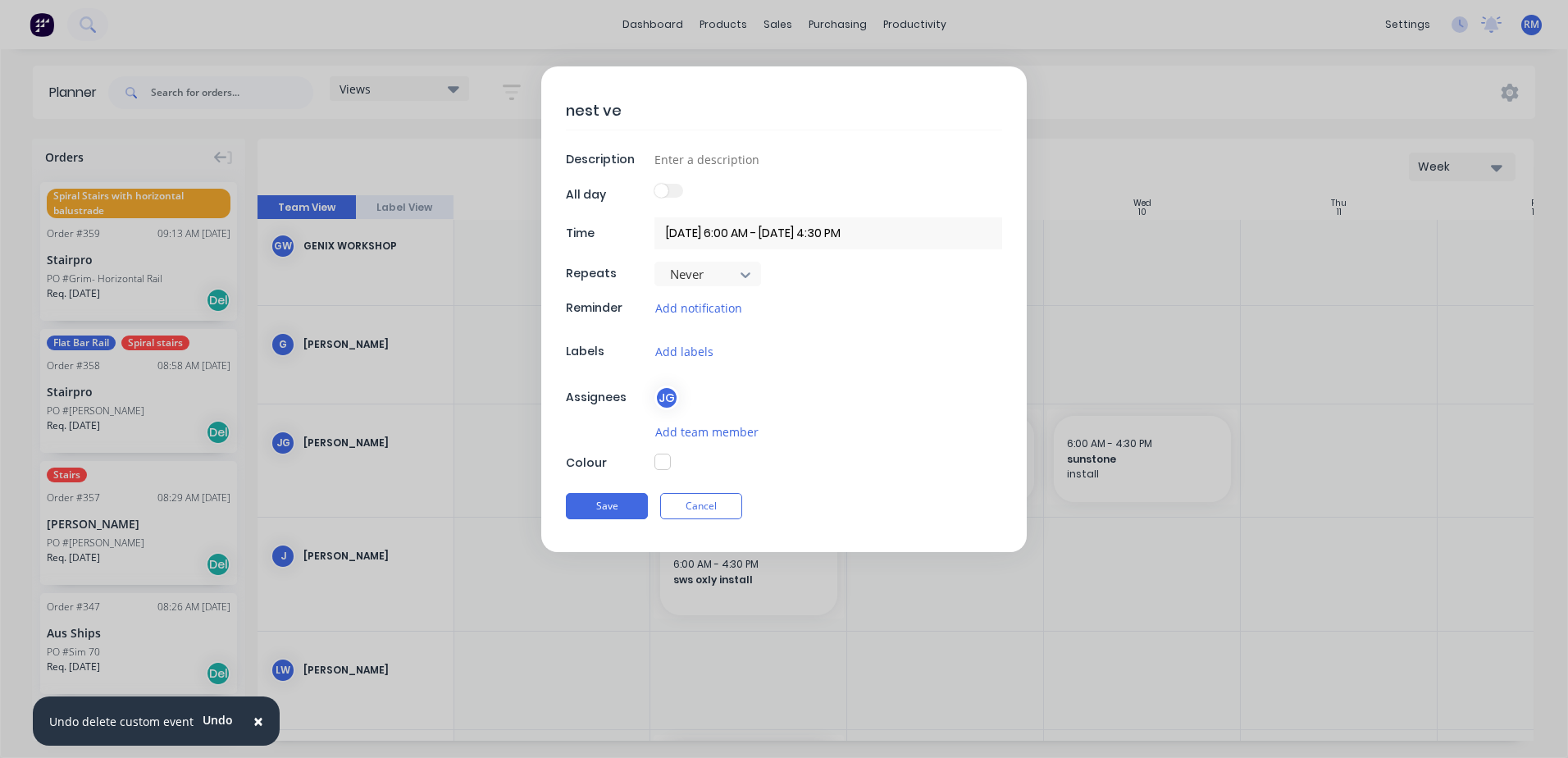
type textarea "x"
type textarea "nest ver"
type textarea "x"
type textarea "nest verd"
type textarea "x"
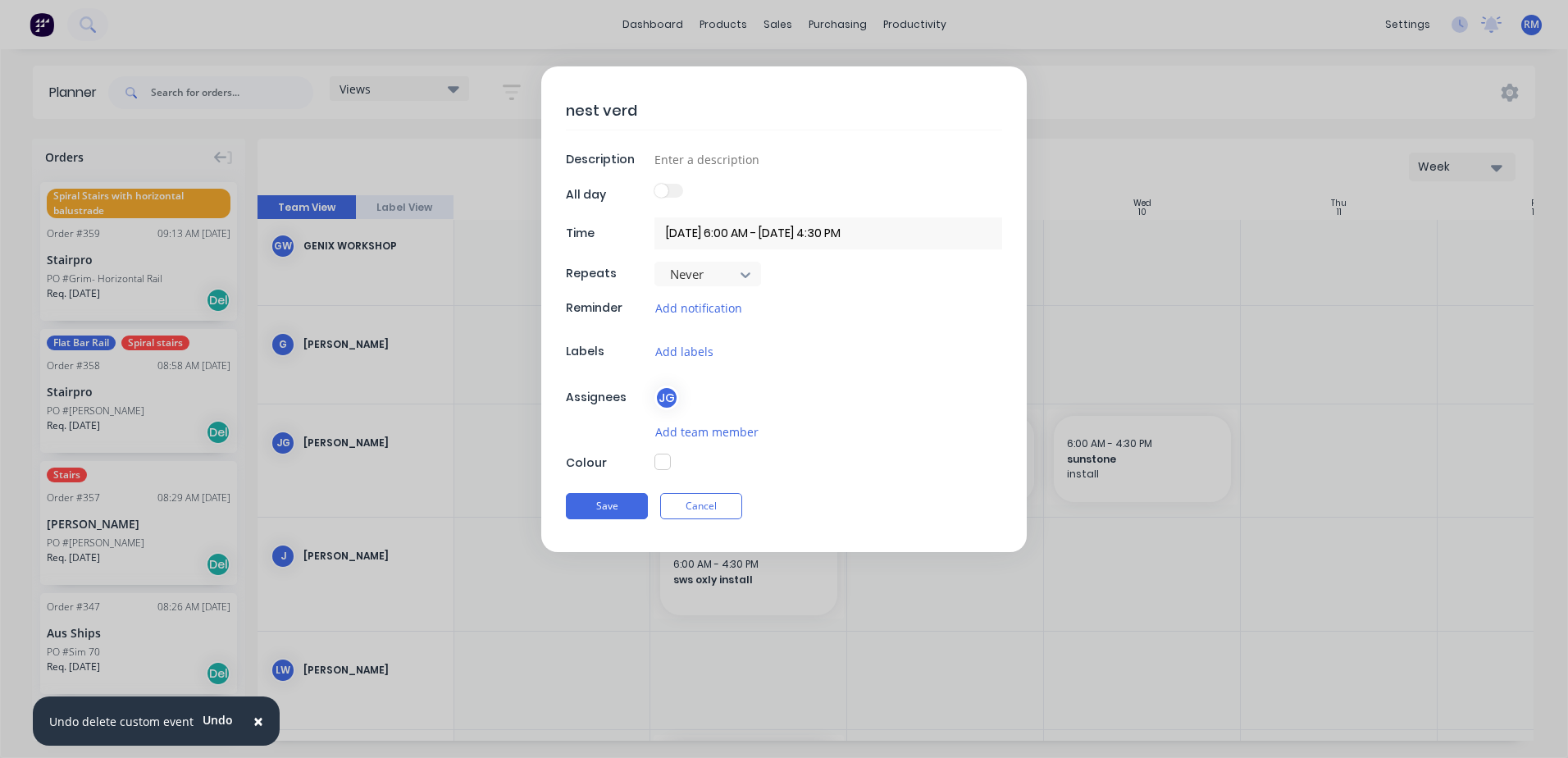
type textarea "nest verde"
type textarea "x"
type textarea "nest verden"
click at [700, 160] on input at bounding box center [828, 159] width 347 height 25
type textarea "x"
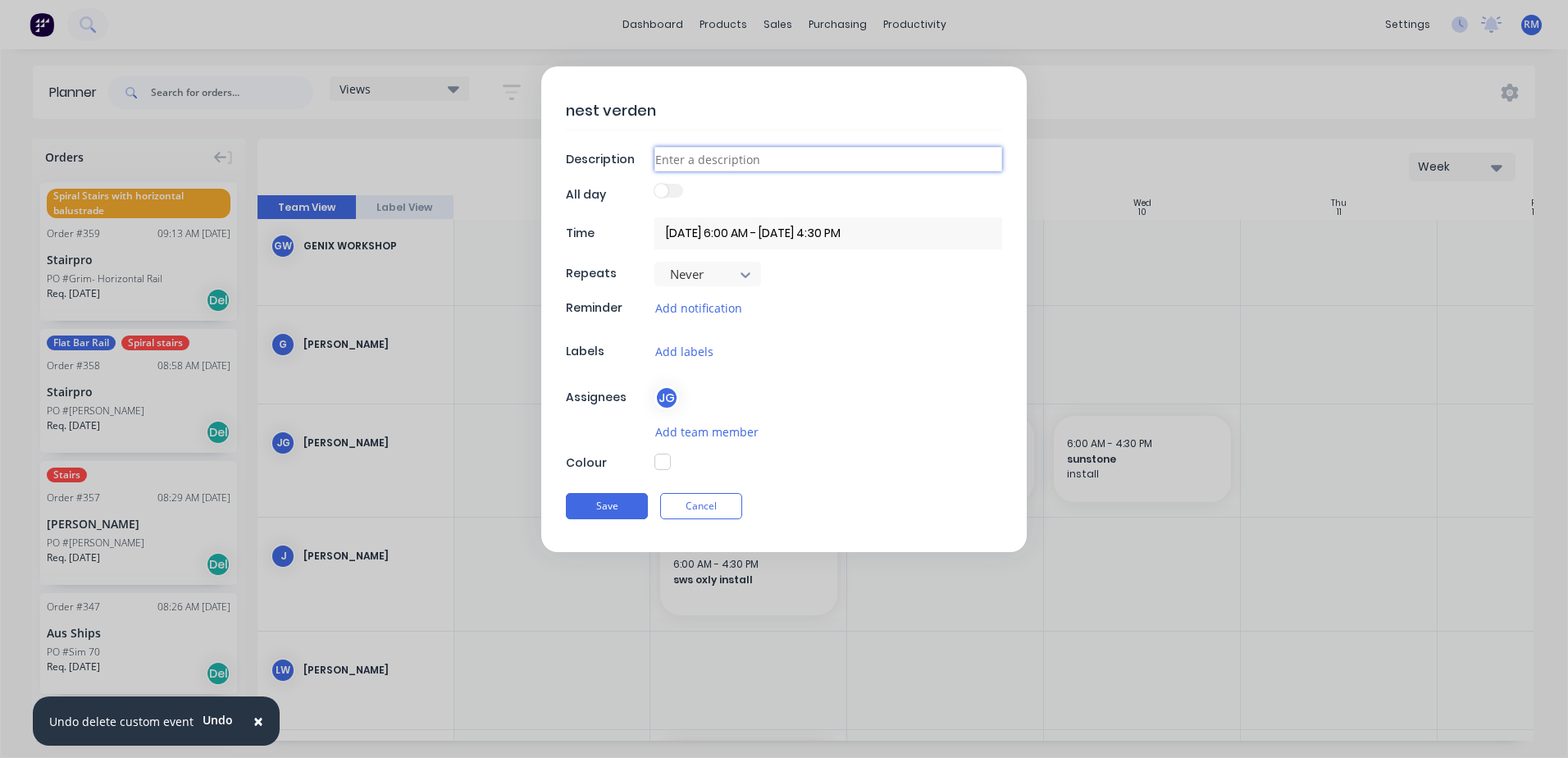
type input "i"
type textarea "x"
type input "in"
type textarea "x"
type input "ins"
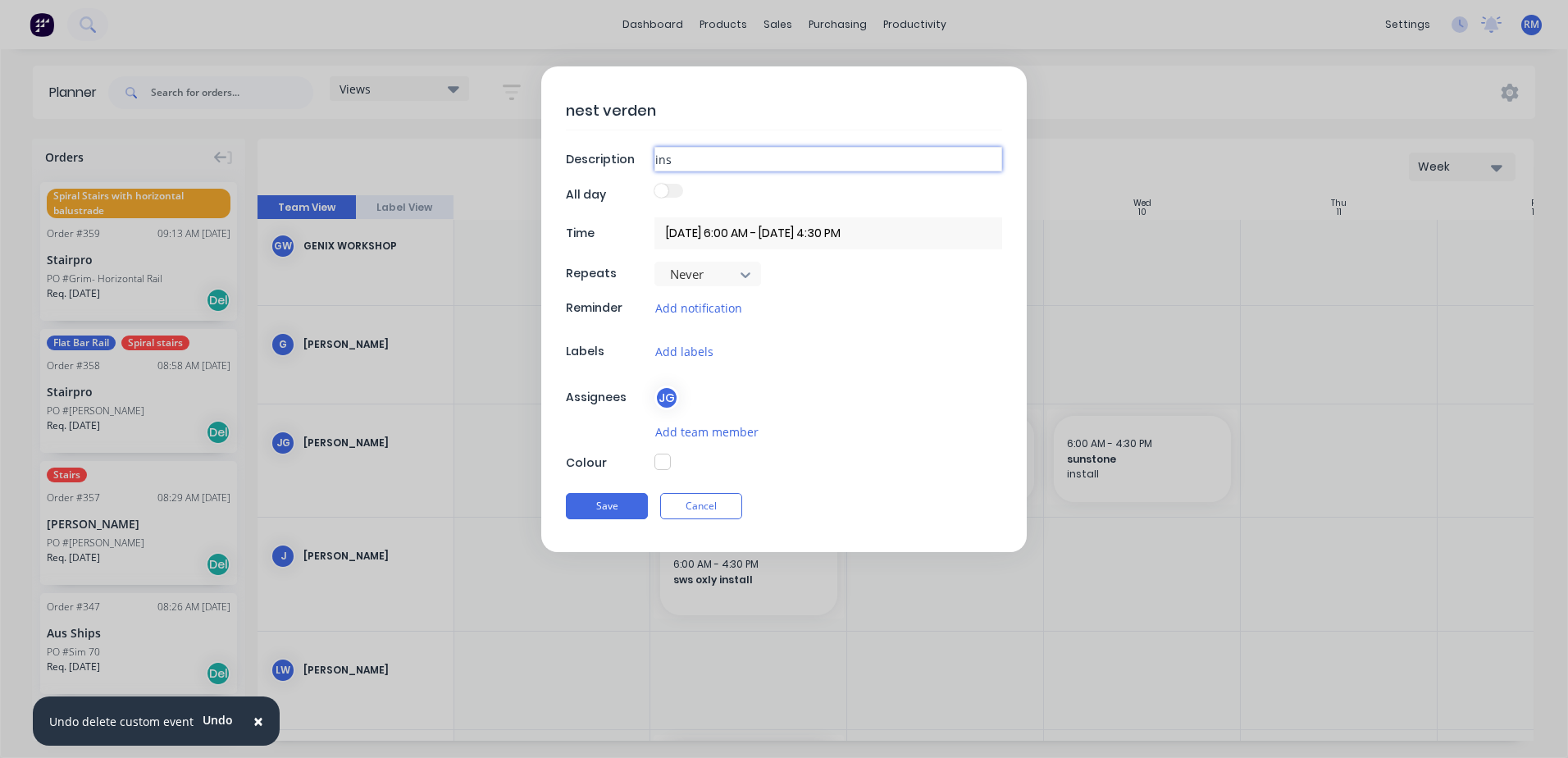
type textarea "x"
type input "inst"
type textarea "x"
type input "insta"
type textarea "x"
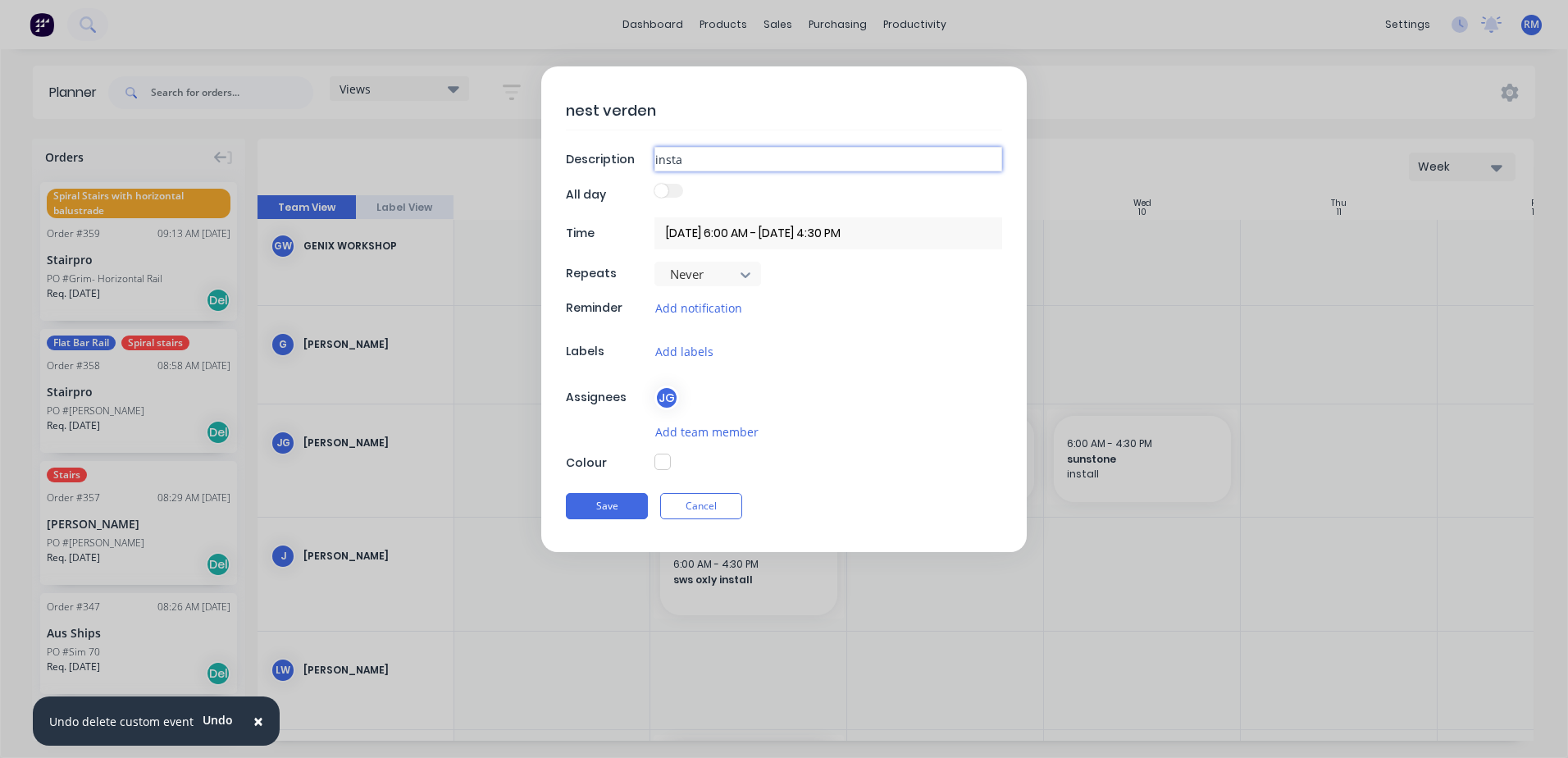
type input "instal"
type textarea "x"
type input "install"
type textarea "x"
type input "install"
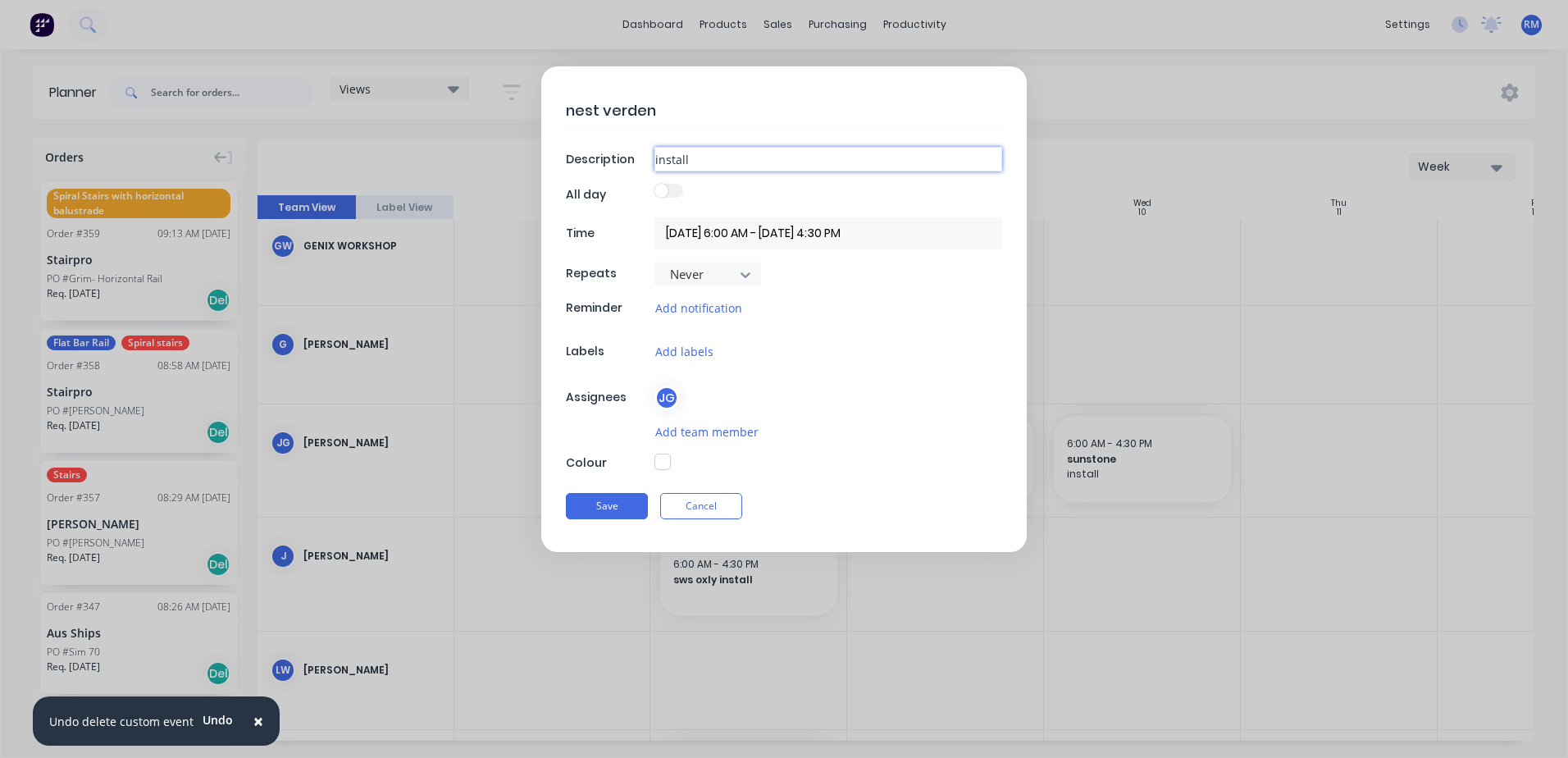
type textarea "x"
type input "install d"
type textarea "x"
type input "install de"
type textarea "x"
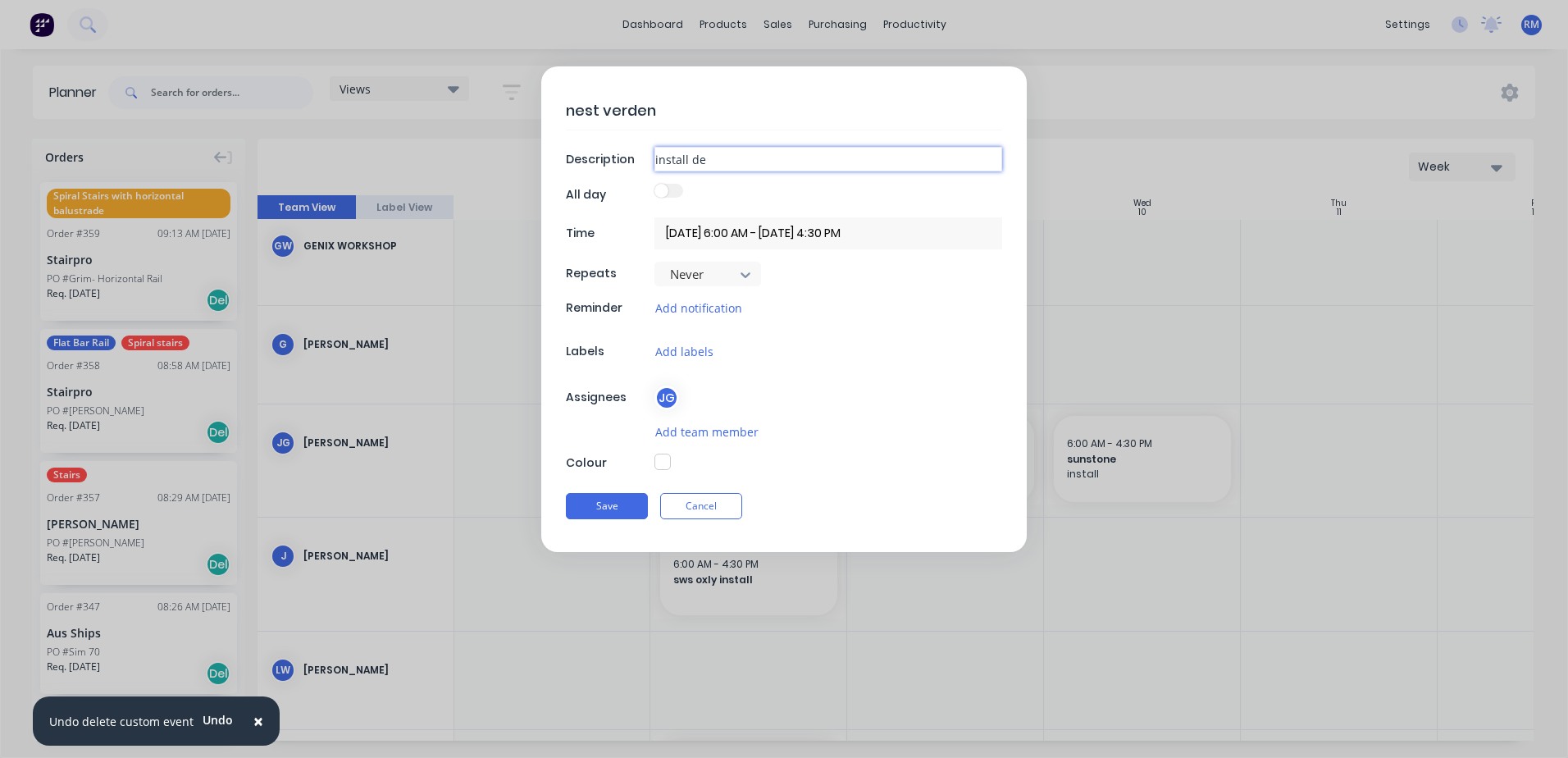
type input "install dec"
type textarea "x"
type input "install deck"
type textarea "x"
type input "install deck"
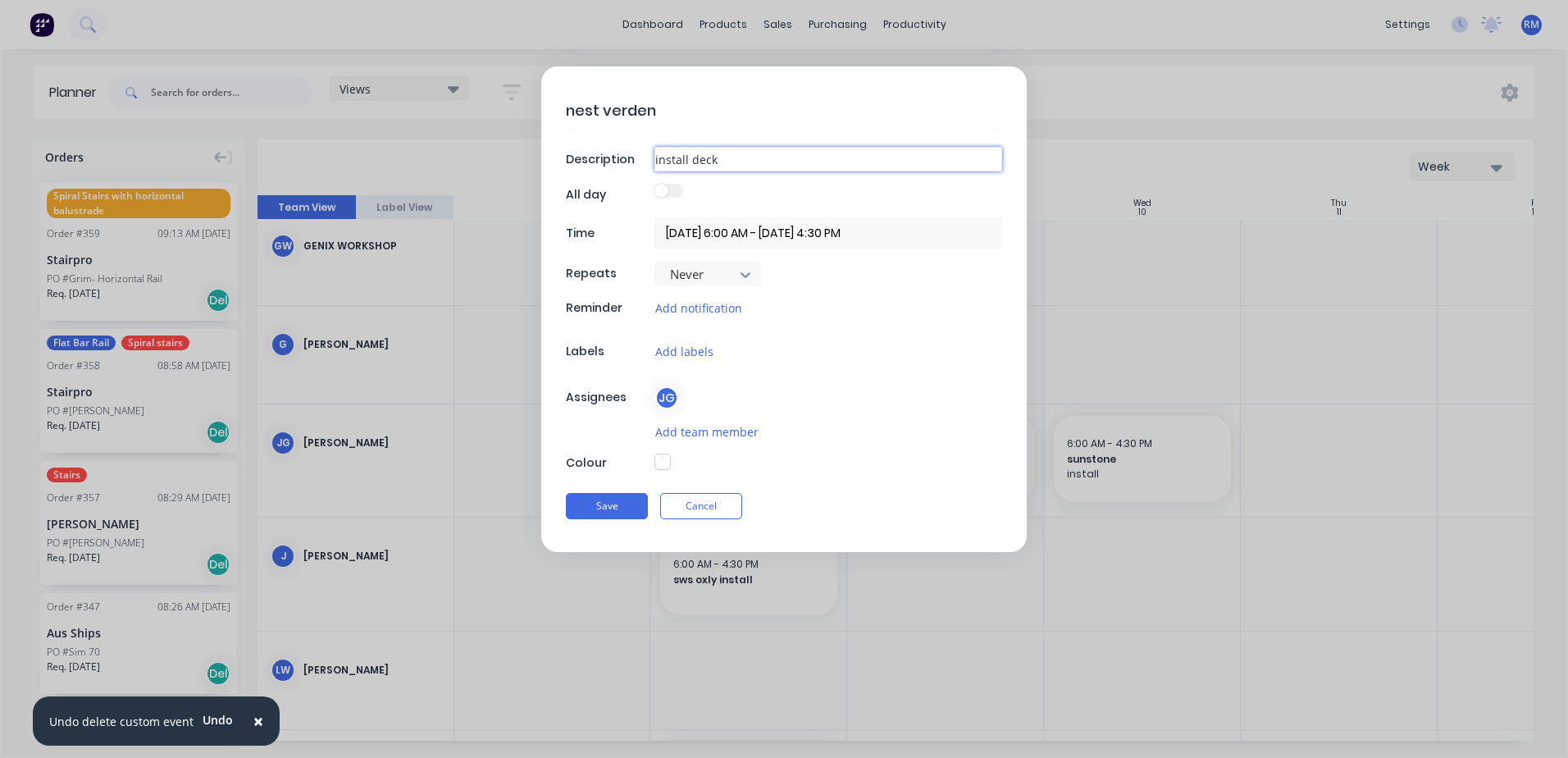
type textarea "x"
type input "install deck b"
type textarea "x"
type input "install deck bo"
type textarea "x"
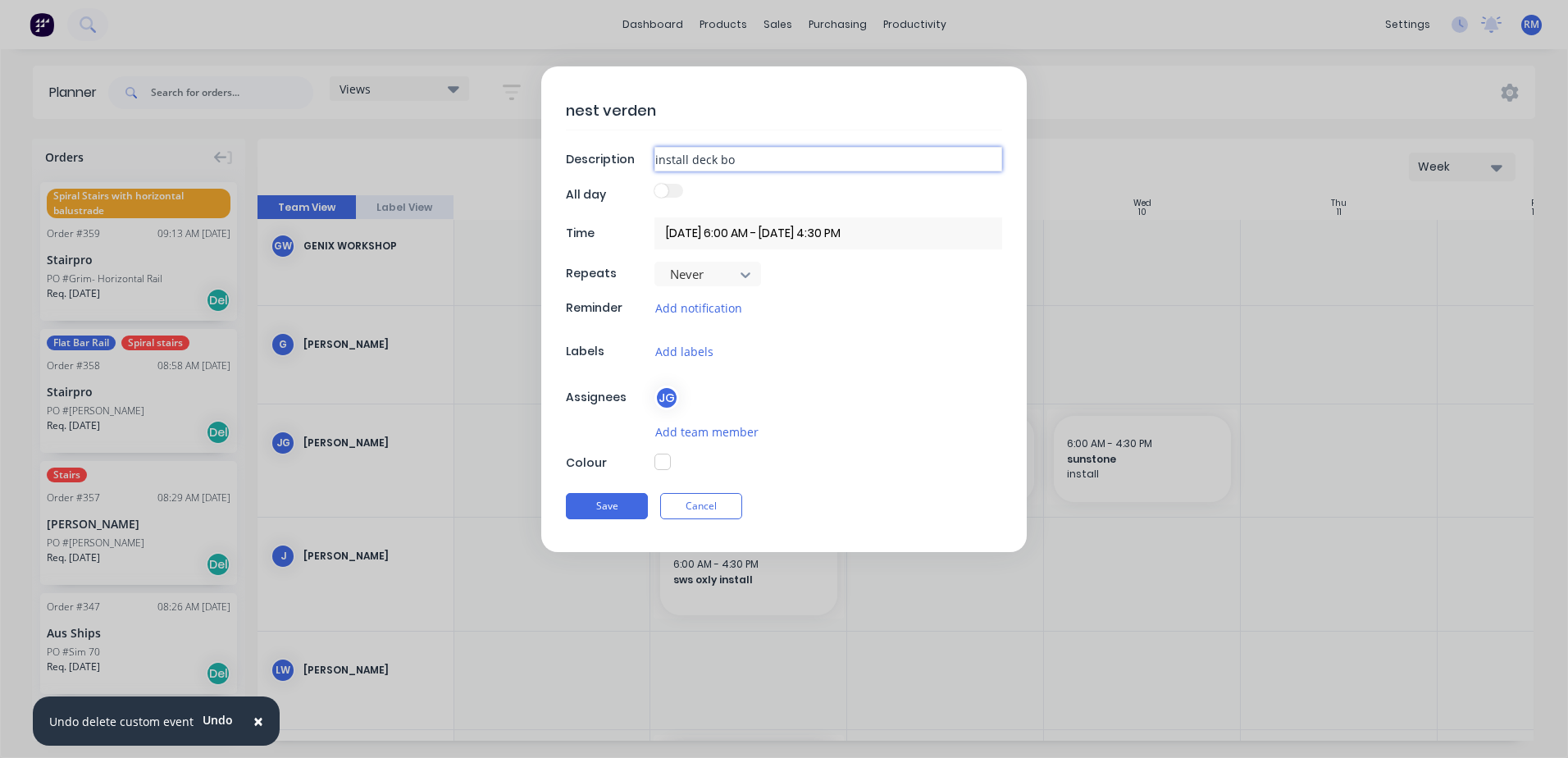
type input "install deck bol"
click at [625, 509] on button "Save" at bounding box center [606, 506] width 82 height 26
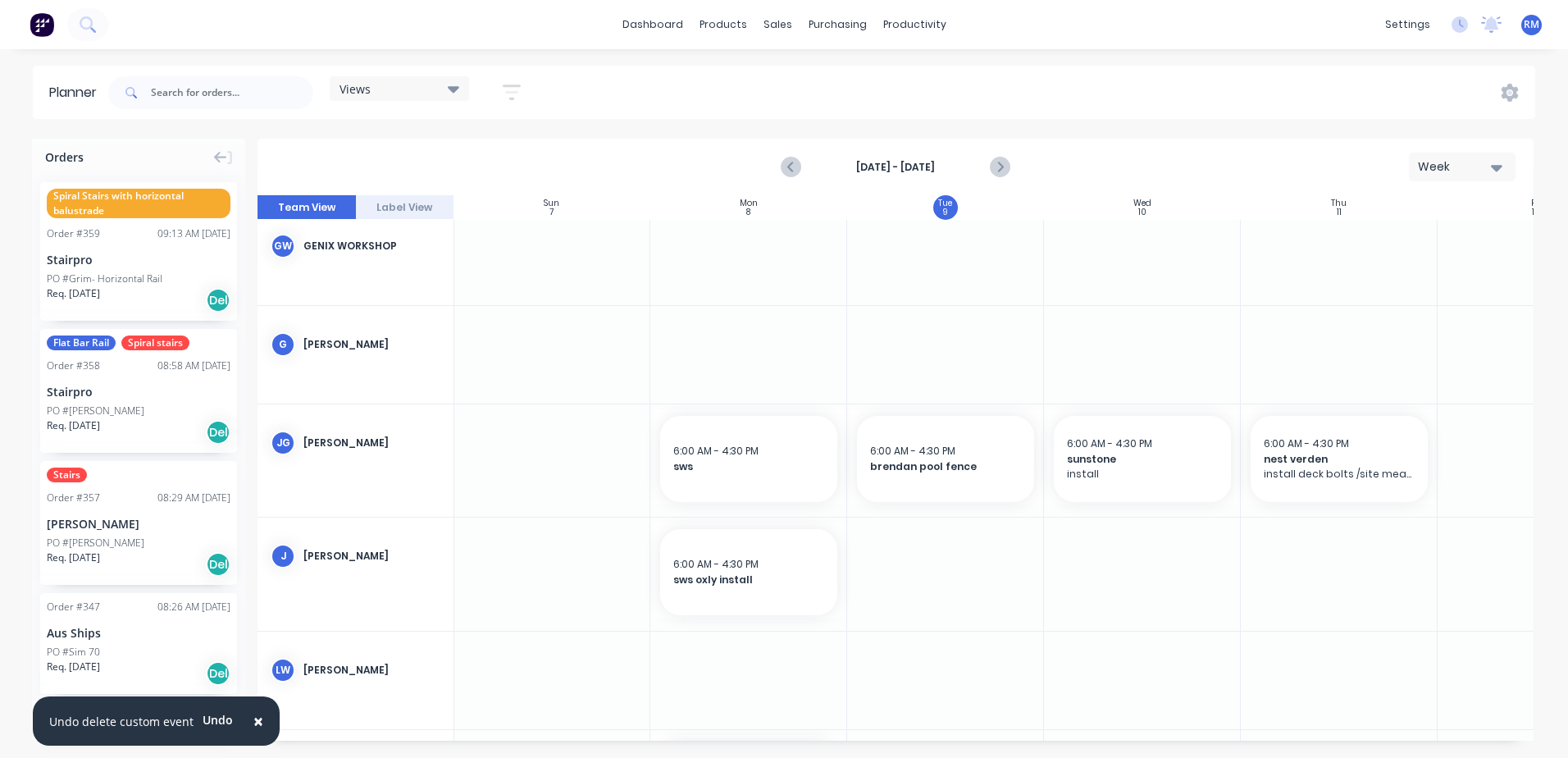
click at [1335, 511] on div at bounding box center [1339, 460] width 196 height 112
click at [1336, 511] on div at bounding box center [1339, 460] width 196 height 112
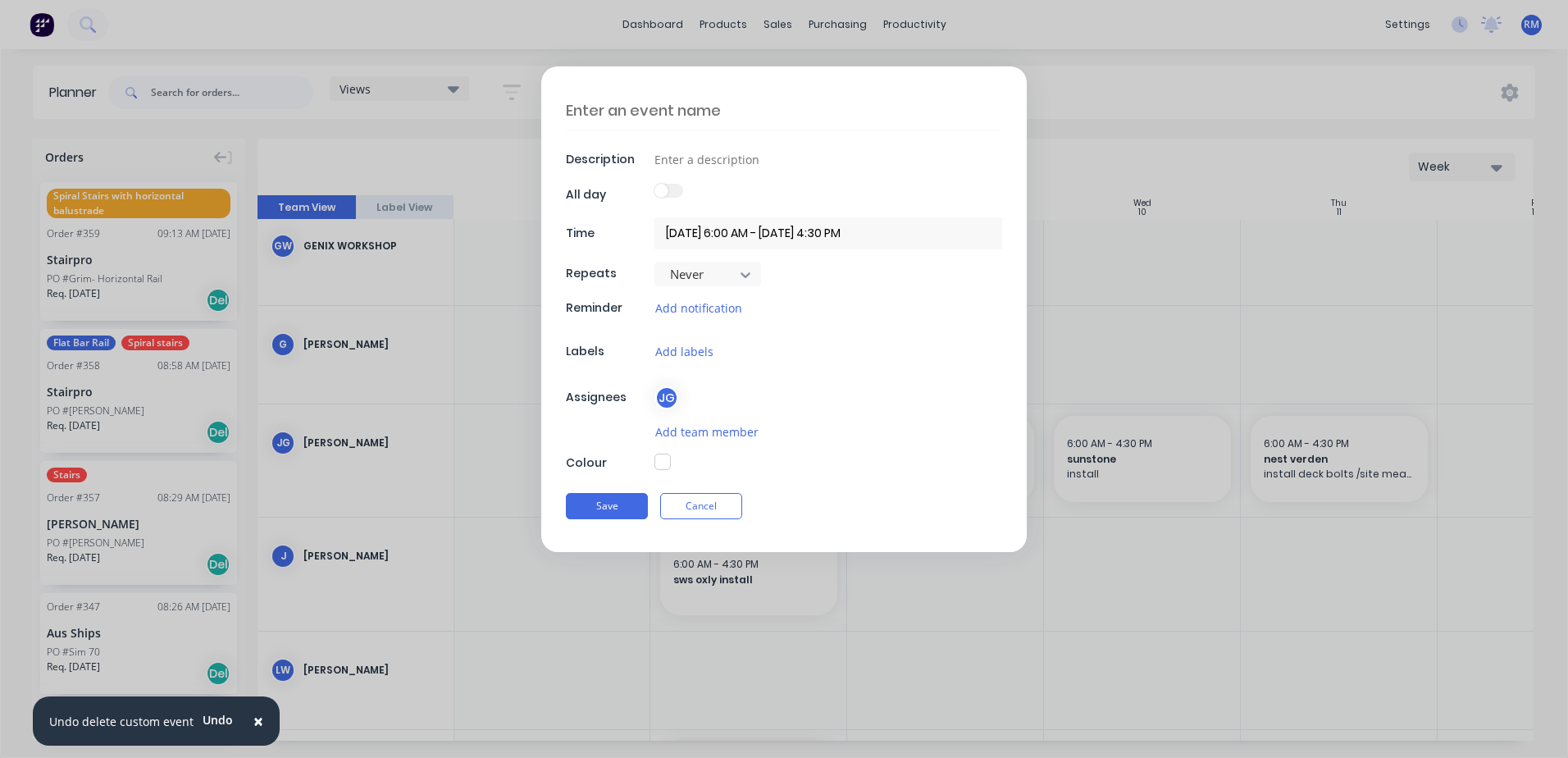
click at [762, 101] on textarea at bounding box center [784, 109] width 436 height 39
click at [758, 162] on input at bounding box center [828, 159] width 347 height 25
click at [606, 506] on button "Save" at bounding box center [606, 506] width 82 height 26
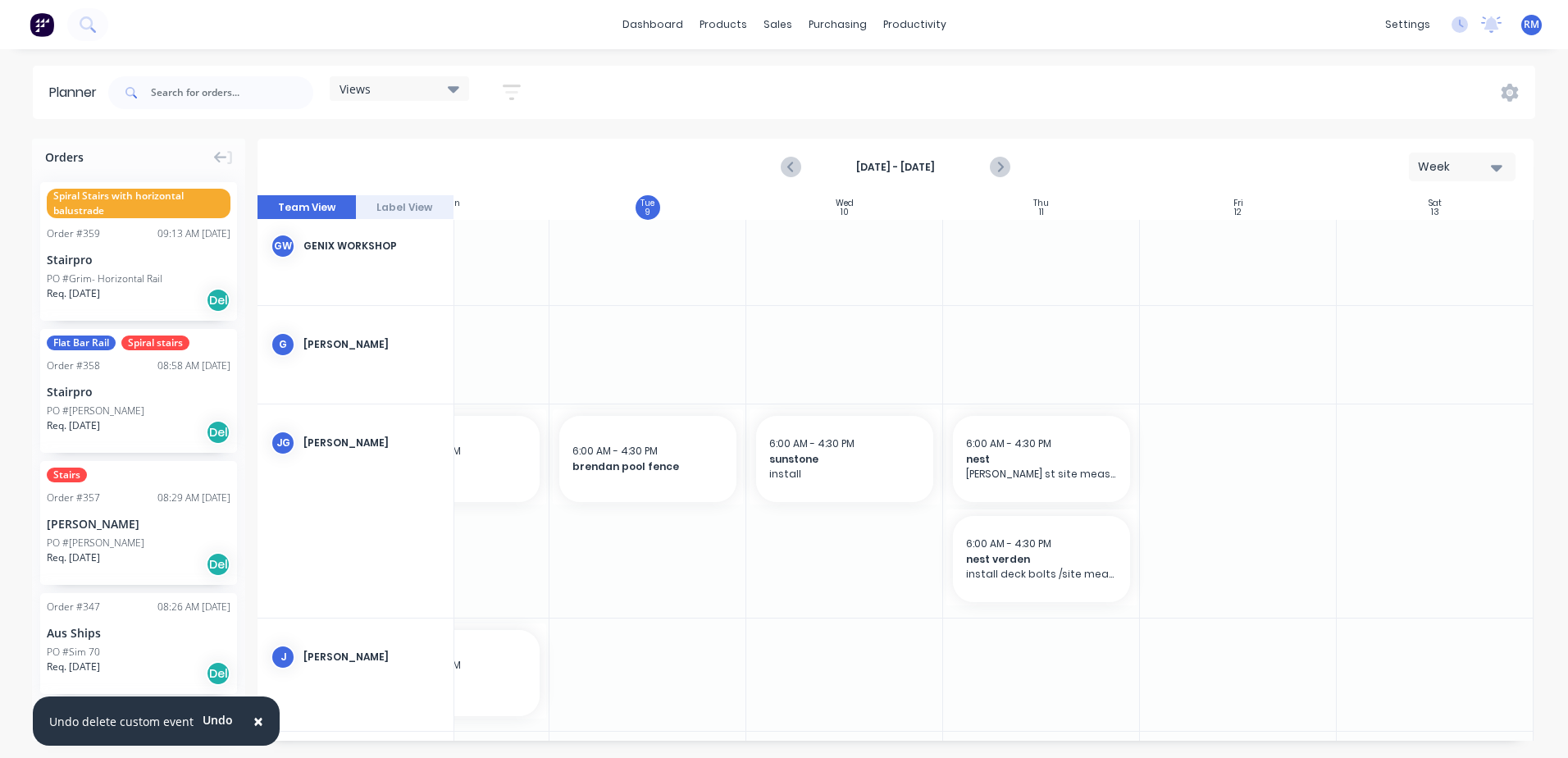
scroll to position [738, 305]
click at [1221, 459] on div at bounding box center [1238, 510] width 196 height 212
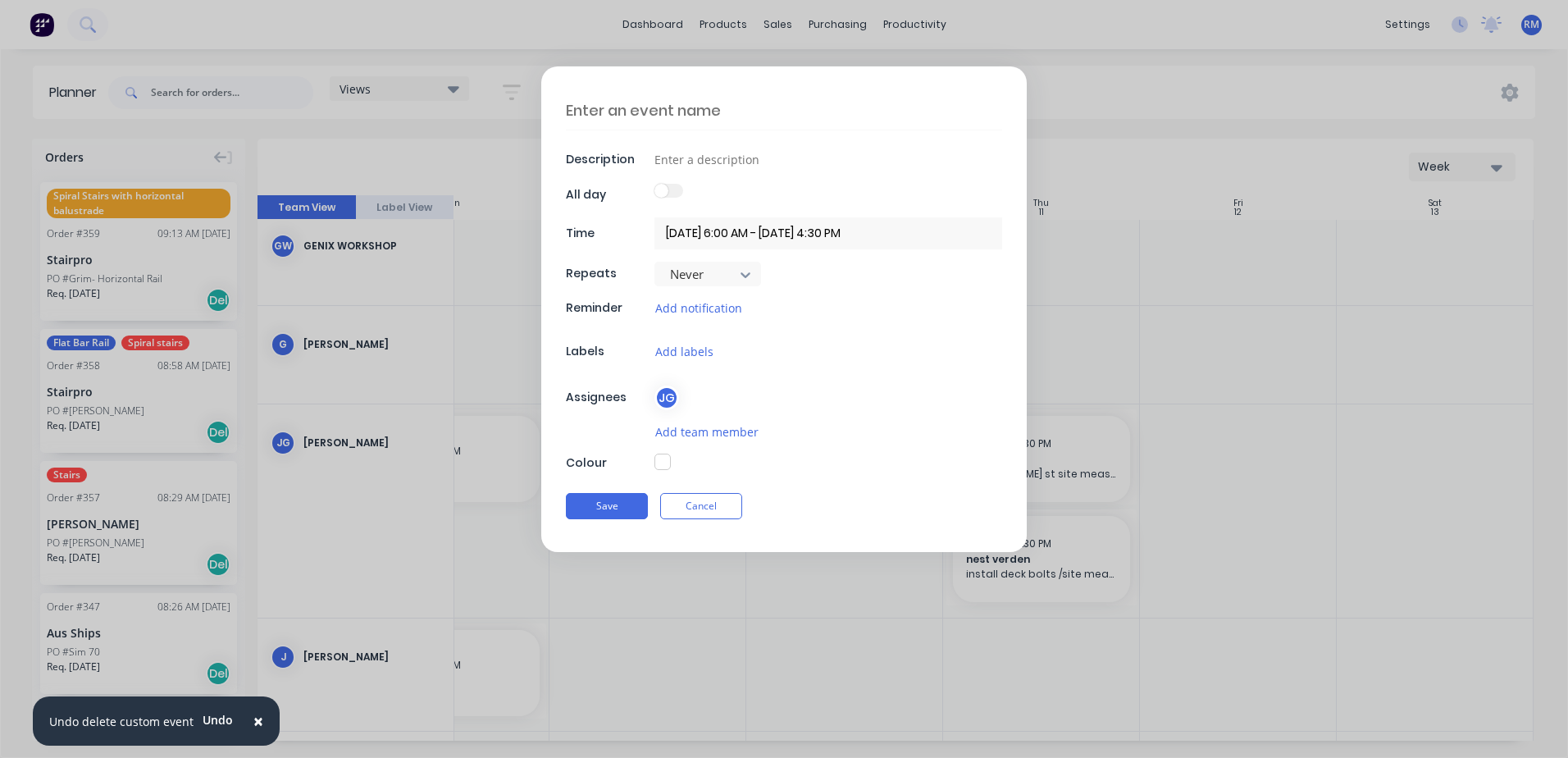
click at [732, 111] on textarea at bounding box center [784, 109] width 436 height 39
click at [789, 160] on input at bounding box center [828, 160] width 347 height 25
click at [620, 506] on button "Save" at bounding box center [606, 506] width 82 height 26
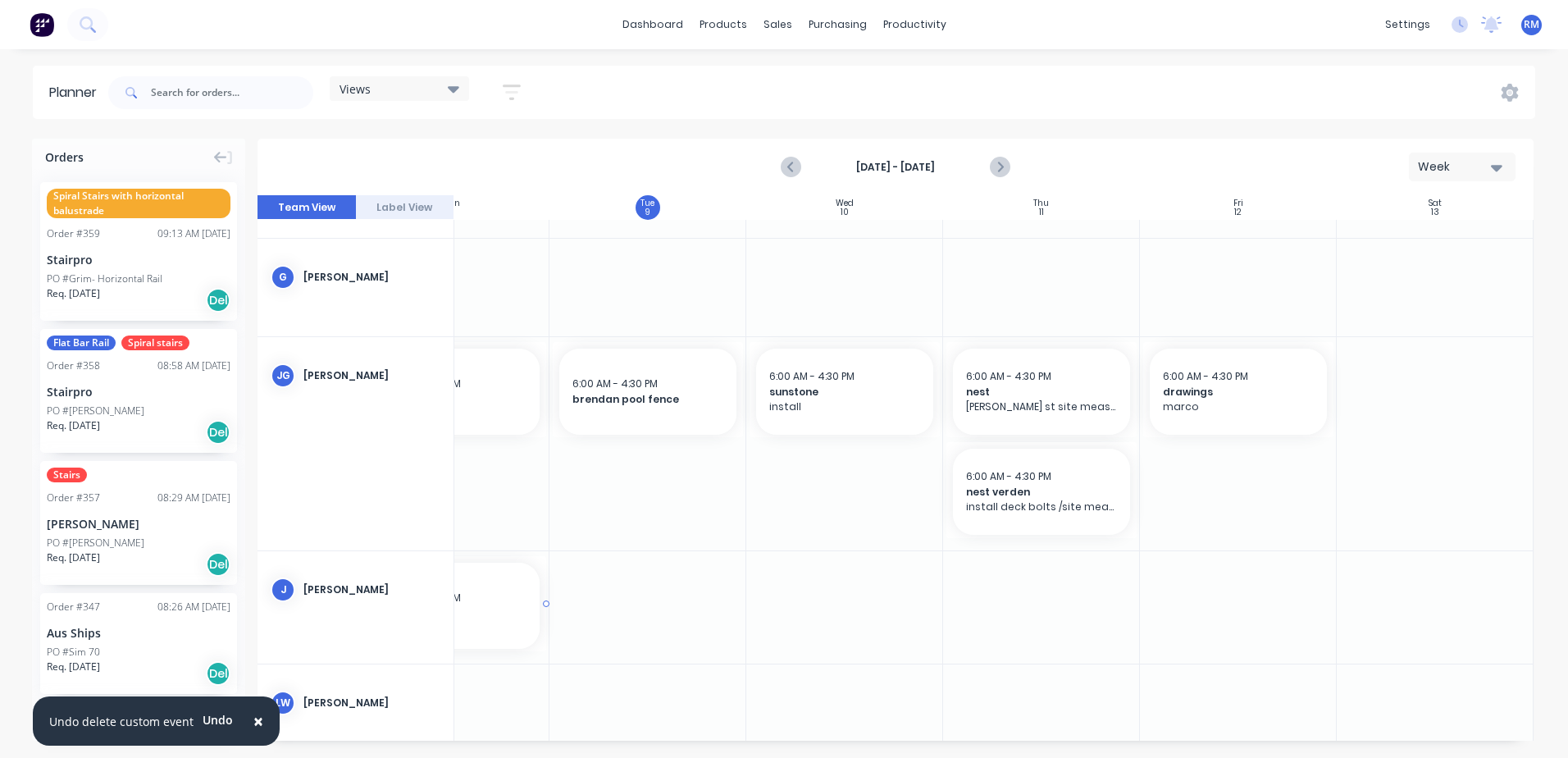
scroll to position [574, 305]
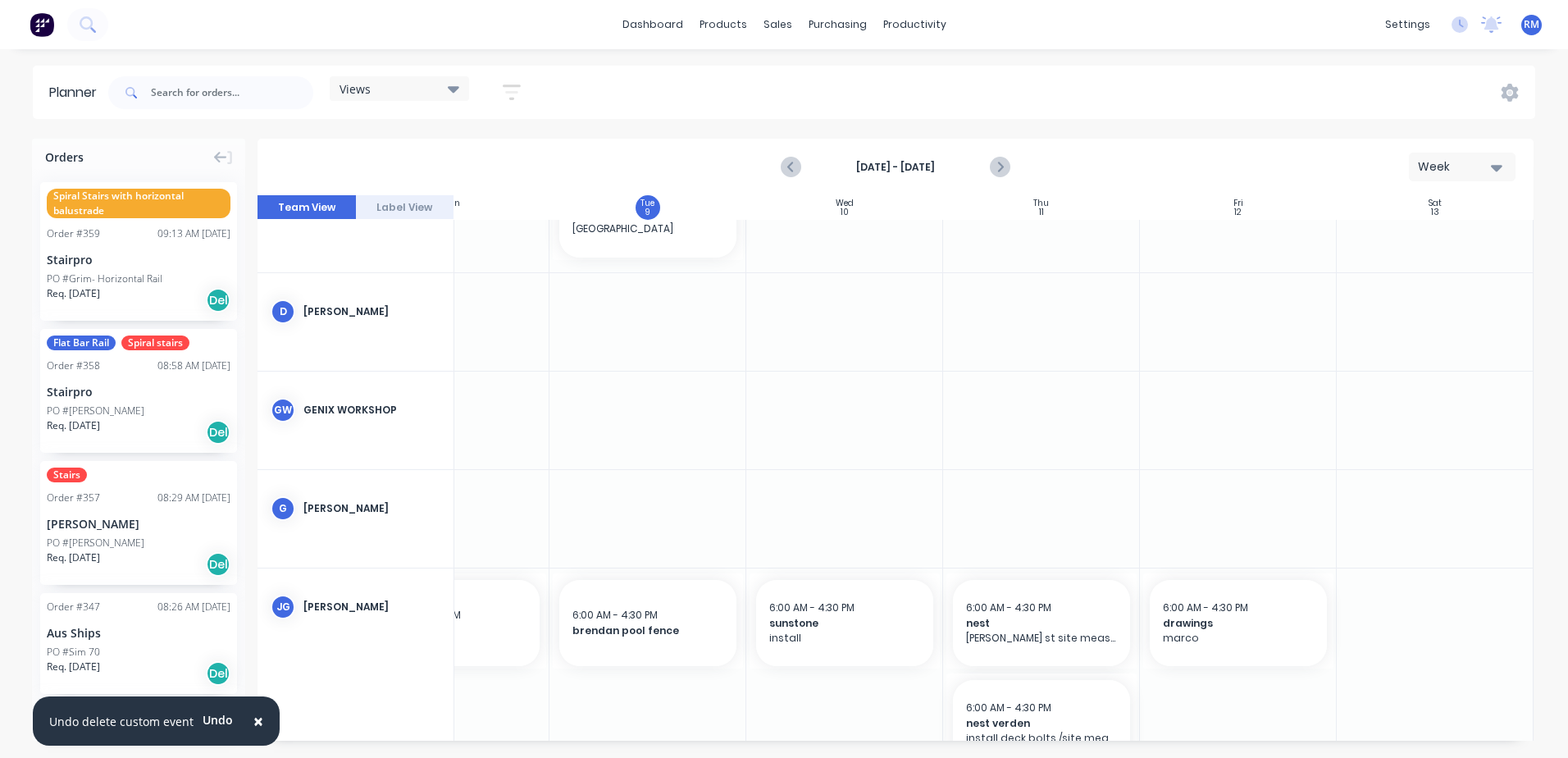
click at [670, 502] on div at bounding box center [648, 518] width 196 height 97
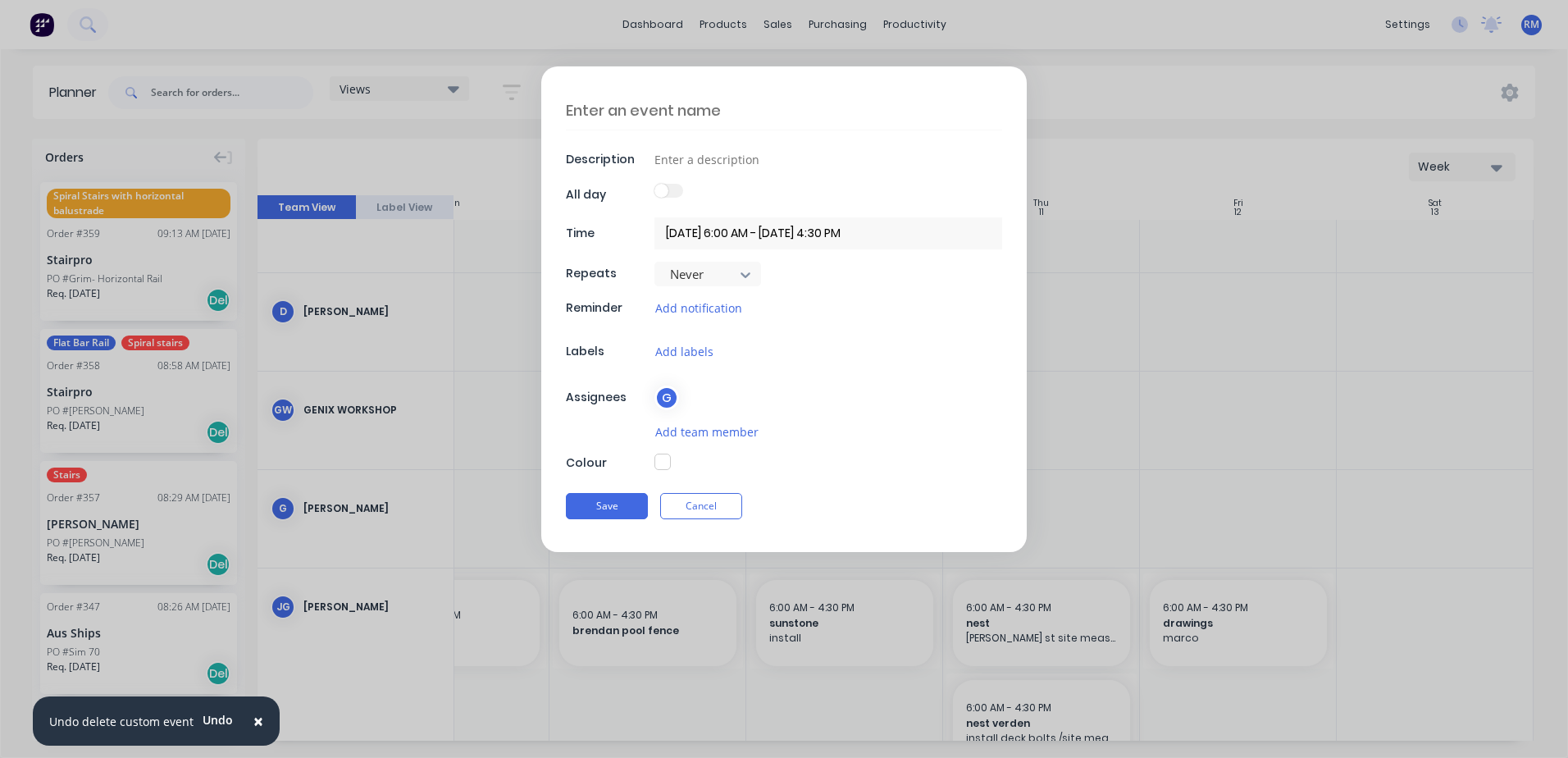
click at [646, 107] on textarea at bounding box center [784, 109] width 436 height 39
click at [681, 155] on input at bounding box center [828, 159] width 347 height 25
drag, startPoint x: 615, startPoint y: 502, endPoint x: 683, endPoint y: 514, distance: 69.1
click at [615, 502] on button "Save" at bounding box center [606, 506] width 82 height 26
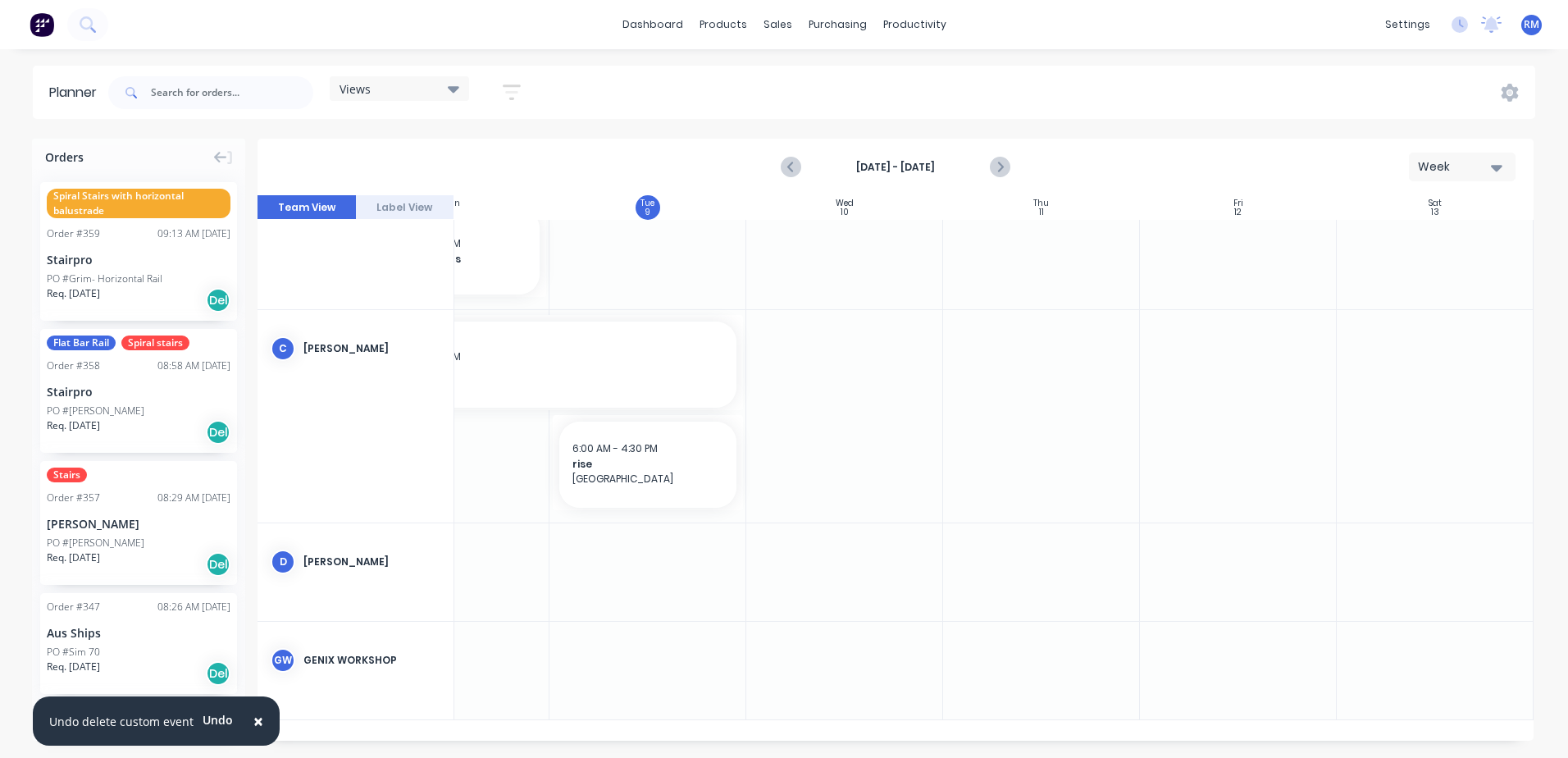
scroll to position [318, 305]
click at [809, 349] on div at bounding box center [844, 421] width 196 height 212
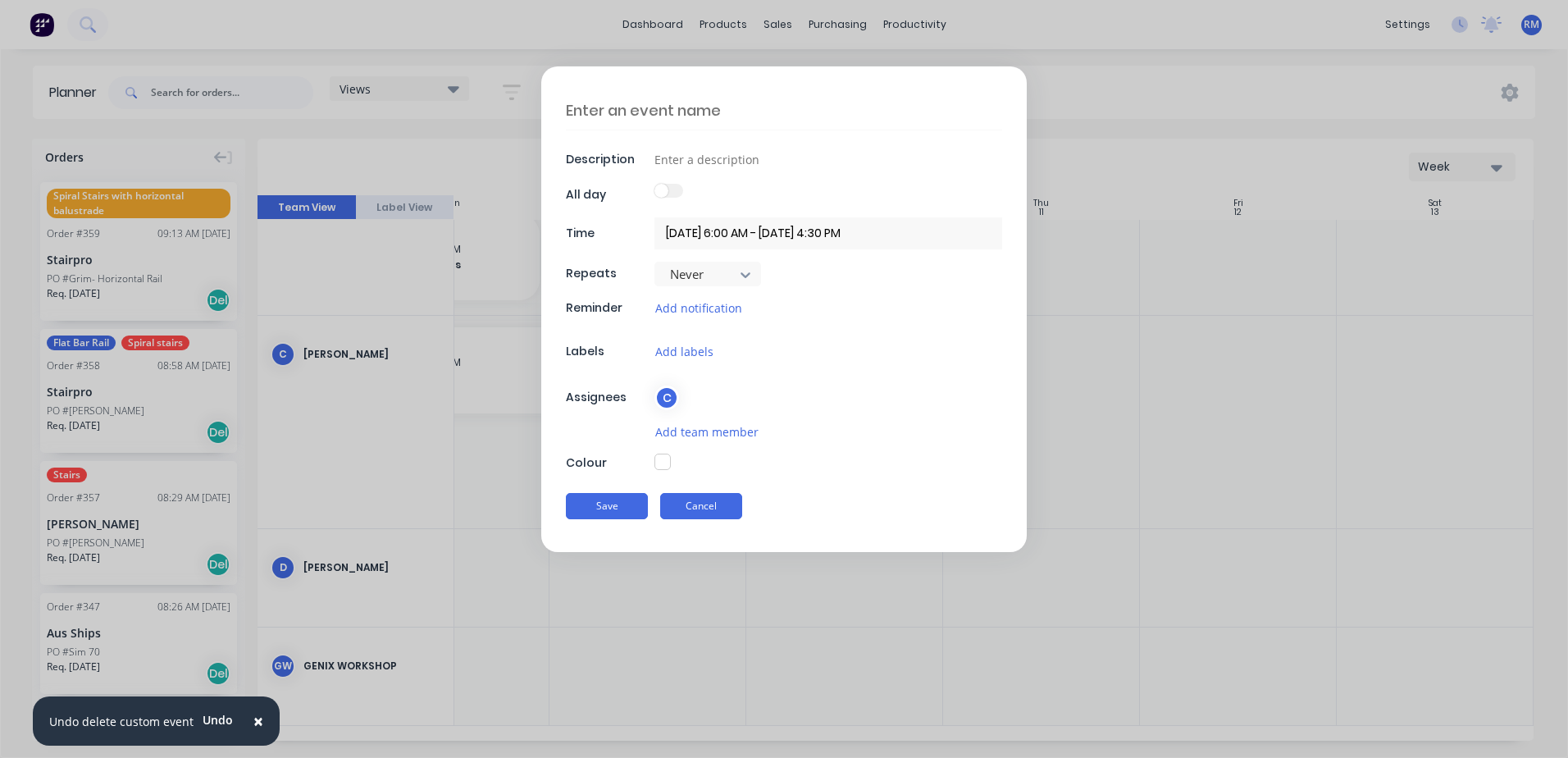
click at [707, 511] on button "Cancel" at bounding box center [700, 506] width 82 height 26
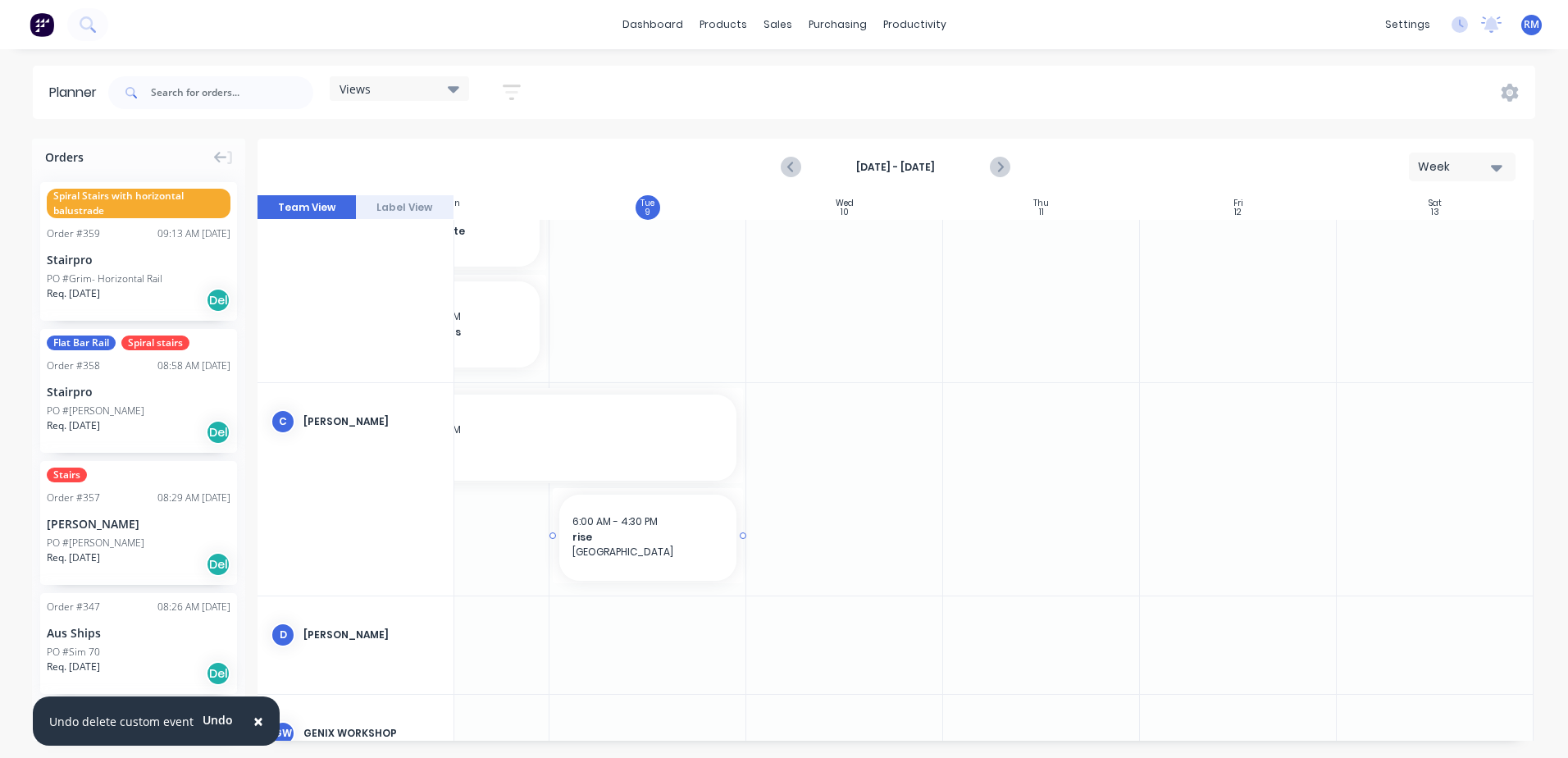
scroll to position [154, 305]
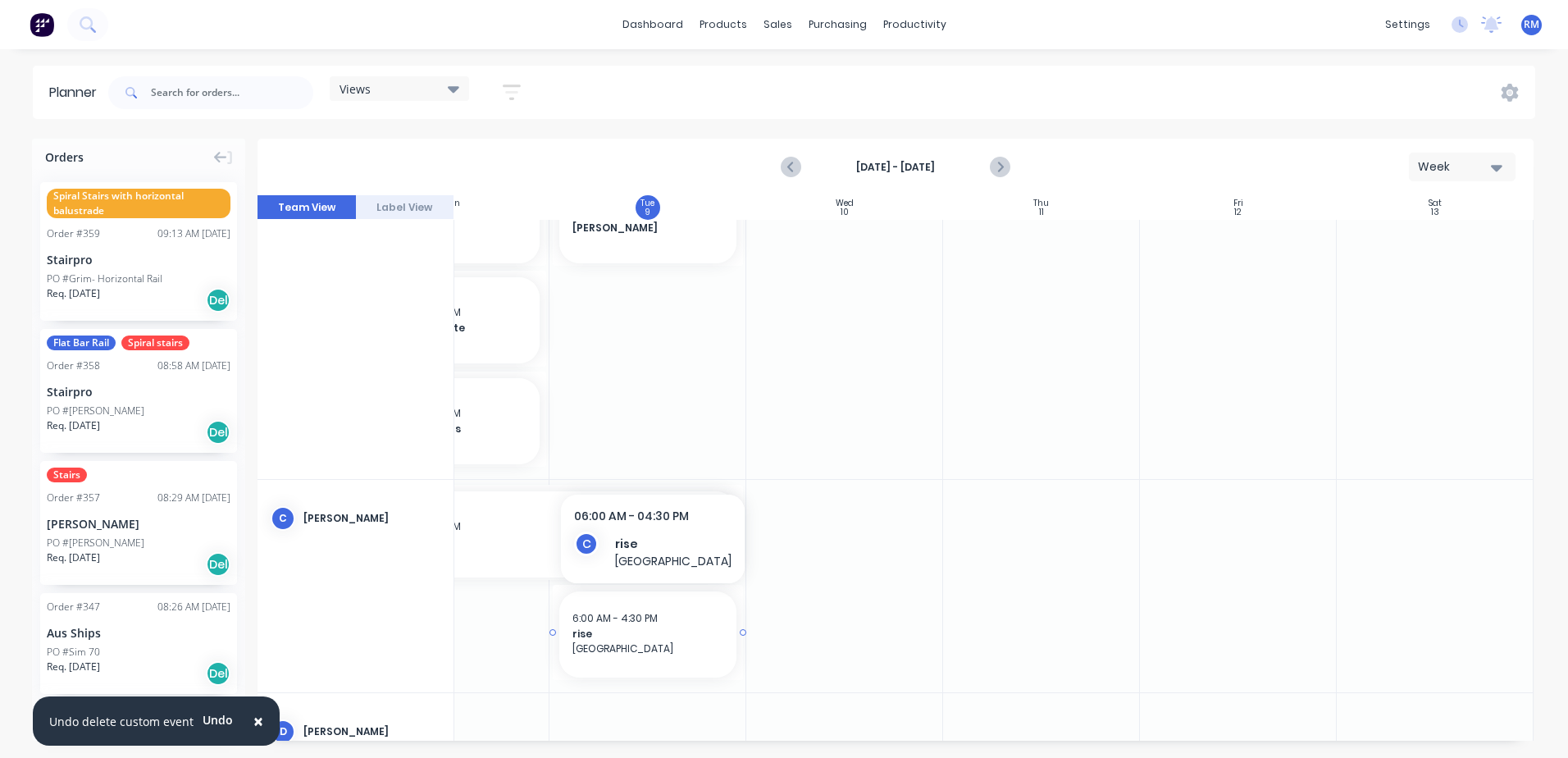
click at [589, 589] on div at bounding box center [648, 632] width 191 height 95
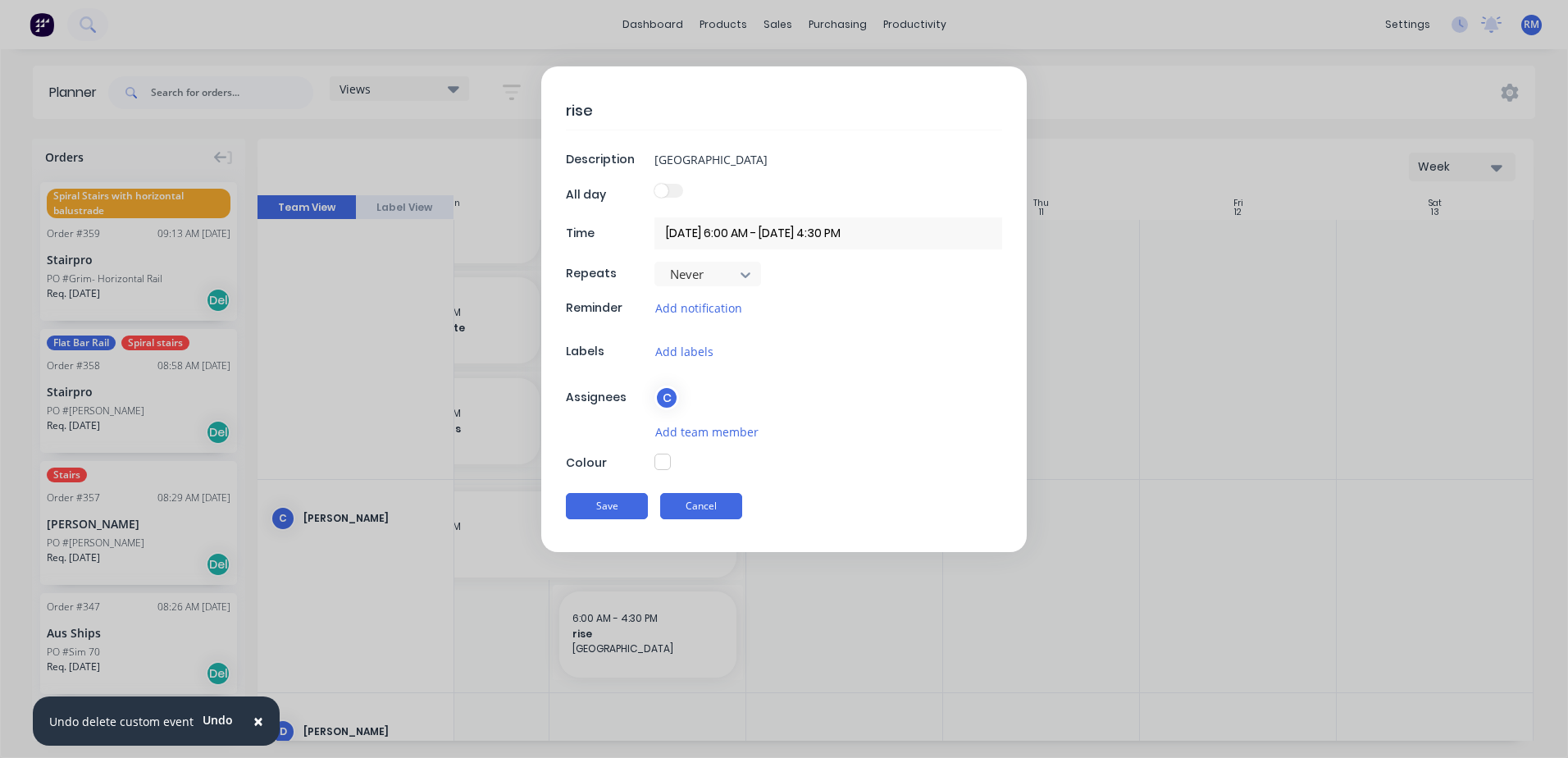
click at [730, 507] on button "Cancel" at bounding box center [700, 506] width 82 height 26
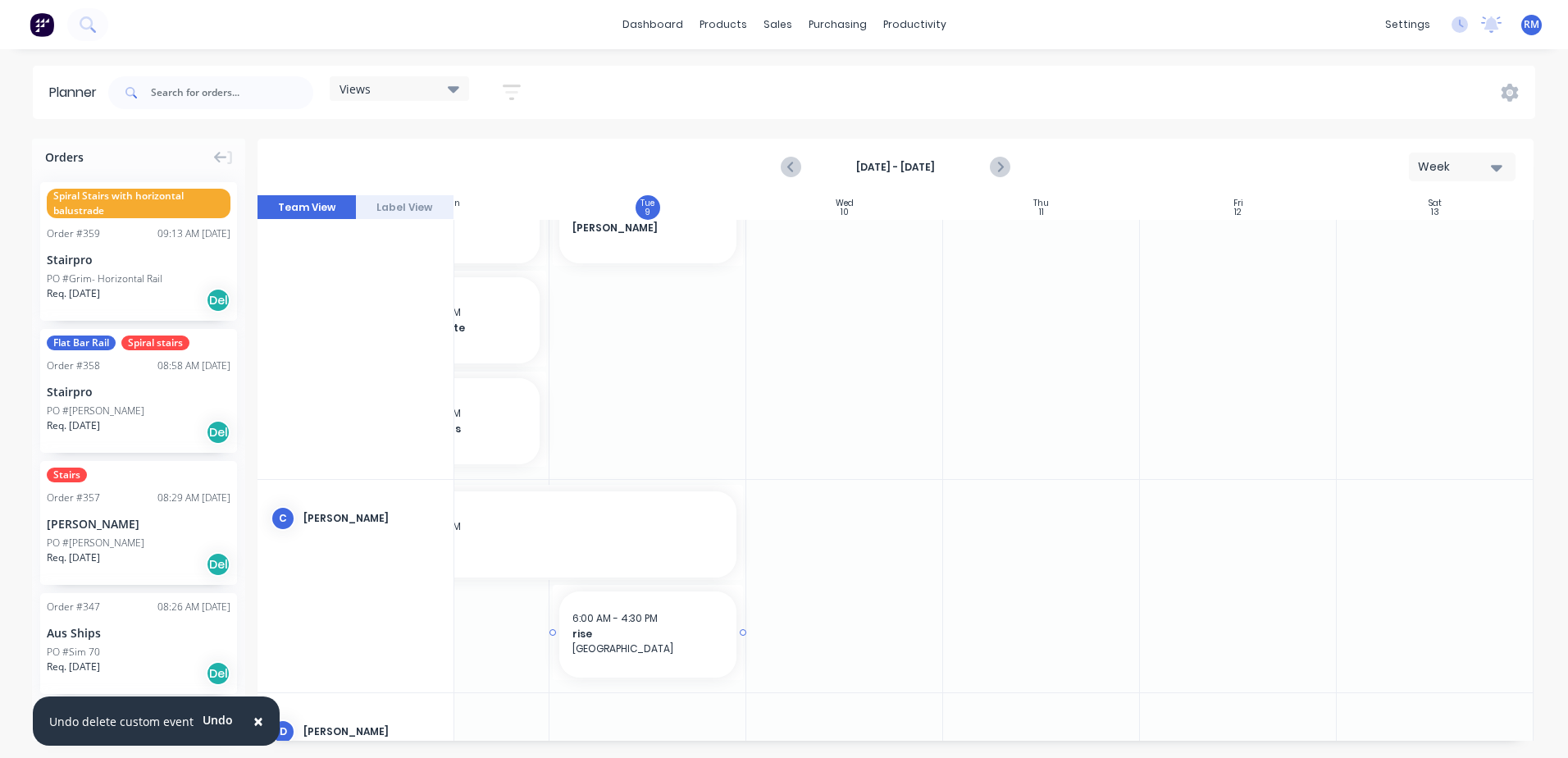
click at [651, 678] on div at bounding box center [648, 632] width 191 height 95
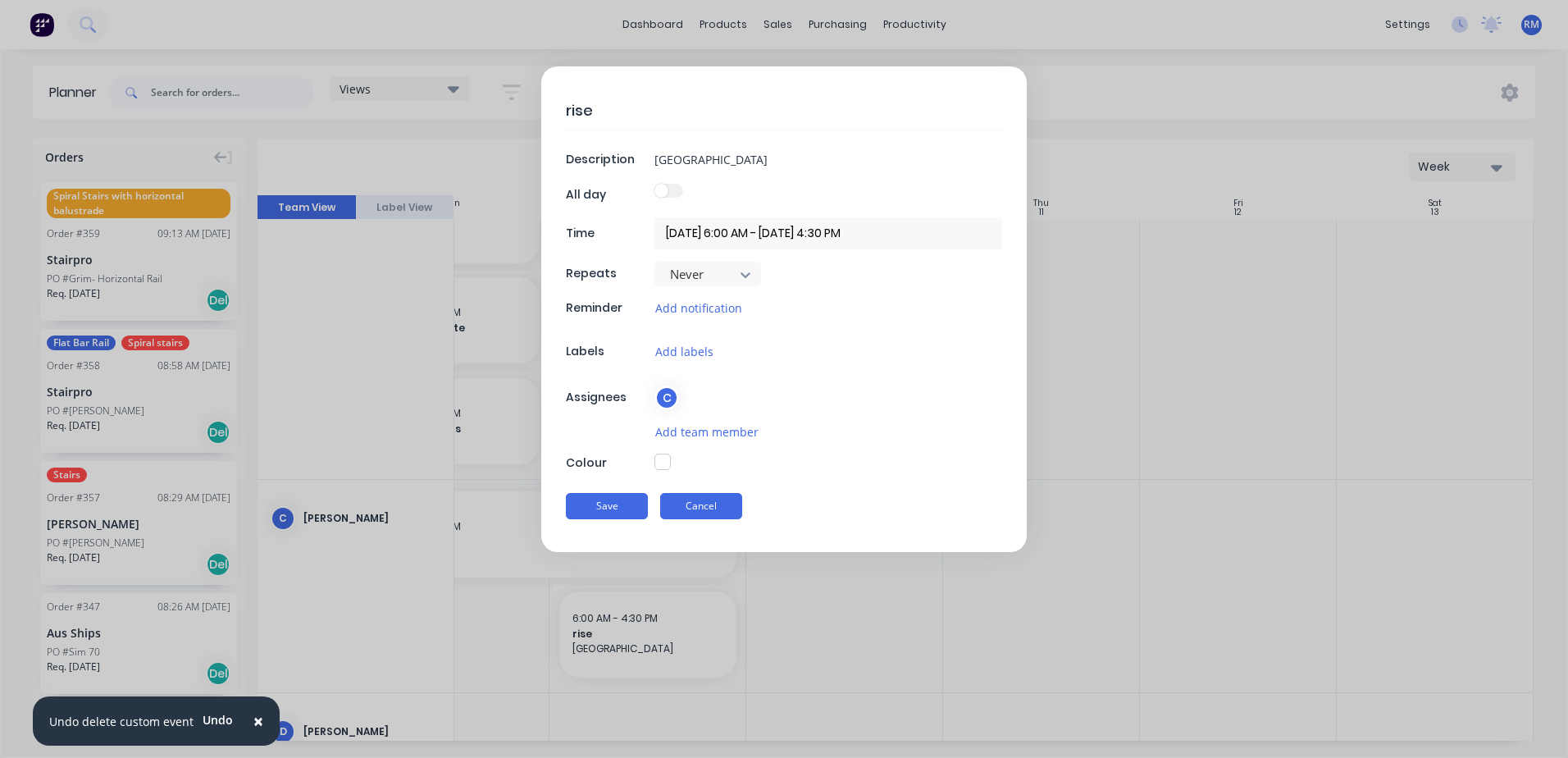
click at [702, 506] on button "Cancel" at bounding box center [700, 506] width 82 height 26
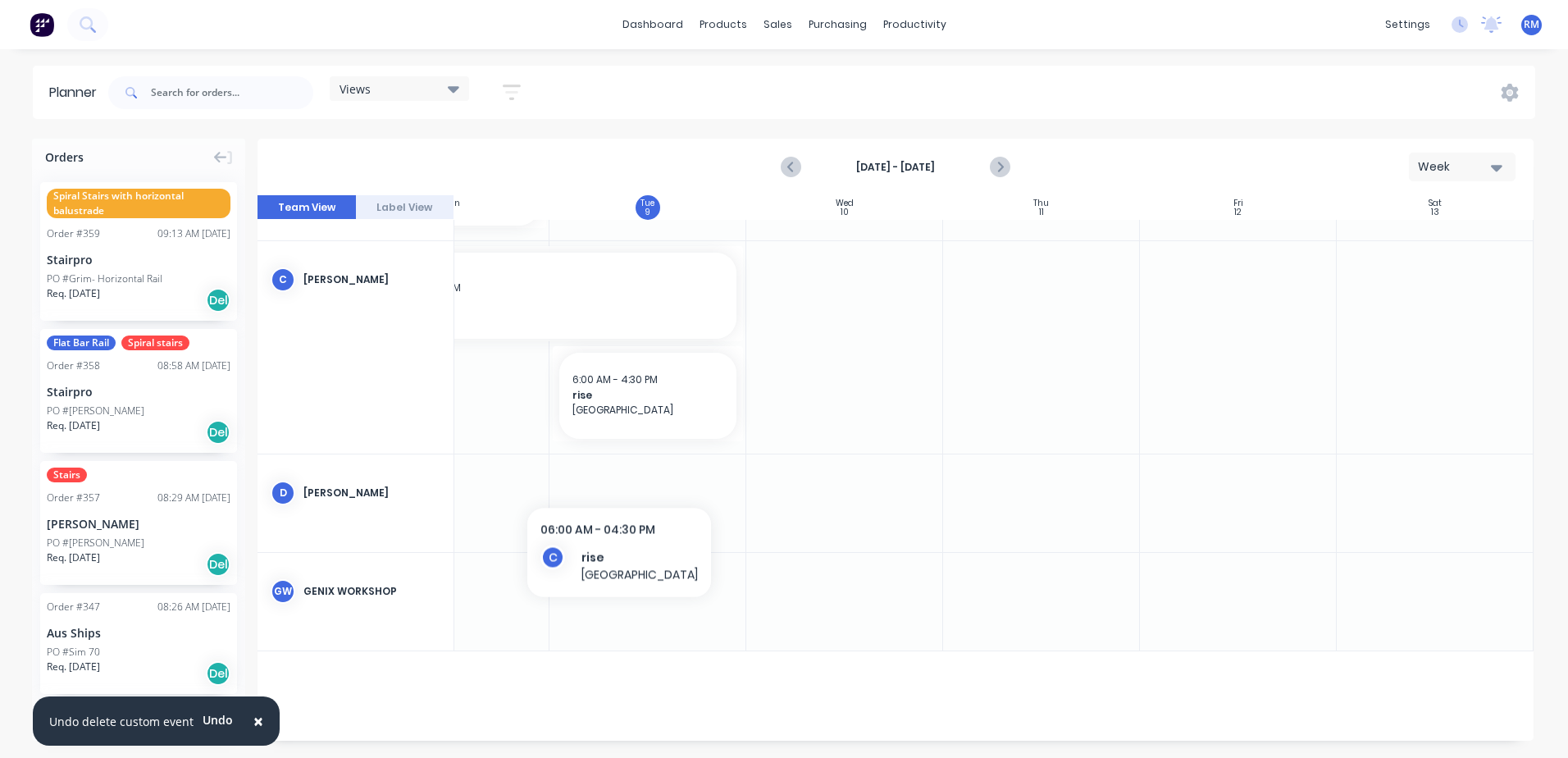
scroll to position [400, 305]
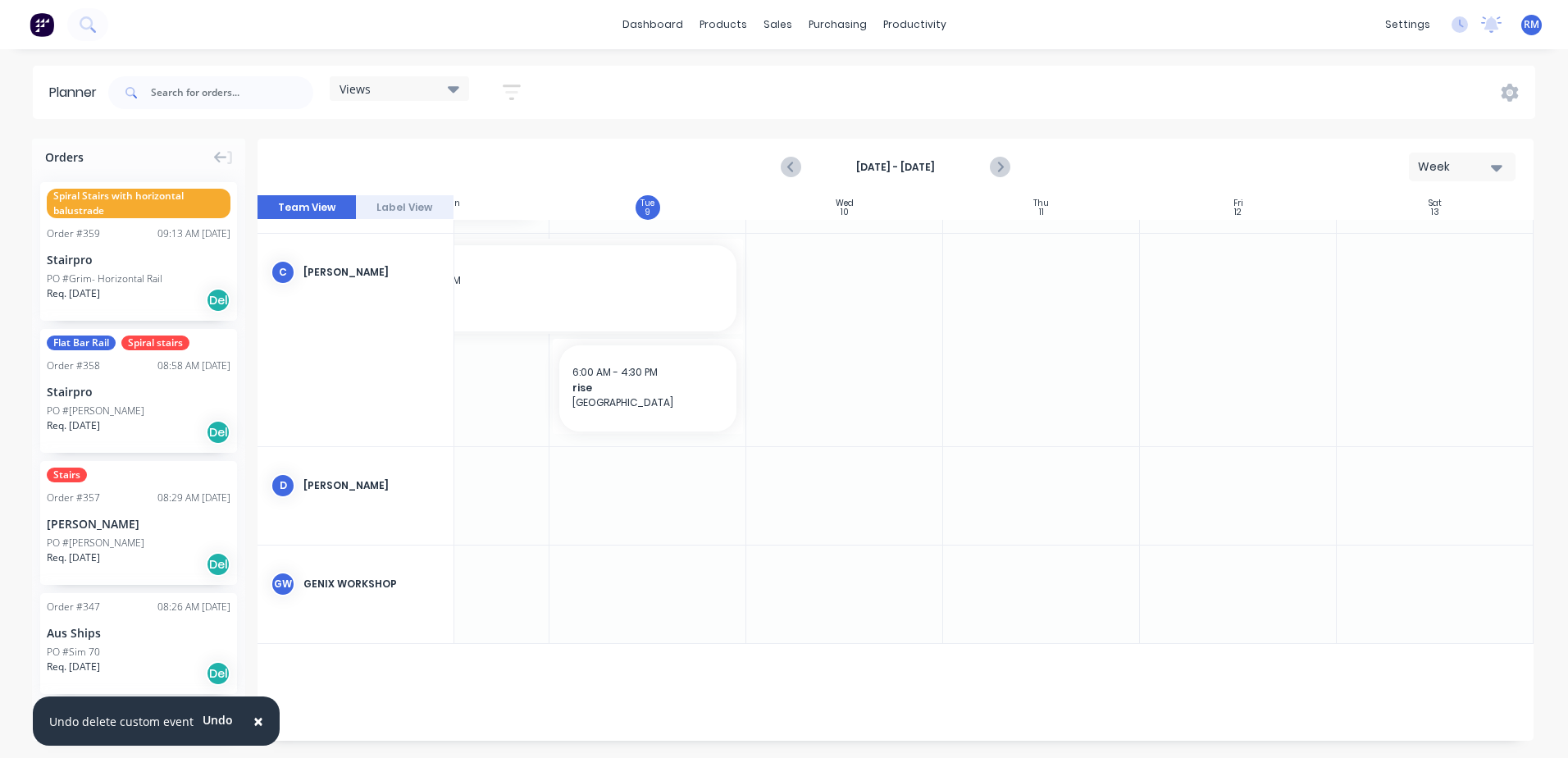
click at [559, 440] on div at bounding box center [648, 340] width 196 height 212
click at [565, 436] on div at bounding box center [648, 340] width 196 height 212
click at [563, 438] on div at bounding box center [648, 340] width 196 height 212
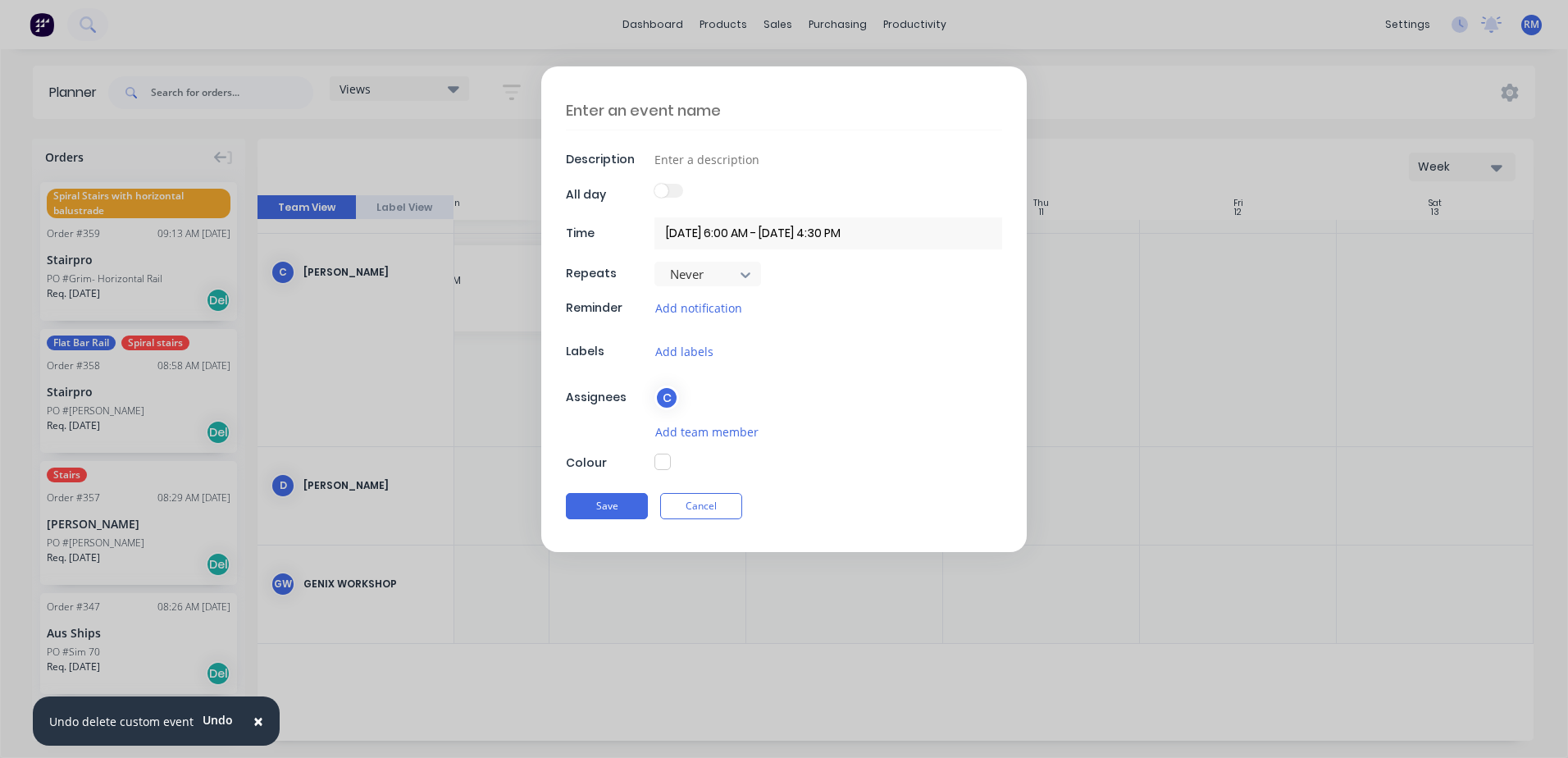
click at [643, 105] on textarea at bounding box center [784, 109] width 436 height 39
click at [740, 167] on input at bounding box center [828, 159] width 347 height 25
click at [615, 505] on button "Save" at bounding box center [606, 506] width 82 height 26
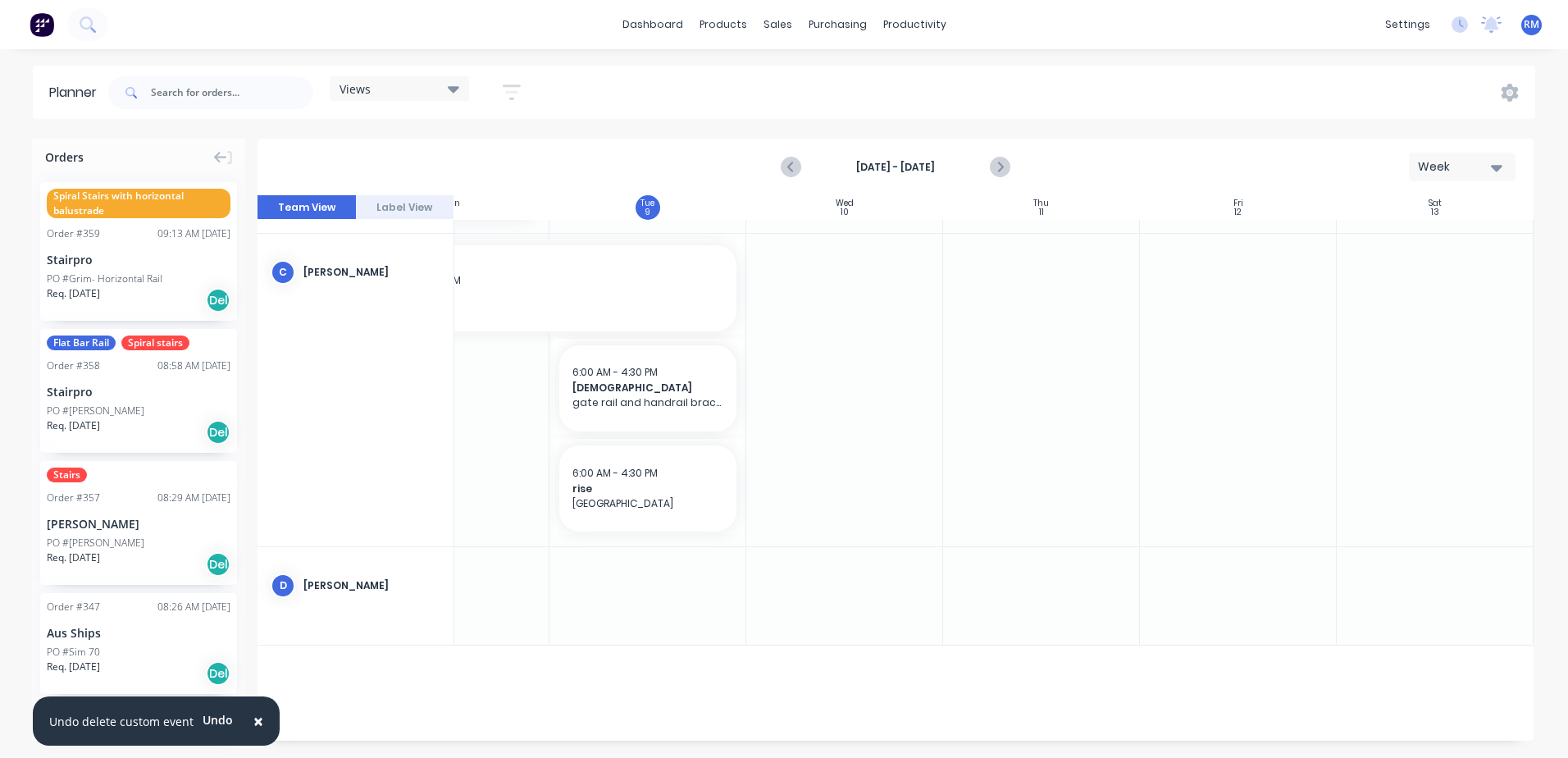
click at [254, 720] on span "×" at bounding box center [258, 720] width 9 height 23
